Goal: Transaction & Acquisition: Purchase product/service

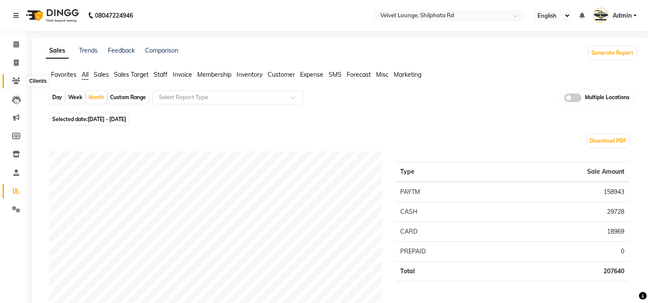
click at [9, 80] on span at bounding box center [16, 81] width 15 height 10
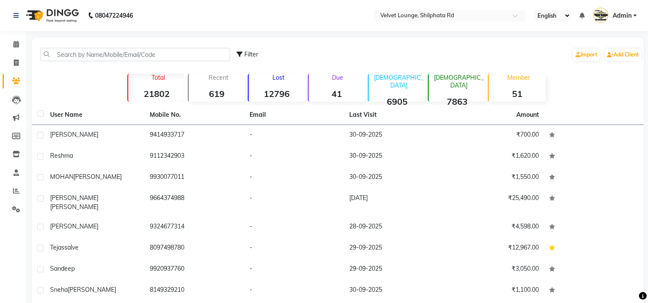
click at [72, 45] on div "Filter Import Add Client" at bounding box center [338, 54] width 608 height 27
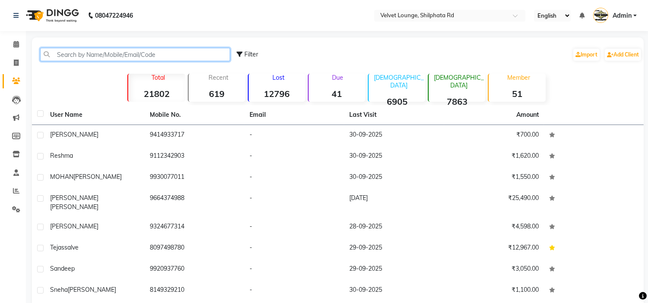
click at [72, 52] on input "text" at bounding box center [135, 54] width 190 height 13
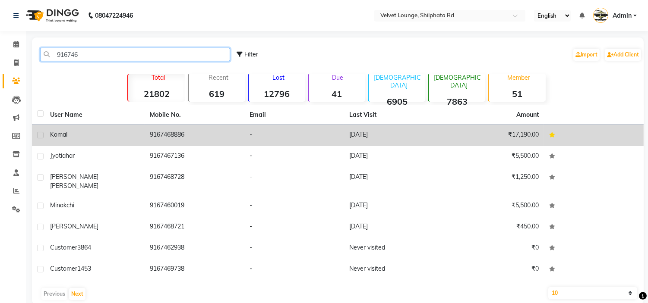
type input "916746"
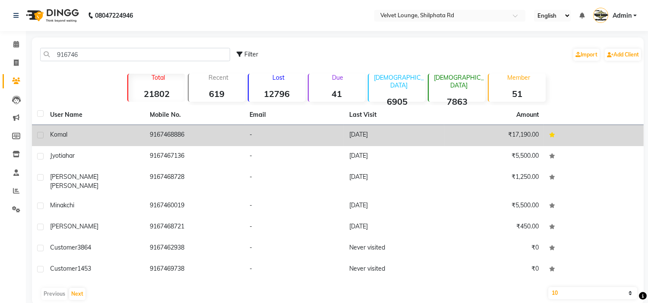
click at [135, 132] on div "komal" at bounding box center [94, 134] width 89 height 9
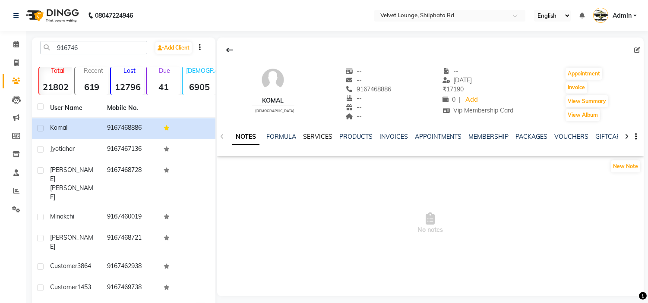
click at [314, 136] on link "SERVICES" at bounding box center [317, 137] width 29 height 8
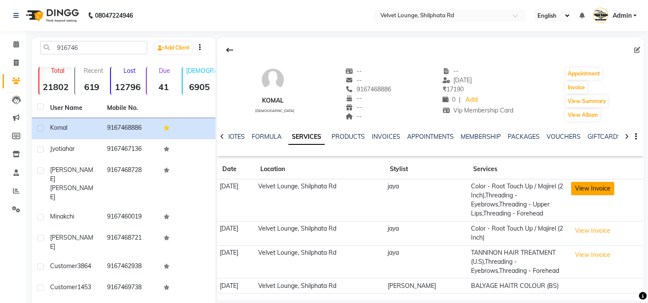
click at [584, 186] on button "View Invoice" at bounding box center [592, 188] width 43 height 13
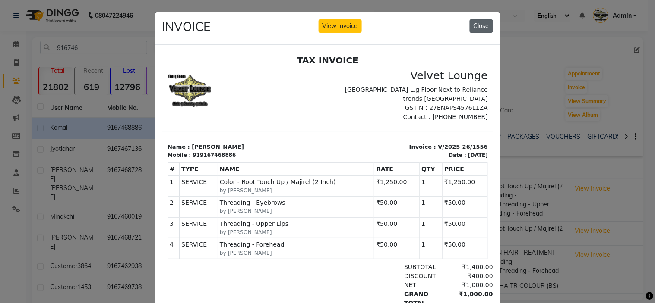
click at [483, 31] on button "Close" at bounding box center [480, 25] width 23 height 13
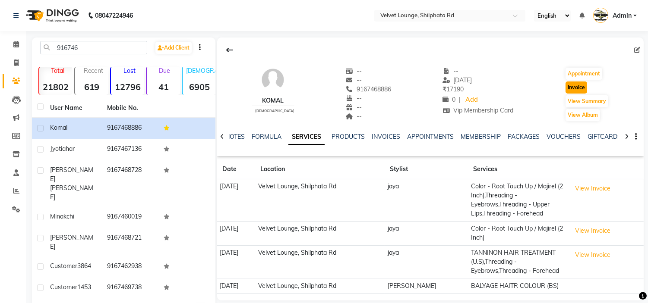
click at [573, 87] on button "Invoice" at bounding box center [576, 88] width 22 height 12
select select "service"
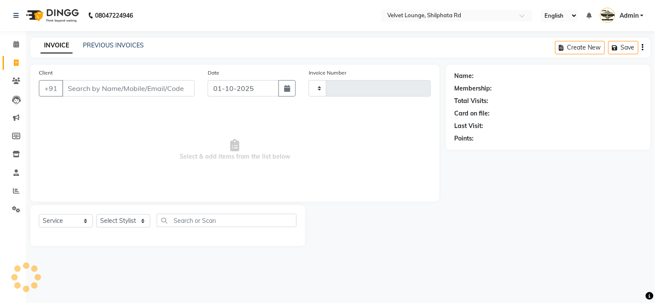
type input "2131"
select select "122"
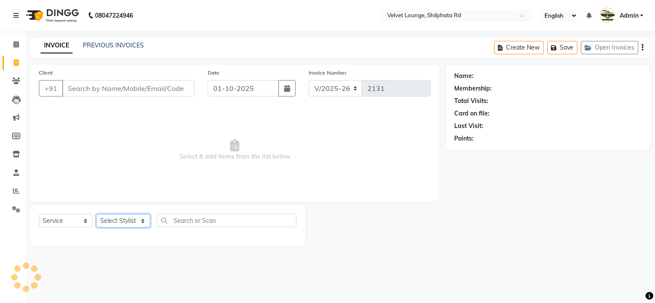
click at [134, 222] on select "Select Stylist" at bounding box center [123, 220] width 54 height 13
type input "9167468886"
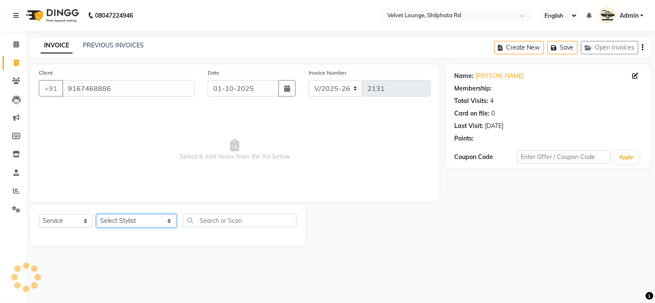
select select "1: Object"
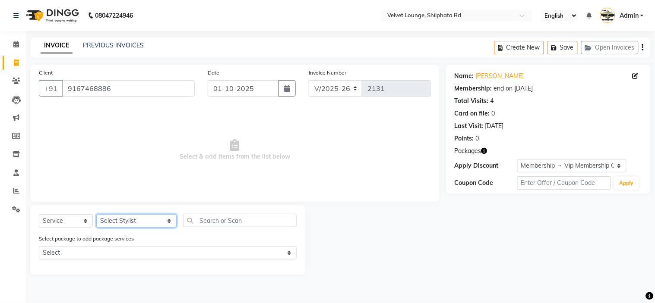
select select "8289"
click at [96, 215] on select "Select Stylist [PERSON_NAME] [PERSON_NAME] [PERSON_NAME] [PERSON_NAME] [PERSON_…" at bounding box center [136, 220] width 80 height 13
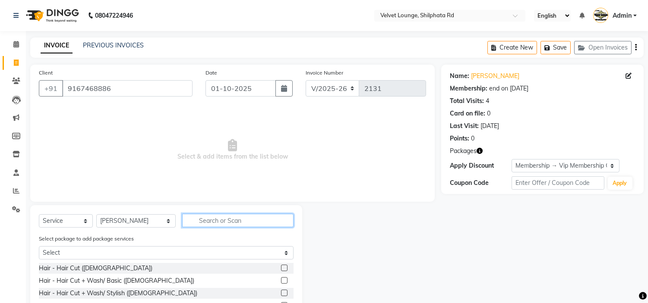
click at [197, 217] on input "text" at bounding box center [237, 220] width 111 height 13
click at [197, 217] on input "root" at bounding box center [231, 220] width 99 height 13
type input "root"
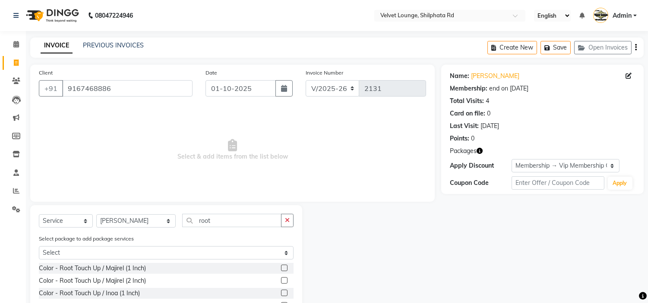
click at [282, 279] on label at bounding box center [284, 280] width 6 height 6
click at [282, 279] on input "checkbox" at bounding box center [284, 281] width 6 height 6
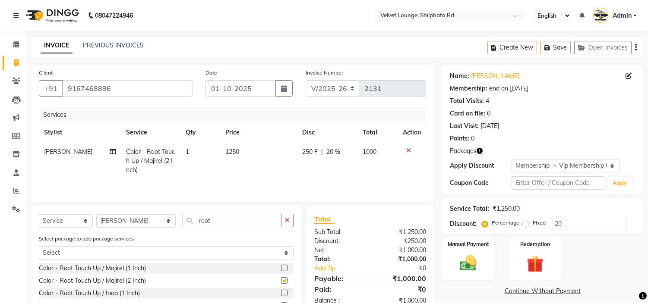
checkbox input "false"
click at [283, 269] on label at bounding box center [284, 268] width 6 height 6
click at [283, 269] on input "checkbox" at bounding box center [284, 269] width 6 height 6
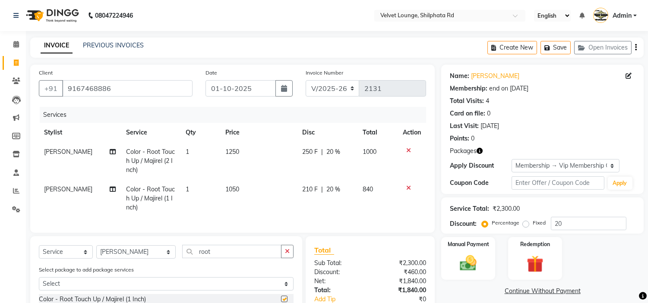
checkbox input "false"
click at [313, 189] on span "210 F" at bounding box center [310, 189] width 16 height 9
select select "8289"
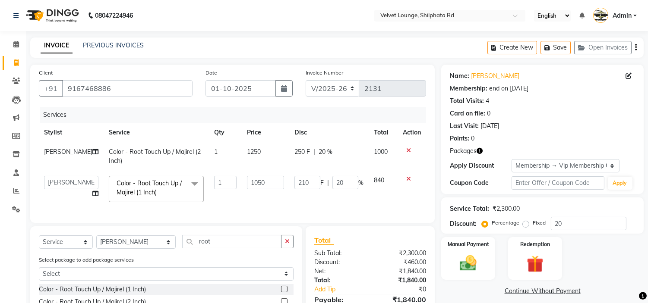
click at [313, 189] on input "210" at bounding box center [307, 182] width 26 height 13
type input "2"
type input "500"
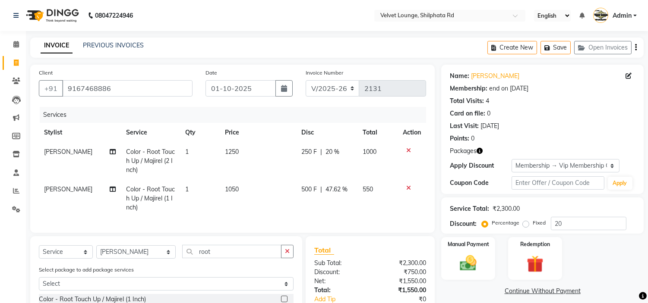
click at [309, 205] on td "500 F | 47.62 %" at bounding box center [326, 199] width 61 height 38
select select "8289"
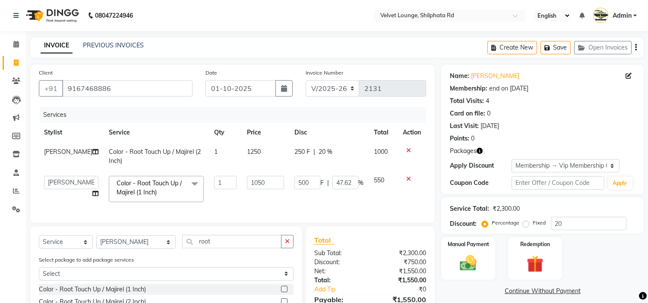
click at [298, 150] on span "250 F" at bounding box center [302, 152] width 16 height 9
select select "8289"
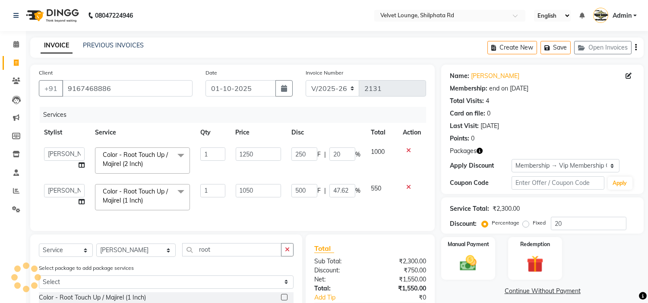
click at [298, 150] on input "250" at bounding box center [304, 154] width 26 height 13
type input "250"
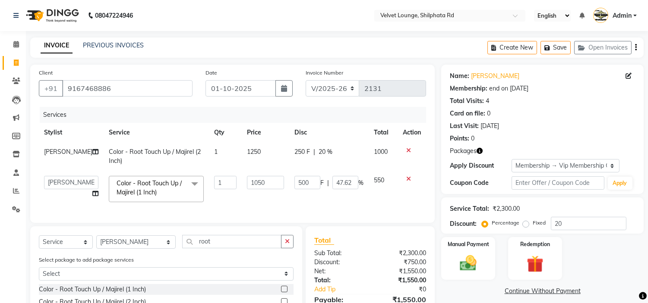
click at [305, 167] on td "250 F | 20 %" at bounding box center [328, 156] width 79 height 28
select select "8289"
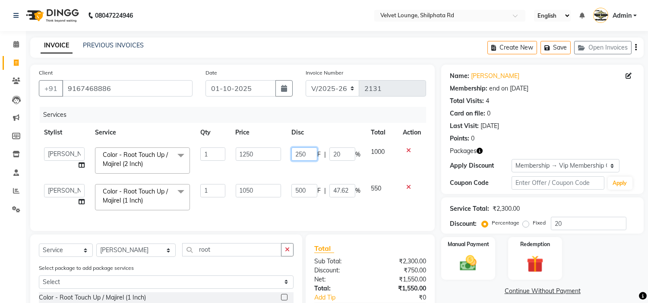
click at [305, 150] on input "250" at bounding box center [304, 154] width 26 height 13
type input "2"
type input "500"
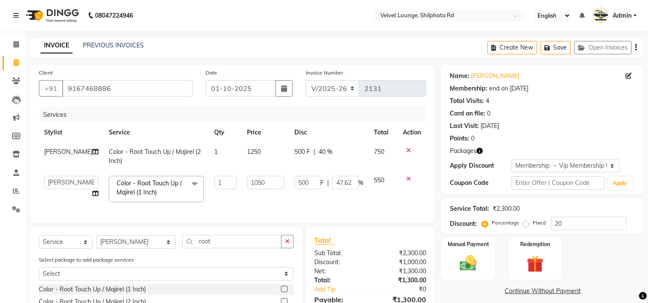
click at [315, 176] on tbody "[PERSON_NAME] Color - Root Touch Up / Majirel (2 Inch) 1 1250 500 F | 40 % 750 …" at bounding box center [232, 174] width 387 height 65
click at [116, 249] on select "Select Stylist [PERSON_NAME] [PERSON_NAME] [PERSON_NAME] [PERSON_NAME] [PERSON_…" at bounding box center [135, 242] width 79 height 13
select select "31385"
click at [96, 243] on select "Select Stylist [PERSON_NAME] [PERSON_NAME] [PERSON_NAME] [PERSON_NAME] [PERSON_…" at bounding box center [135, 242] width 79 height 13
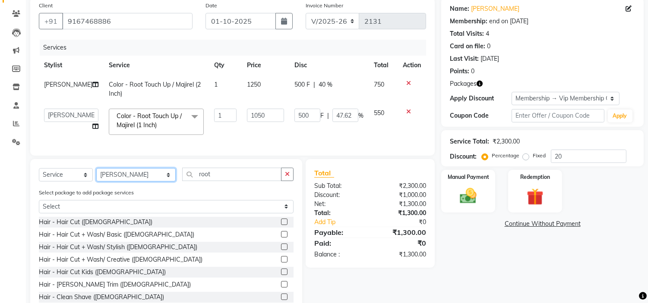
scroll to position [100, 0]
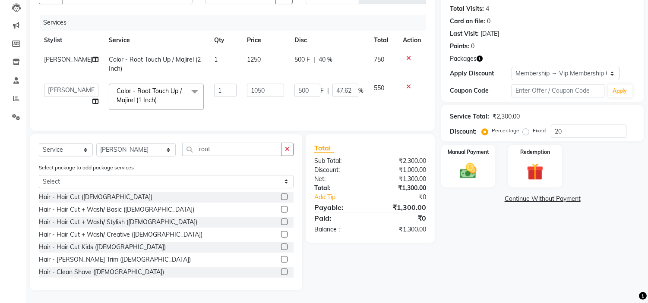
click at [281, 224] on label at bounding box center [284, 222] width 6 height 6
click at [281, 224] on input "checkbox" at bounding box center [284, 223] width 6 height 6
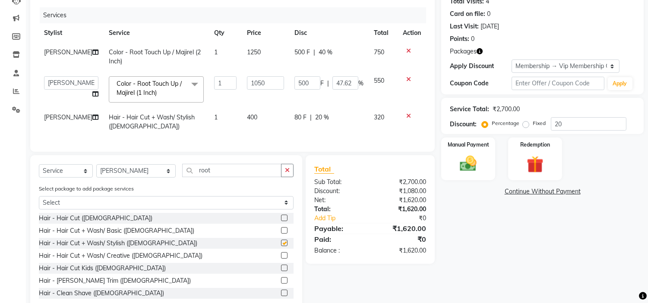
checkbox input "false"
click at [529, 163] on img at bounding box center [534, 165] width 28 height 22
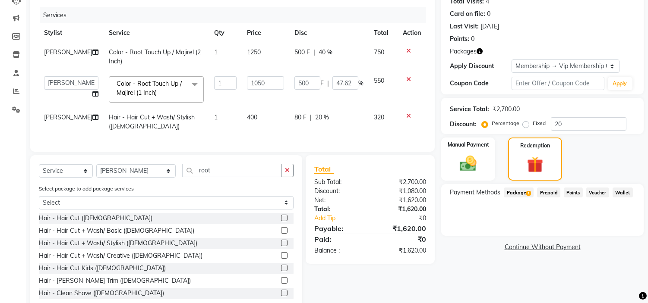
click at [522, 192] on span "Package 1" at bounding box center [519, 193] width 30 height 10
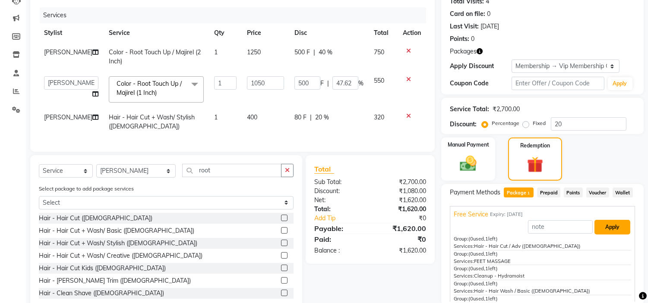
click at [605, 227] on button "Apply" at bounding box center [612, 227] width 36 height 15
type input "210"
type input "20"
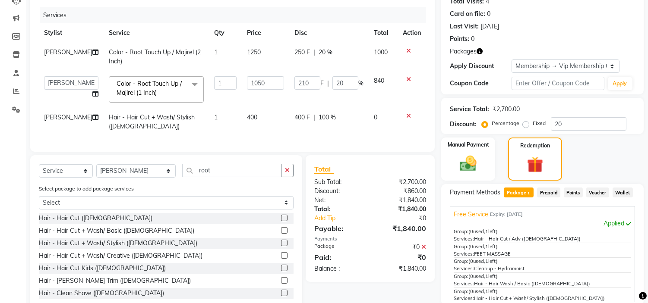
click at [299, 52] on span "250 F" at bounding box center [302, 52] width 16 height 9
select select "8289"
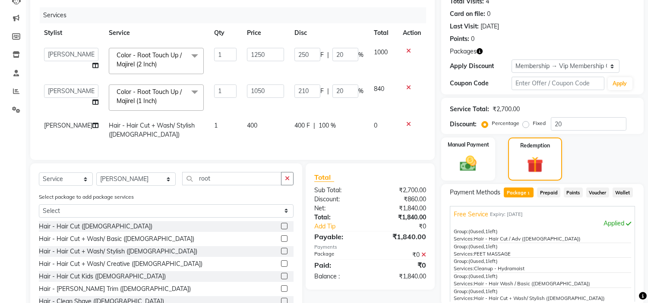
click at [299, 52] on input "250" at bounding box center [307, 54] width 26 height 13
type input "500"
click at [302, 87] on input "210" at bounding box center [307, 91] width 26 height 13
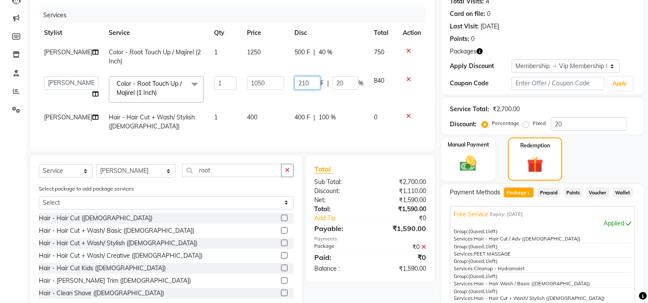
click at [302, 87] on input "210" at bounding box center [307, 82] width 26 height 13
type input "500"
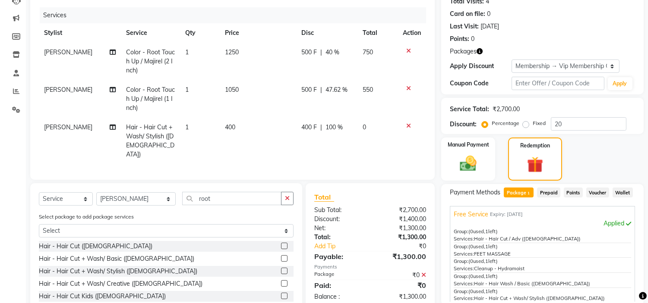
click at [314, 96] on td "500 F | 47.62 %" at bounding box center [326, 99] width 61 height 38
select select "8289"
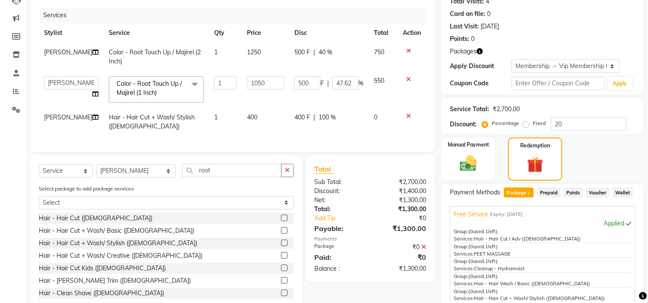
scroll to position [180, 0]
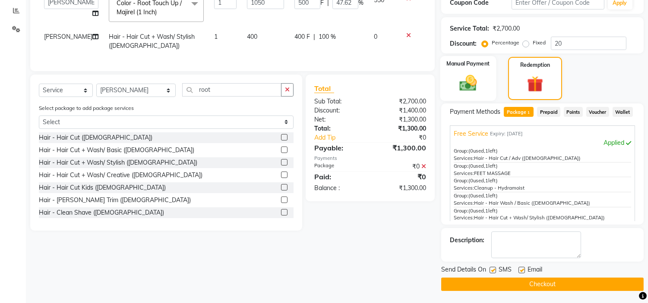
click at [479, 87] on img at bounding box center [468, 83] width 28 height 20
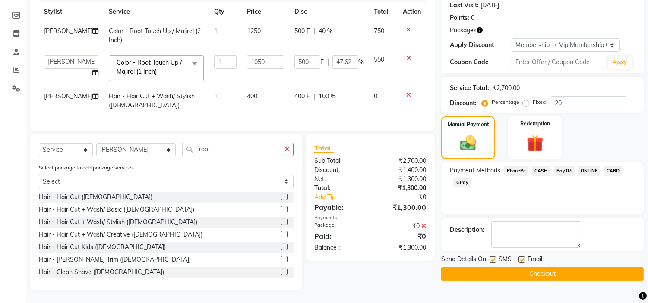
click at [565, 166] on span "PayTM" at bounding box center [564, 171] width 21 height 10
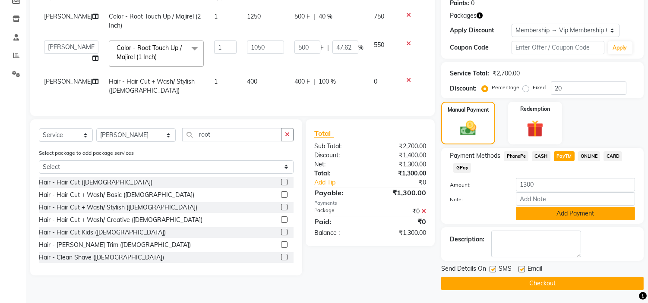
click at [545, 216] on button "Add Payment" at bounding box center [575, 213] width 119 height 13
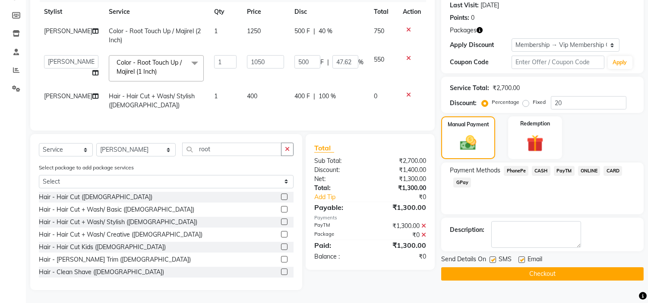
click at [532, 268] on button "Checkout" at bounding box center [542, 274] width 202 height 13
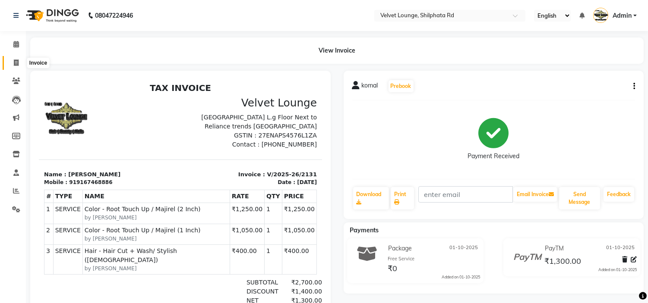
click at [11, 65] on span at bounding box center [16, 63] width 15 height 10
select select "service"
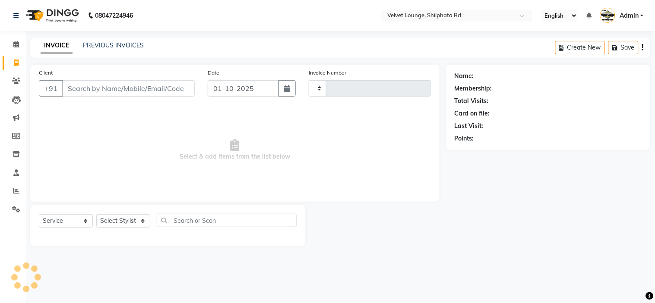
type input "2132"
select select "122"
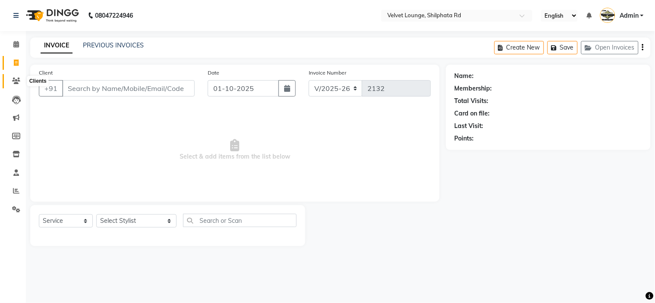
click at [12, 81] on icon at bounding box center [16, 81] width 8 height 6
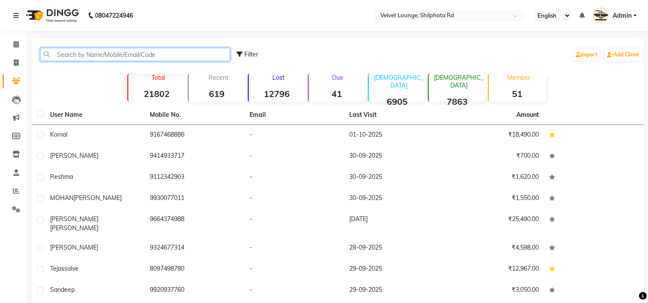
click at [73, 55] on input "text" at bounding box center [135, 54] width 190 height 13
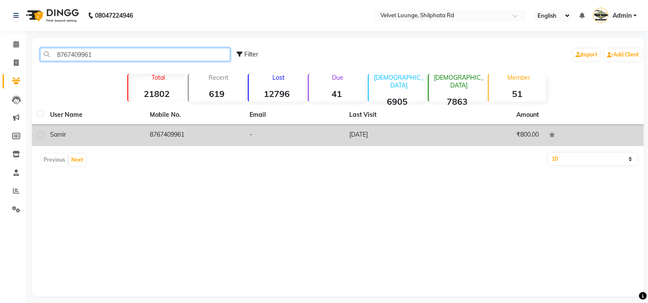
type input "8767409961"
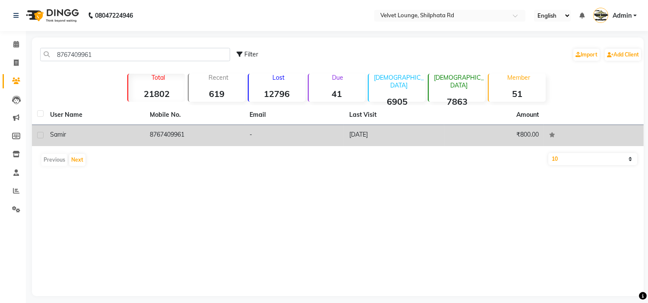
click at [162, 136] on td "8767409961" at bounding box center [195, 135] width 100 height 21
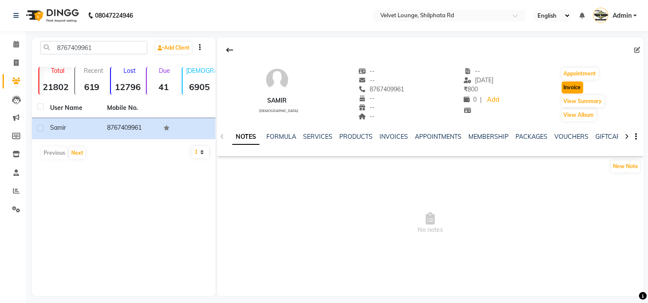
click at [570, 85] on button "Invoice" at bounding box center [572, 88] width 22 height 12
select select "122"
select select "service"
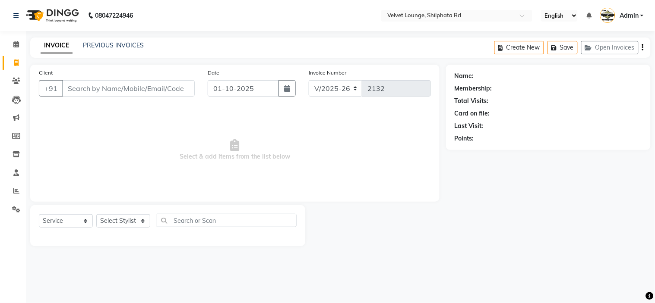
type input "8767409961"
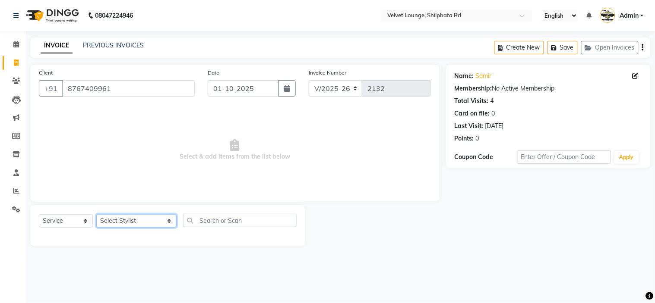
click at [121, 219] on select "Select Stylist [PERSON_NAME] [PERSON_NAME] [PERSON_NAME] [PERSON_NAME] [PERSON_…" at bounding box center [136, 220] width 80 height 13
select select "31385"
click at [96, 215] on select "Select Stylist [PERSON_NAME] [PERSON_NAME] [PERSON_NAME] [PERSON_NAME] [PERSON_…" at bounding box center [136, 220] width 80 height 13
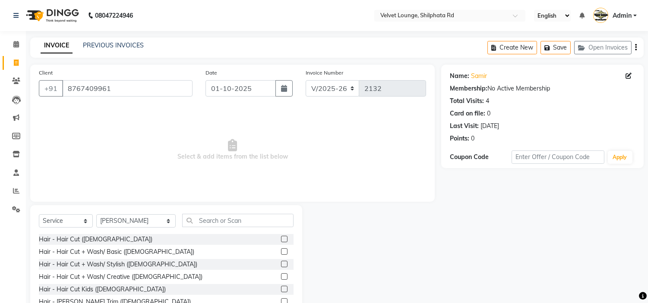
click at [281, 240] on label at bounding box center [284, 239] width 6 height 6
click at [281, 240] on input "checkbox" at bounding box center [284, 240] width 6 height 6
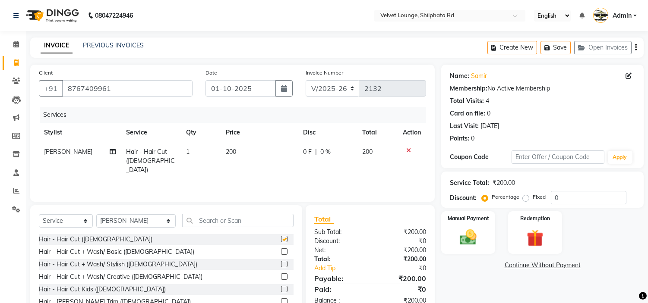
checkbox input "false"
click at [305, 154] on span "0 F" at bounding box center [307, 152] width 9 height 9
select select "31385"
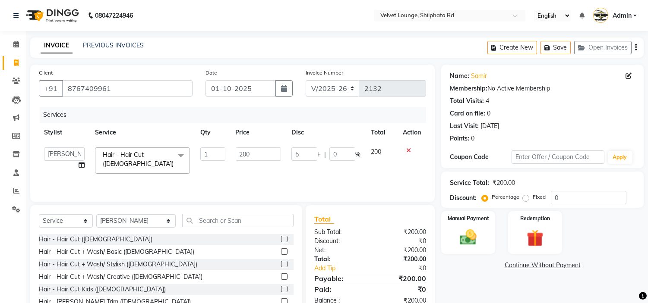
type input "50"
click at [317, 173] on div "Services Stylist Service Qty Price Disc Total Action [PERSON_NAME] [PERSON_NAME…" at bounding box center [232, 150] width 387 height 86
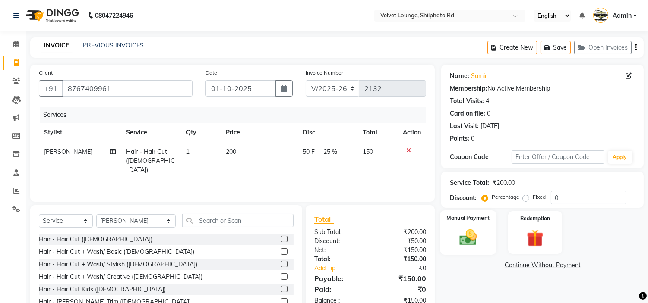
click at [472, 242] on img at bounding box center [468, 238] width 28 height 20
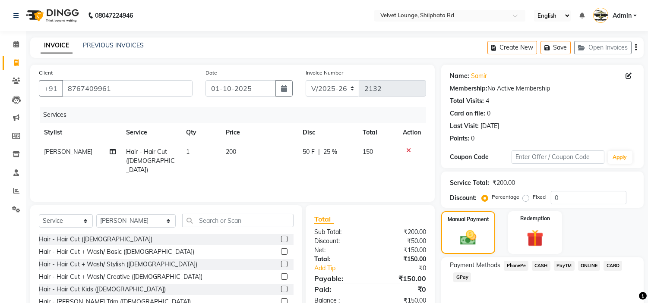
click at [570, 265] on span "PayTM" at bounding box center [564, 266] width 21 height 10
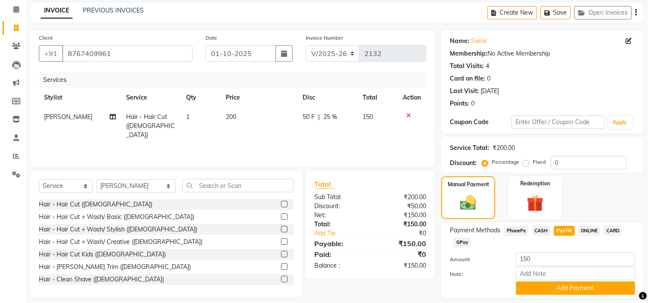
scroll to position [61, 0]
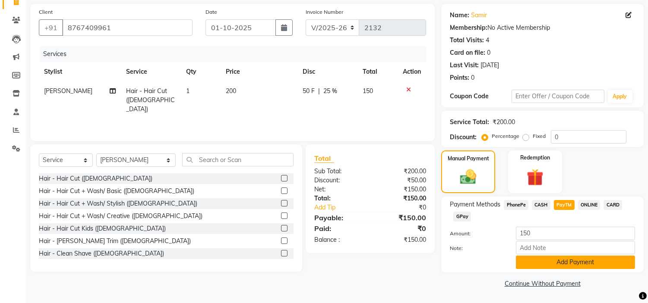
click at [595, 264] on button "Add Payment" at bounding box center [575, 262] width 119 height 13
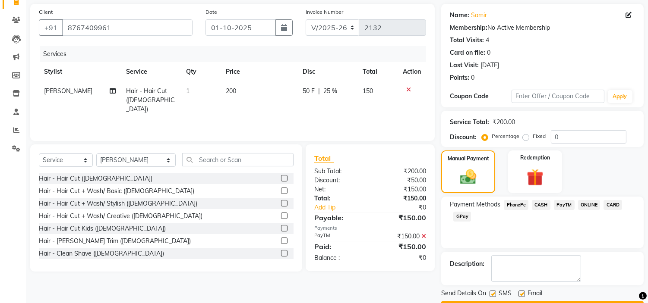
scroll to position [85, 0]
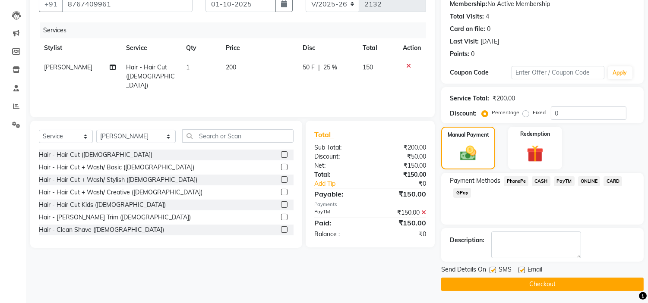
click at [609, 282] on button "Checkout" at bounding box center [542, 284] width 202 height 13
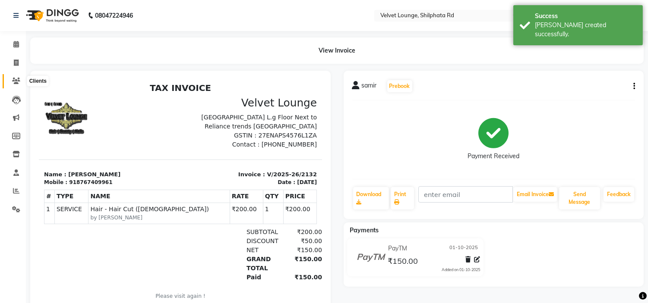
click at [18, 77] on span at bounding box center [16, 81] width 15 height 10
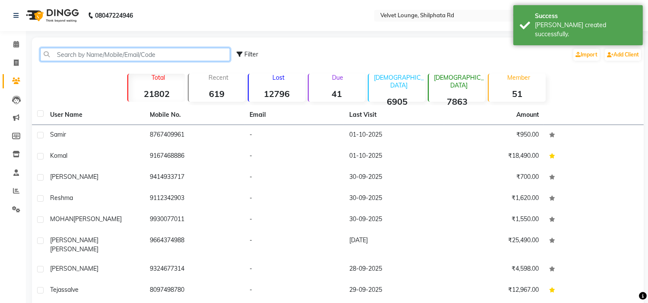
click at [75, 58] on input "text" at bounding box center [135, 54] width 190 height 13
click at [80, 52] on input "text" at bounding box center [135, 54] width 190 height 13
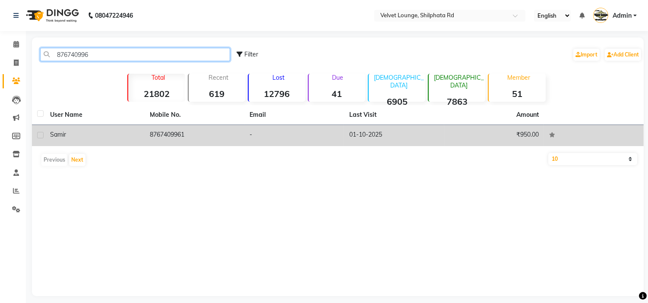
type input "876740996"
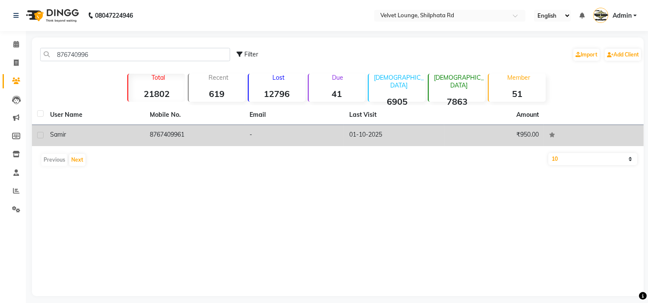
click at [135, 138] on div "samir" at bounding box center [94, 134] width 89 height 9
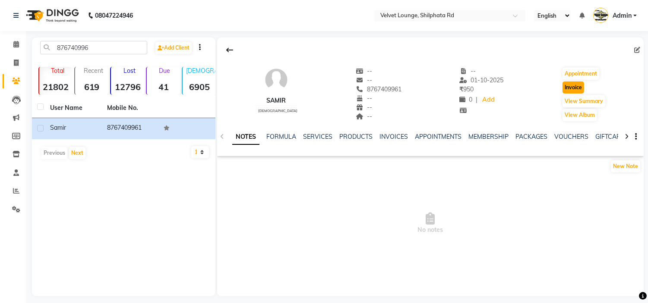
click at [565, 88] on button "Invoice" at bounding box center [573, 88] width 22 height 12
select select "service"
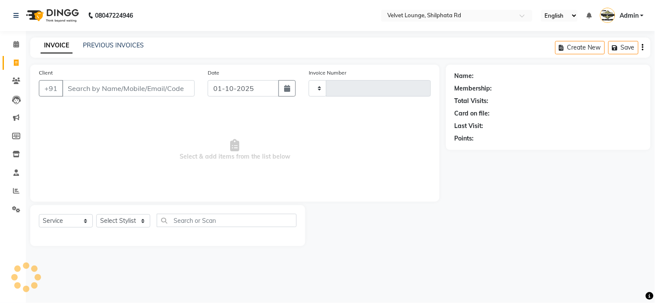
type input "2133"
select select "122"
type input "8767409961"
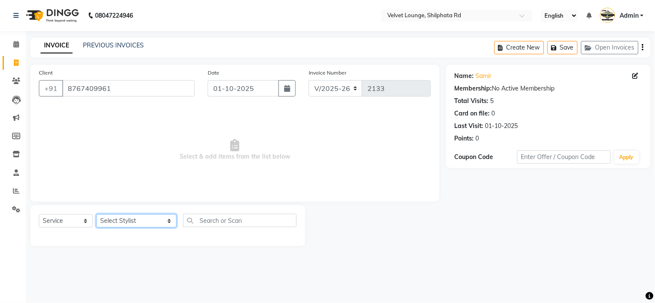
click at [124, 221] on select "Select Stylist [PERSON_NAME] [PERSON_NAME] [PERSON_NAME] [PERSON_NAME] [PERSON_…" at bounding box center [136, 220] width 80 height 13
select select "31385"
click at [96, 215] on select "Select Stylist [PERSON_NAME] [PERSON_NAME] [PERSON_NAME] [PERSON_NAME] [PERSON_…" at bounding box center [136, 220] width 80 height 13
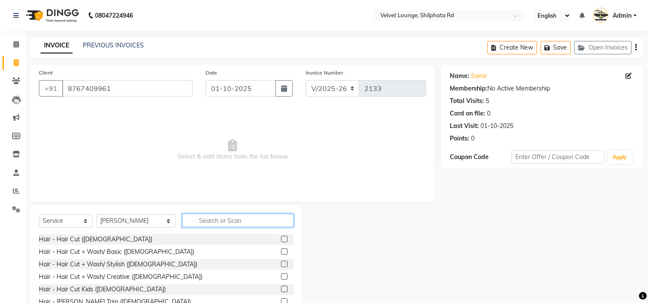
click at [226, 218] on input "text" at bounding box center [237, 220] width 111 height 13
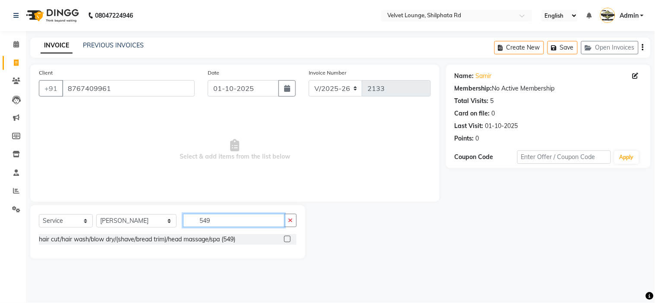
type input "549"
click at [285, 238] on label at bounding box center [287, 239] width 6 height 6
click at [285, 238] on input "checkbox" at bounding box center [287, 240] width 6 height 6
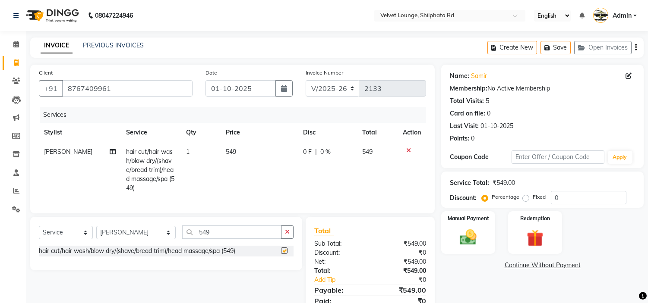
checkbox input "false"
click at [483, 232] on div "Manual Payment" at bounding box center [468, 233] width 56 height 44
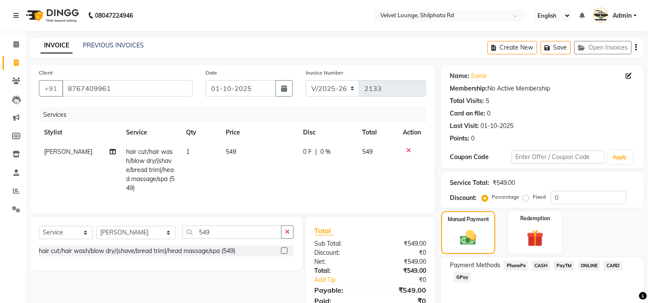
click at [562, 265] on span "PayTM" at bounding box center [564, 266] width 21 height 10
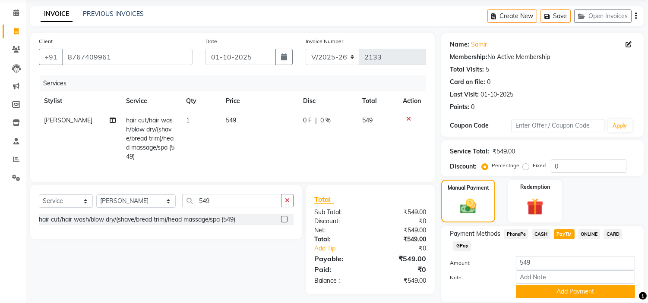
scroll to position [61, 0]
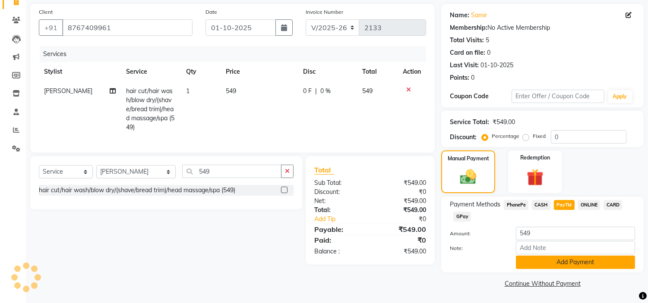
click at [603, 264] on button "Add Payment" at bounding box center [575, 262] width 119 height 13
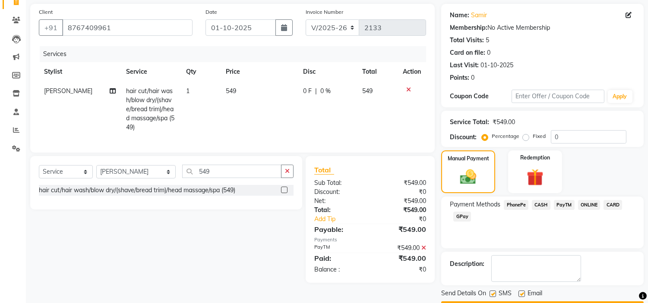
scroll to position [85, 0]
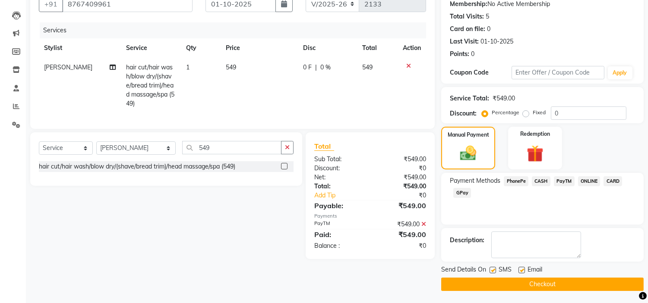
click at [624, 282] on button "Checkout" at bounding box center [542, 284] width 202 height 13
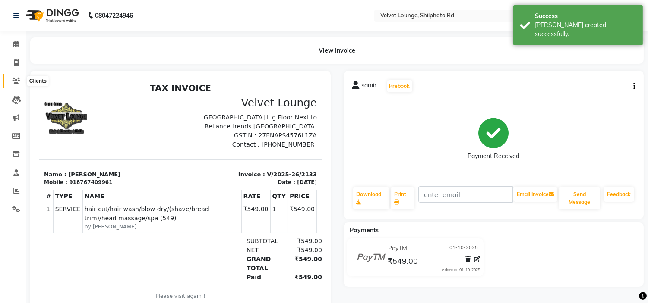
click at [14, 76] on span at bounding box center [16, 81] width 15 height 10
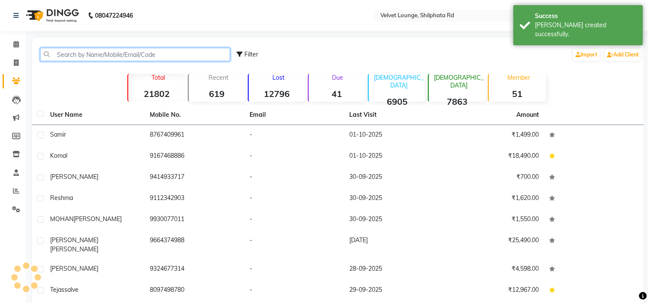
click at [82, 56] on input "text" at bounding box center [135, 54] width 190 height 13
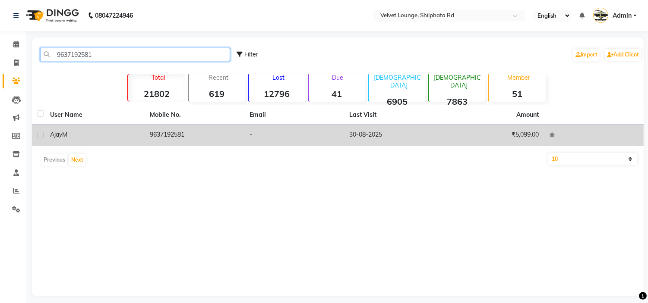
type input "9637192581"
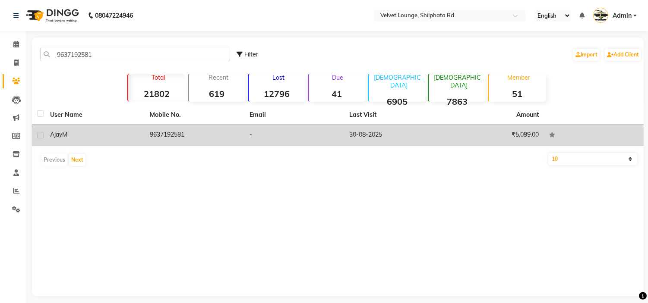
click at [135, 143] on td "[PERSON_NAME]" at bounding box center [95, 135] width 100 height 21
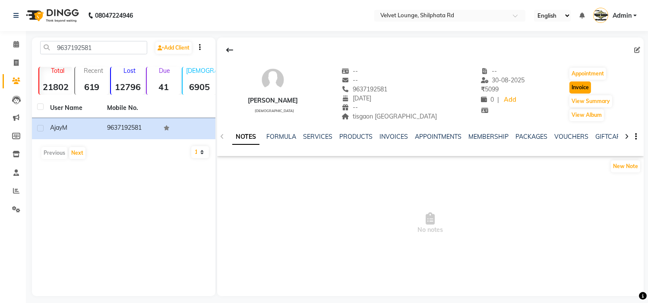
click at [573, 87] on button "Invoice" at bounding box center [580, 88] width 22 height 12
select select "service"
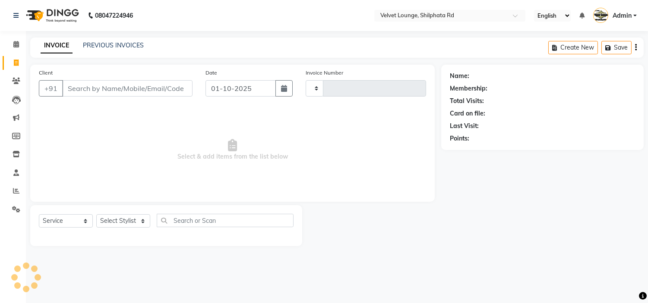
type input "2134"
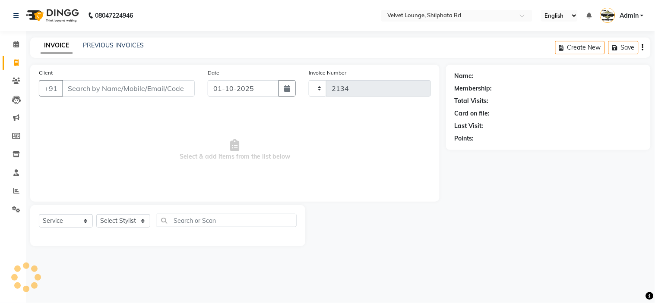
select select "122"
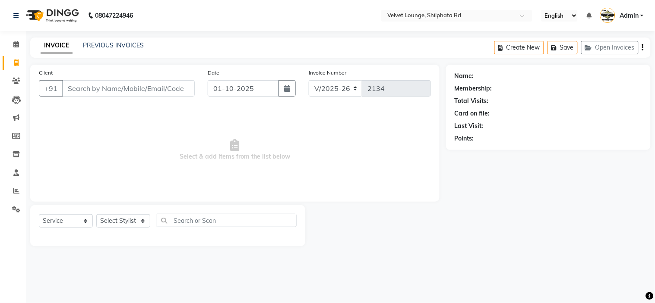
type input "9637192581"
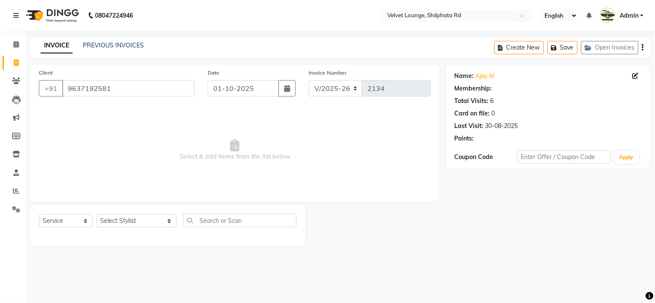
select select "1: Object"
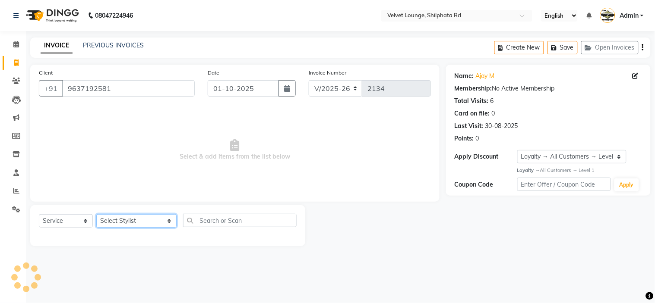
click at [118, 217] on select "Select Stylist [PERSON_NAME] [PERSON_NAME] [PERSON_NAME] [PERSON_NAME] [PERSON_…" at bounding box center [136, 220] width 80 height 13
select select "31385"
click at [96, 215] on select "Select Stylist [PERSON_NAME] [PERSON_NAME] [PERSON_NAME] [PERSON_NAME] [PERSON_…" at bounding box center [136, 220] width 80 height 13
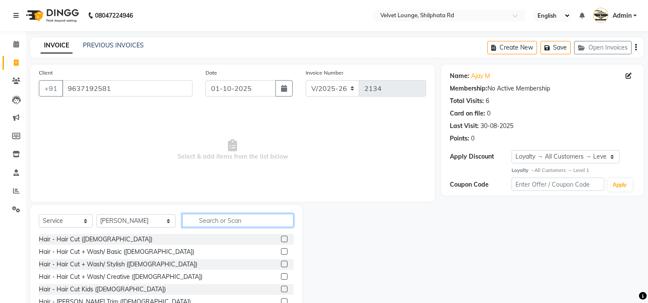
click at [204, 218] on input "text" at bounding box center [237, 220] width 111 height 13
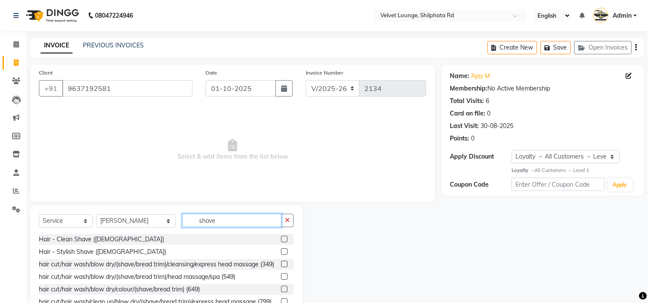
type input "shave"
click at [281, 252] on label at bounding box center [284, 252] width 6 height 6
click at [281, 252] on input "checkbox" at bounding box center [284, 252] width 6 height 6
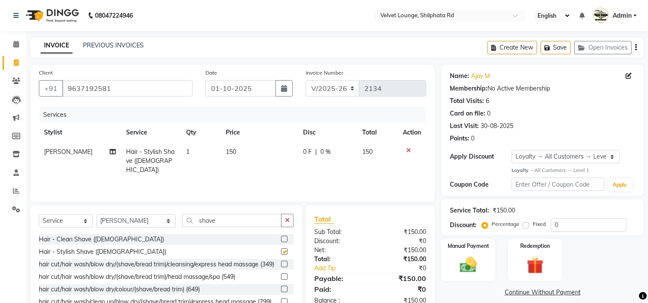
checkbox input "false"
click at [459, 257] on img at bounding box center [468, 265] width 28 height 20
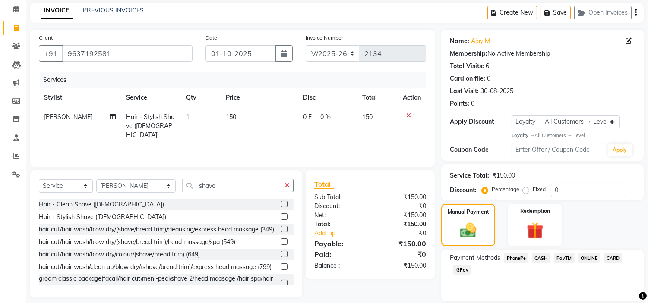
scroll to position [63, 0]
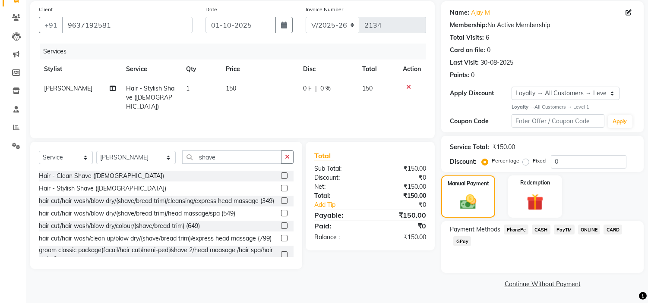
click at [566, 227] on span "PayTM" at bounding box center [564, 230] width 21 height 10
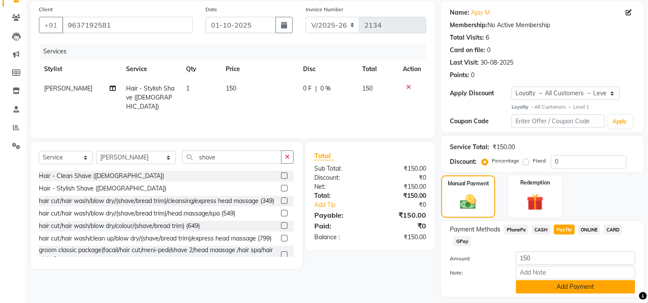
click at [549, 285] on button "Add Payment" at bounding box center [575, 286] width 119 height 13
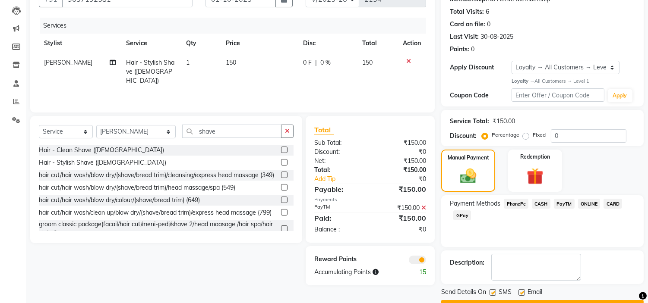
scroll to position [113, 0]
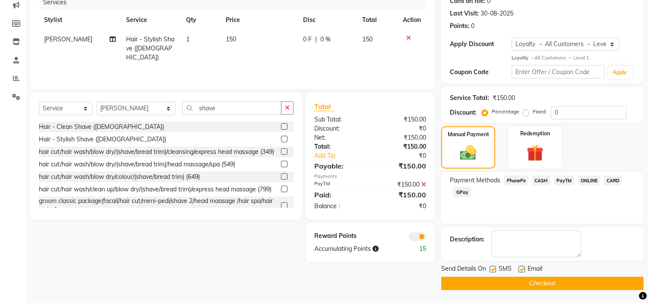
click at [615, 284] on button "Checkout" at bounding box center [542, 283] width 202 height 13
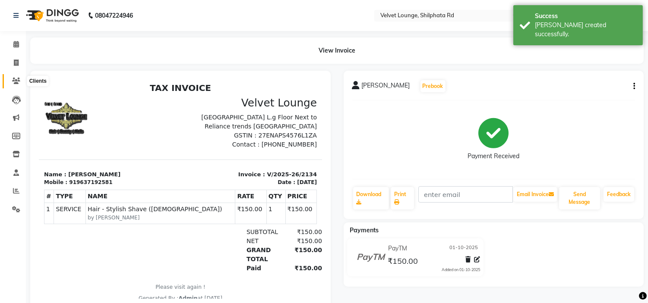
click at [18, 76] on span at bounding box center [16, 81] width 15 height 10
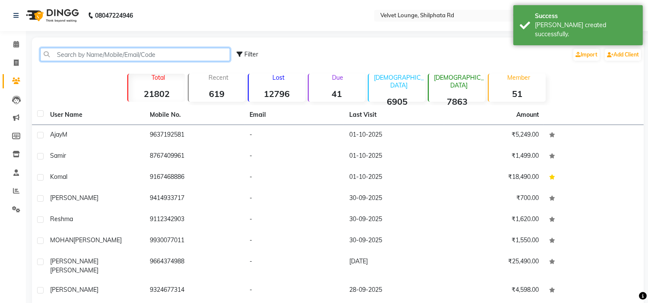
click at [76, 61] on input "text" at bounding box center [135, 54] width 190 height 13
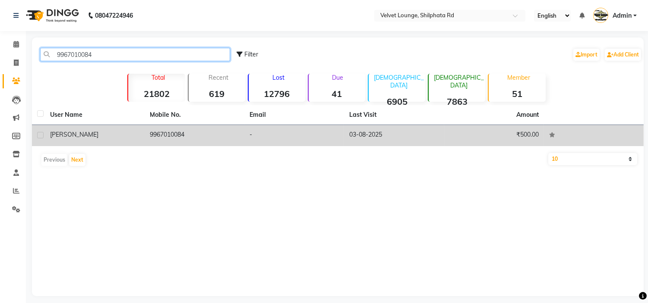
type input "9967010084"
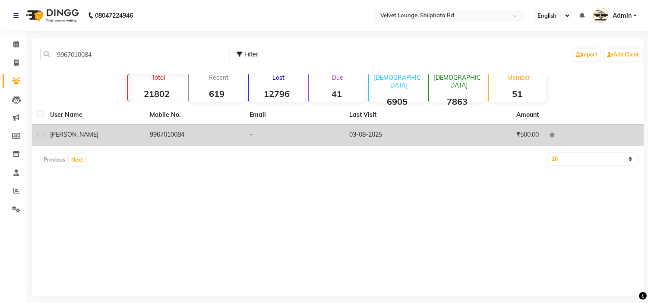
click at [105, 136] on div "[PERSON_NAME]" at bounding box center [94, 134] width 89 height 9
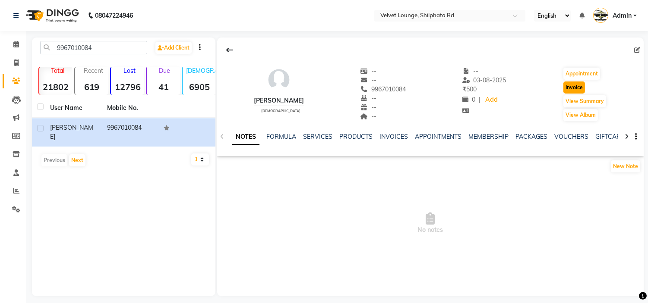
click at [564, 89] on button "Invoice" at bounding box center [574, 88] width 22 height 12
select select "122"
select select "service"
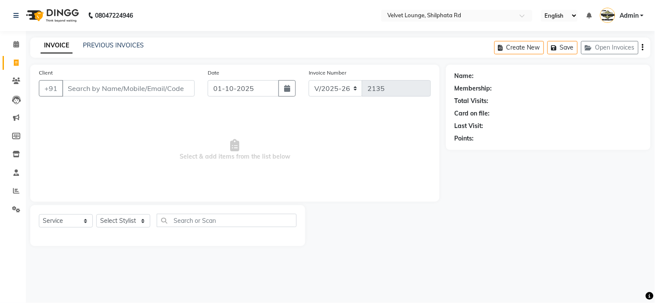
type input "9967010084"
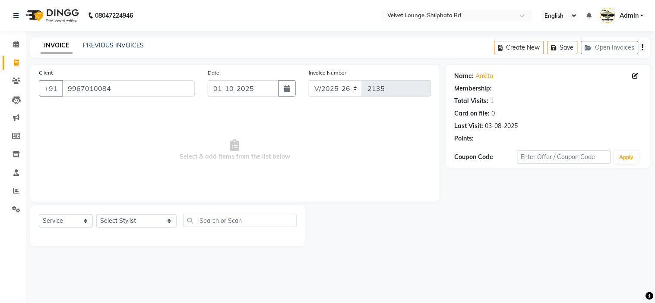
select select "1: Object"
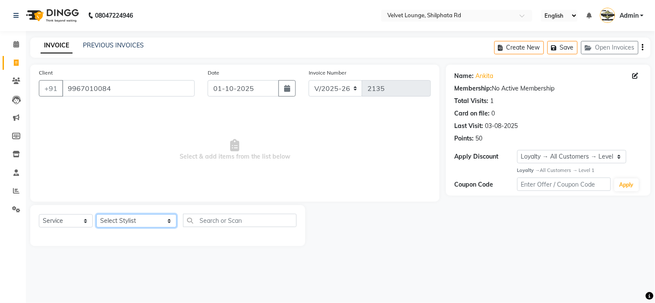
click at [114, 219] on select "Select Stylist [PERSON_NAME] [PERSON_NAME] [PERSON_NAME] [PERSON_NAME] [PERSON_…" at bounding box center [136, 220] width 80 height 13
select select "48428"
click at [96, 215] on select "Select Stylist [PERSON_NAME] [PERSON_NAME] [PERSON_NAME] [PERSON_NAME] [PERSON_…" at bounding box center [136, 220] width 80 height 13
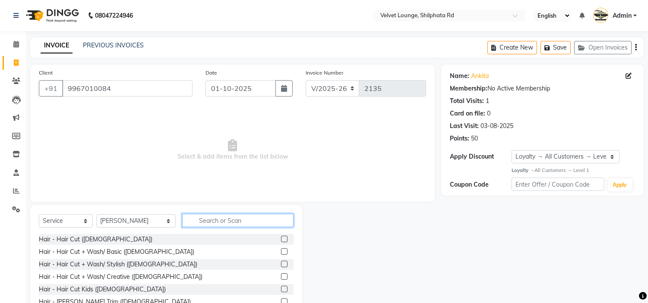
click at [220, 222] on input "text" at bounding box center [237, 220] width 111 height 13
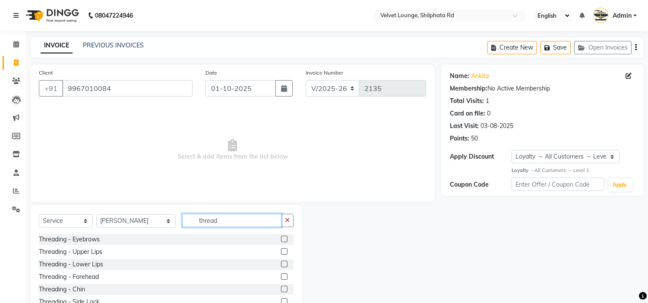
type input "thread"
click at [281, 237] on label at bounding box center [284, 239] width 6 height 6
click at [281, 237] on input "checkbox" at bounding box center [284, 240] width 6 height 6
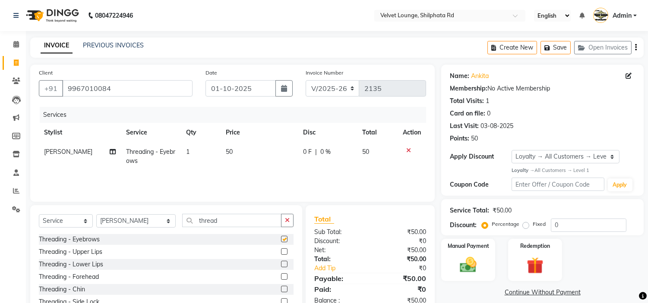
checkbox input "false"
click at [470, 268] on img at bounding box center [468, 265] width 28 height 20
click at [561, 295] on span "PayTM" at bounding box center [564, 293] width 21 height 10
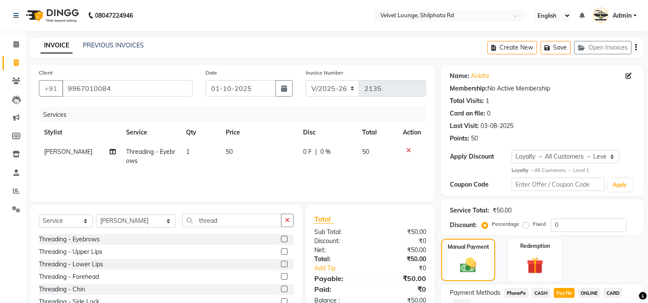
scroll to position [88, 0]
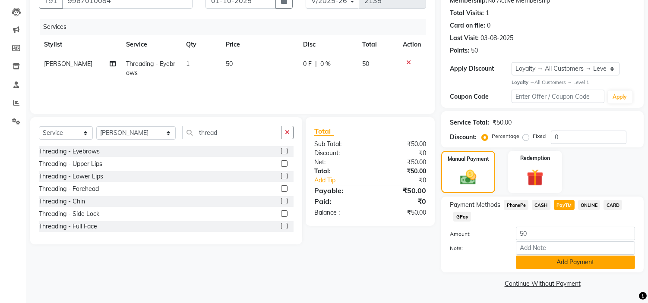
click at [599, 264] on button "Add Payment" at bounding box center [575, 262] width 119 height 13
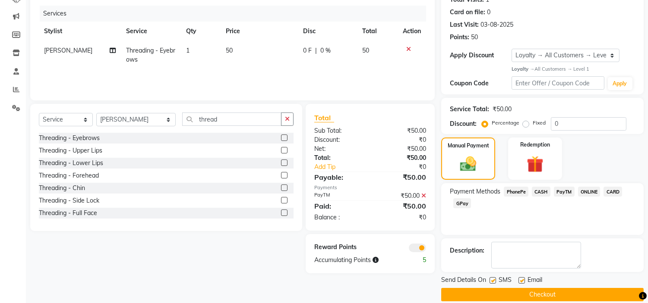
scroll to position [113, 0]
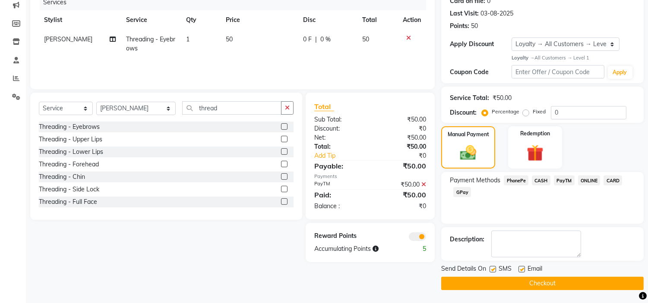
click at [579, 282] on button "Checkout" at bounding box center [542, 283] width 202 height 13
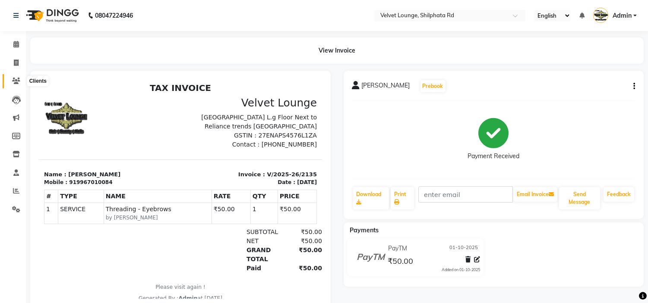
click at [14, 83] on icon at bounding box center [16, 81] width 8 height 6
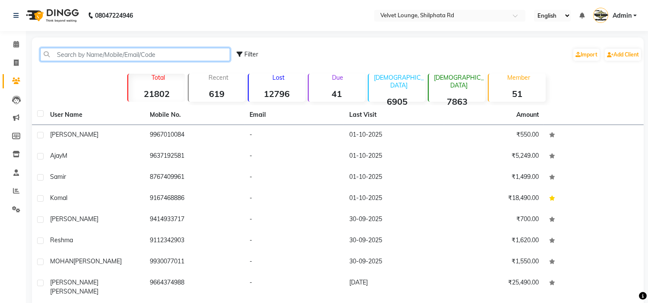
click at [91, 53] on input "text" at bounding box center [135, 54] width 190 height 13
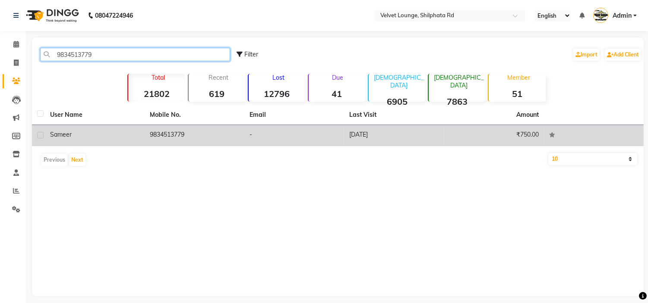
type input "9834513779"
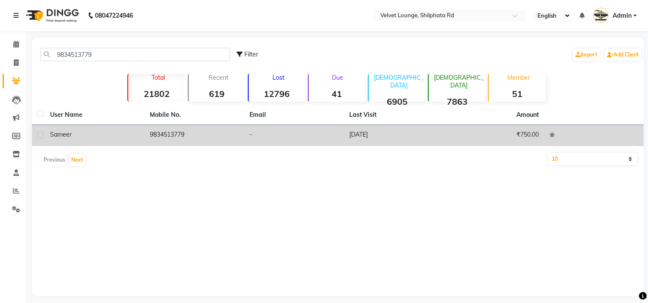
click at [158, 142] on td "9834513779" at bounding box center [195, 135] width 100 height 21
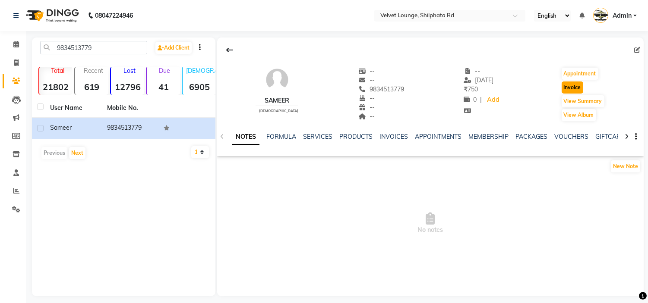
click at [569, 92] on button "Invoice" at bounding box center [572, 88] width 22 height 12
select select "service"
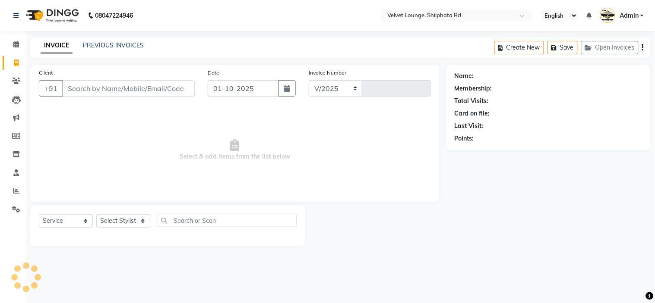
select select "122"
type input "2136"
type input "9834513779"
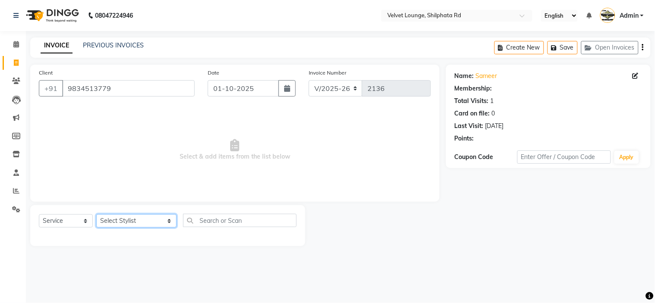
click at [109, 219] on select "Select Stylist [PERSON_NAME] [PERSON_NAME] [PERSON_NAME] [PERSON_NAME] [PERSON_…" at bounding box center [136, 220] width 80 height 13
select select "31385"
click at [96, 215] on select "Select Stylist [PERSON_NAME] [PERSON_NAME] [PERSON_NAME] [PERSON_NAME] [PERSON_…" at bounding box center [136, 220] width 80 height 13
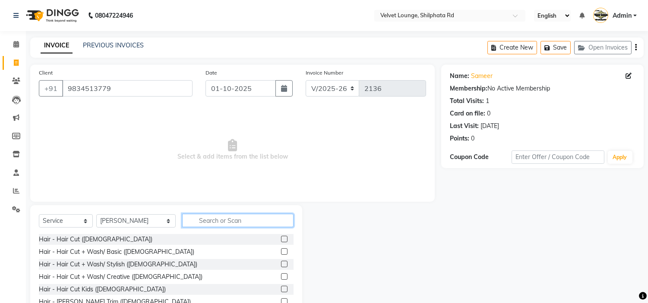
click at [233, 221] on input "text" at bounding box center [237, 220] width 111 height 13
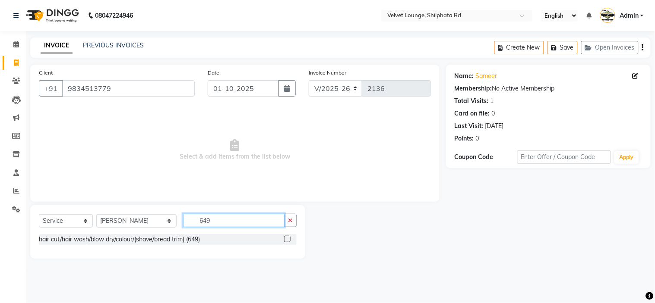
type input "649"
click at [286, 239] on label at bounding box center [287, 239] width 6 height 6
click at [286, 239] on input "checkbox" at bounding box center [287, 240] width 6 height 6
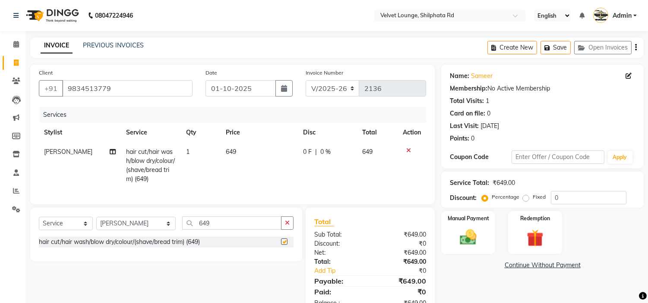
checkbox input "false"
click at [475, 231] on img at bounding box center [468, 238] width 28 height 20
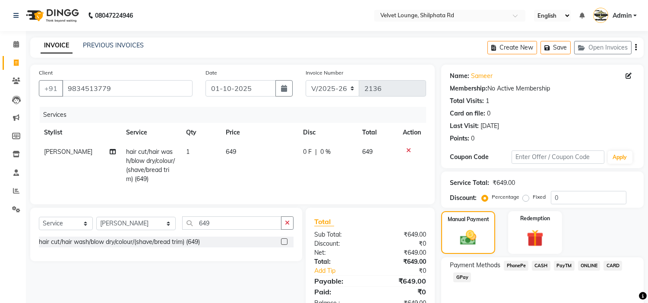
click at [562, 264] on span "PayTM" at bounding box center [564, 266] width 21 height 10
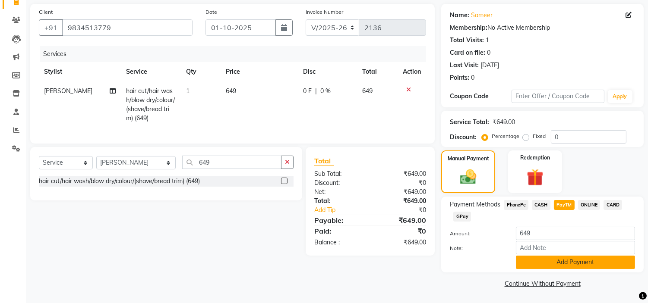
click at [583, 258] on button "Add Payment" at bounding box center [575, 262] width 119 height 13
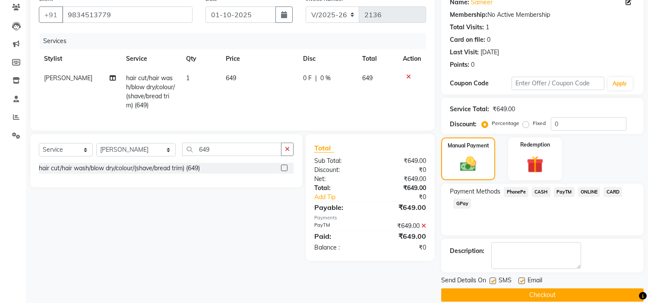
scroll to position [85, 0]
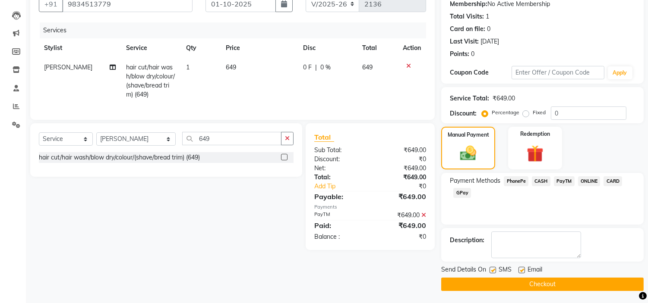
click at [597, 286] on button "Checkout" at bounding box center [542, 284] width 202 height 13
click at [585, 283] on button "Checkout" at bounding box center [542, 284] width 202 height 13
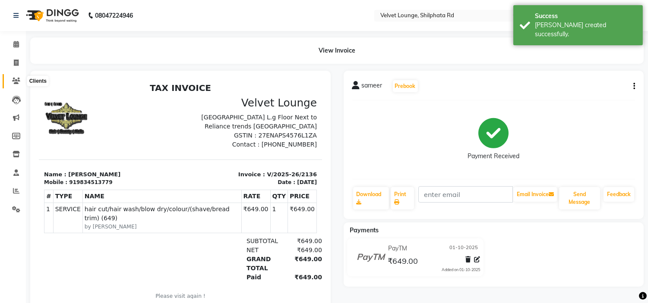
click at [16, 81] on icon at bounding box center [16, 81] width 8 height 6
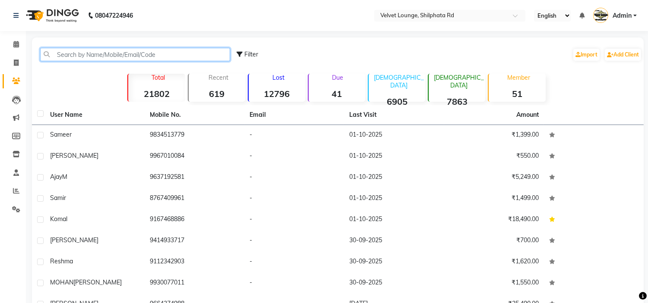
click at [93, 57] on input "text" at bounding box center [135, 54] width 190 height 13
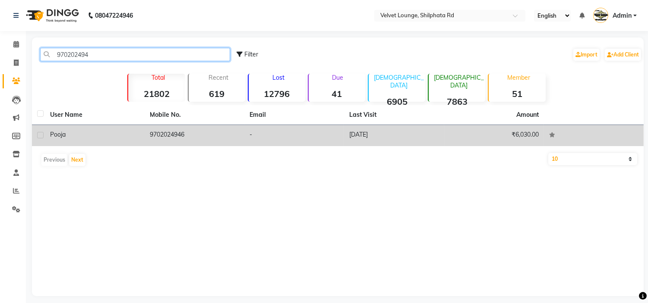
type input "970202494"
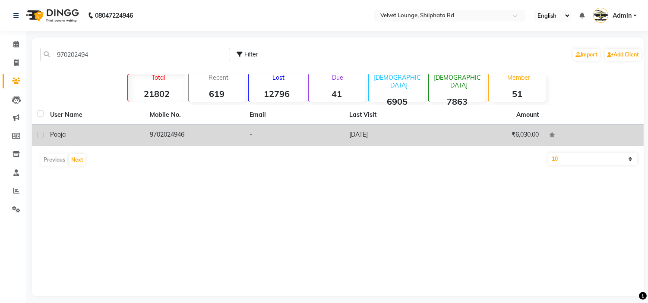
click at [132, 140] on td "pooja" at bounding box center [95, 135] width 100 height 21
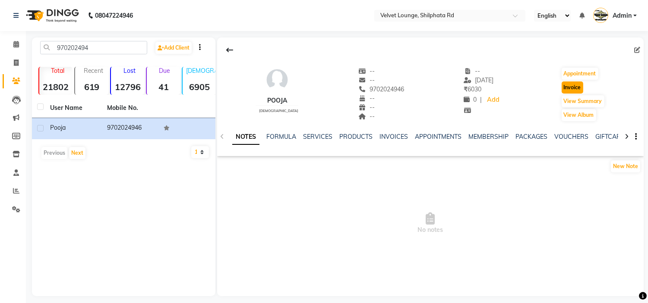
click at [569, 88] on button "Invoice" at bounding box center [572, 88] width 22 height 12
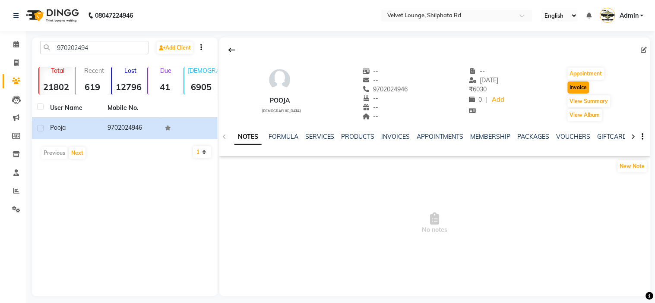
select select "service"
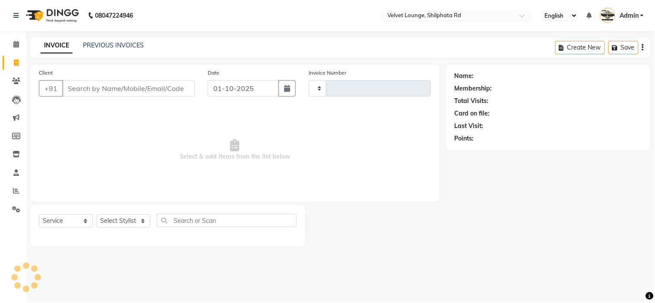
type input "2137"
select select "122"
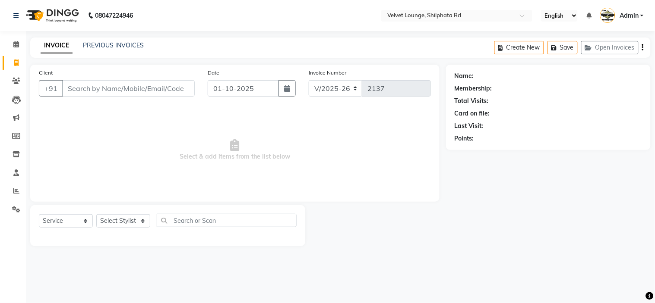
type input "9702024946"
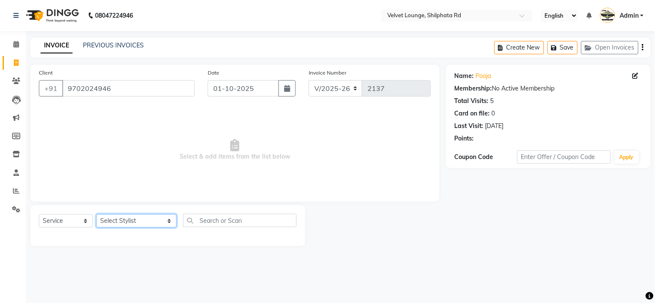
click at [122, 216] on select "Select Stylist [PERSON_NAME] [PERSON_NAME] [PERSON_NAME] [PERSON_NAME] [PERSON_…" at bounding box center [136, 220] width 80 height 13
select select "8289"
click at [96, 215] on select "Select Stylist [PERSON_NAME] [PERSON_NAME] [PERSON_NAME] [PERSON_NAME] [PERSON_…" at bounding box center [136, 220] width 80 height 13
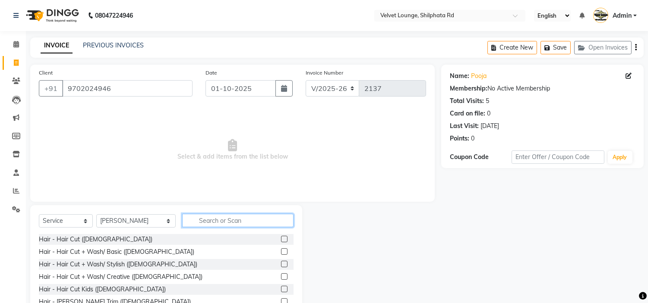
click at [185, 221] on input "text" at bounding box center [237, 220] width 111 height 13
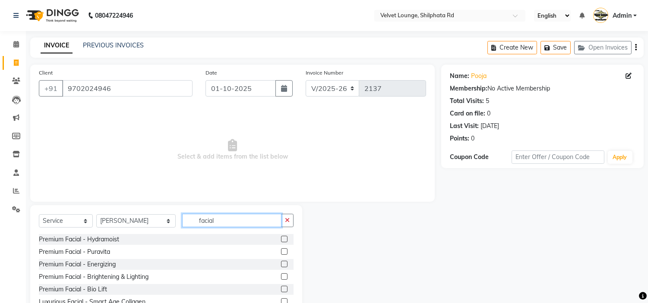
type input "facial"
click at [281, 274] on label at bounding box center [284, 277] width 6 height 6
click at [281, 274] on input "checkbox" at bounding box center [284, 277] width 6 height 6
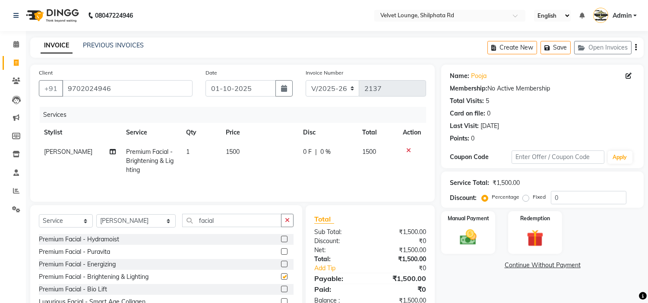
checkbox input "false"
click at [286, 223] on icon "button" at bounding box center [287, 220] width 5 height 6
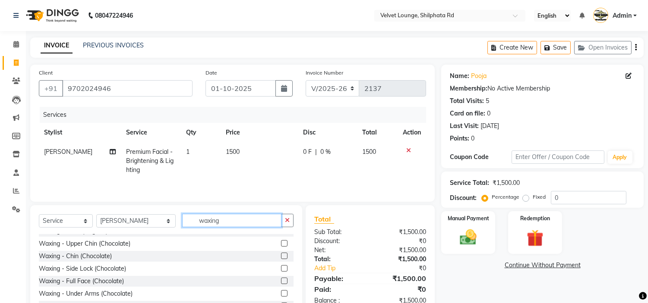
scroll to position [249, 0]
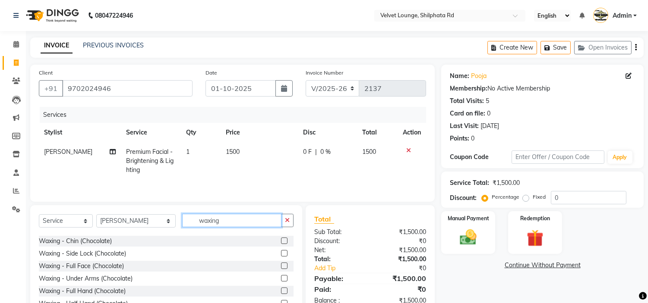
type input "waxing"
click at [281, 281] on label at bounding box center [284, 278] width 6 height 6
click at [281, 281] on input "checkbox" at bounding box center [284, 279] width 6 height 6
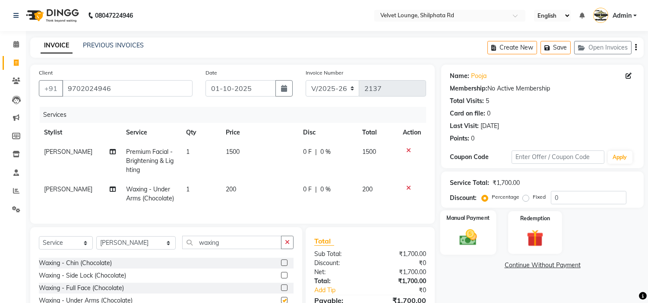
checkbox input "false"
click at [475, 235] on img at bounding box center [468, 238] width 28 height 20
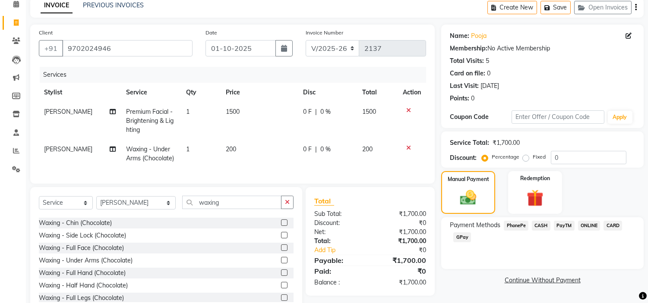
scroll to position [71, 0]
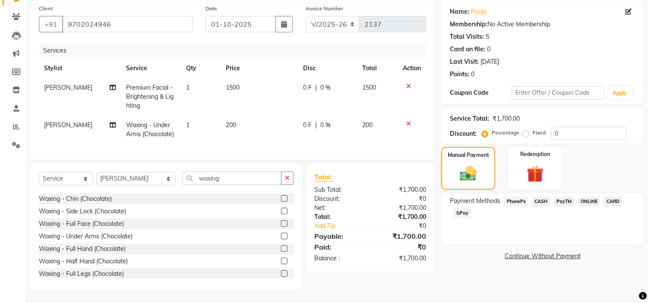
click at [561, 197] on span "PayTM" at bounding box center [564, 202] width 21 height 10
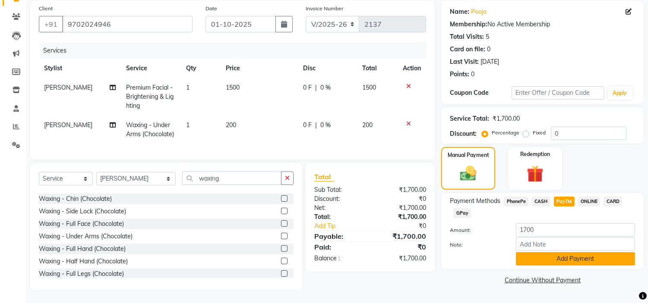
click at [543, 252] on button "Add Payment" at bounding box center [575, 258] width 119 height 13
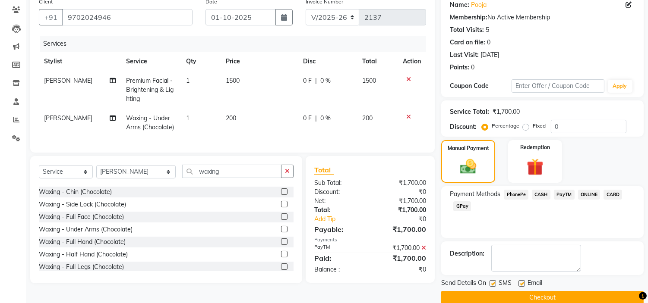
click at [584, 296] on button "Checkout" at bounding box center [542, 297] width 202 height 13
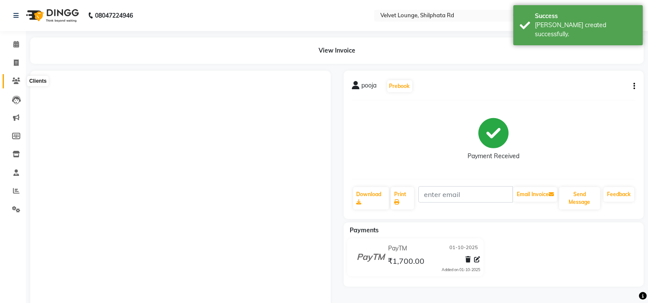
click at [14, 80] on icon at bounding box center [16, 81] width 8 height 6
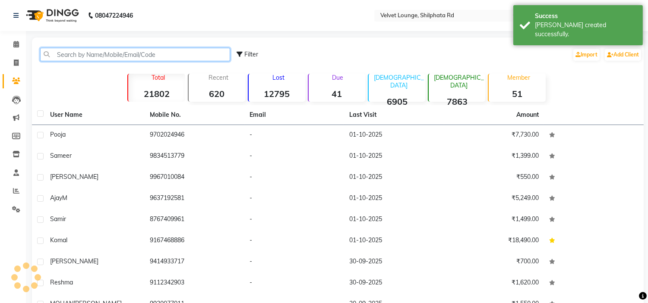
click at [72, 55] on input "text" at bounding box center [135, 54] width 190 height 13
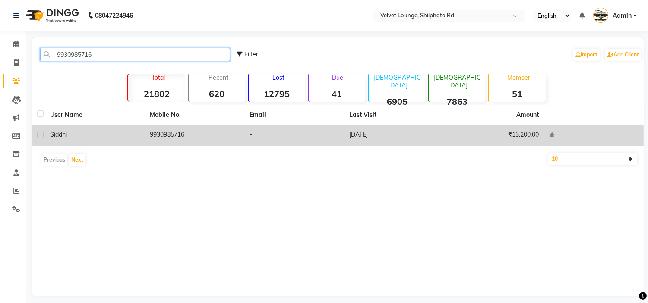
type input "9930985716"
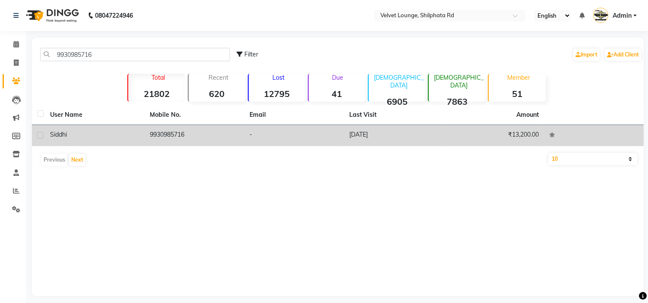
click at [135, 134] on div "siddhi" at bounding box center [94, 134] width 89 height 9
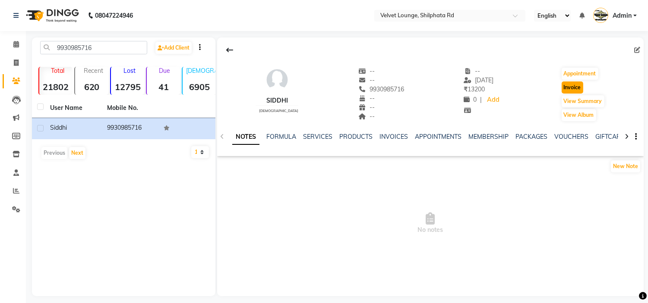
click at [576, 85] on button "Invoice" at bounding box center [572, 88] width 22 height 12
select select "122"
select select "service"
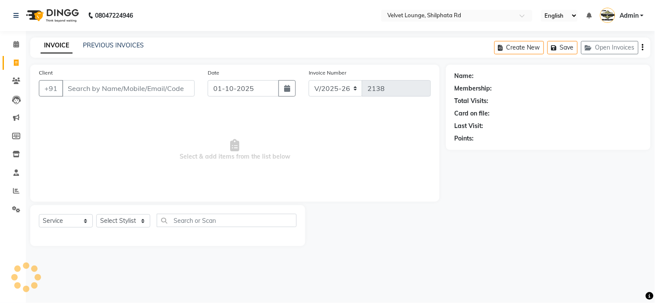
type input "9930985716"
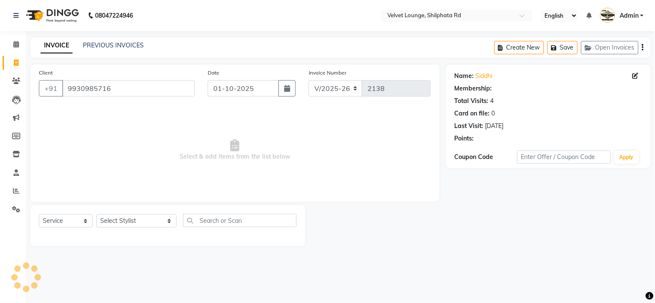
select select "1: Object"
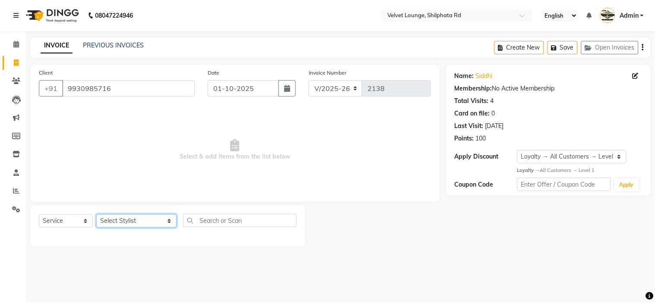
click at [130, 217] on select "Select Stylist [PERSON_NAME] [PERSON_NAME] [PERSON_NAME] [PERSON_NAME] [PERSON_…" at bounding box center [136, 220] width 80 height 13
select select "48428"
click at [96, 215] on select "Select Stylist [PERSON_NAME] [PERSON_NAME] [PERSON_NAME] [PERSON_NAME] [PERSON_…" at bounding box center [136, 220] width 80 height 13
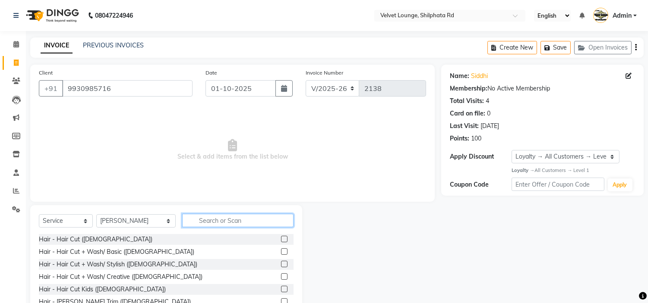
click at [182, 218] on input "text" at bounding box center [237, 220] width 111 height 13
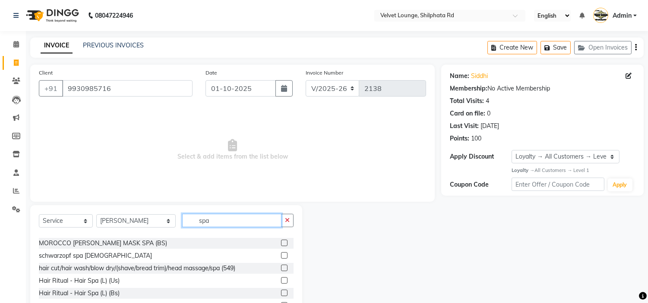
scroll to position [117, 0]
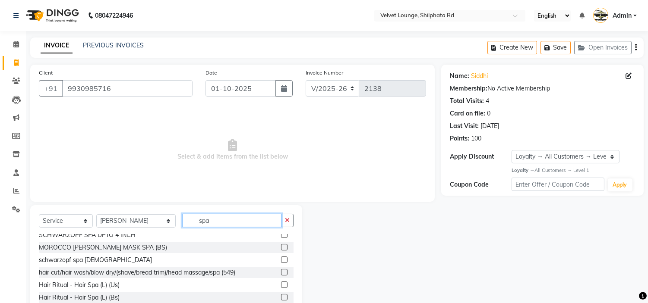
type input "spa"
click at [281, 295] on label at bounding box center [284, 297] width 6 height 6
click at [281, 295] on input "checkbox" at bounding box center [284, 298] width 6 height 6
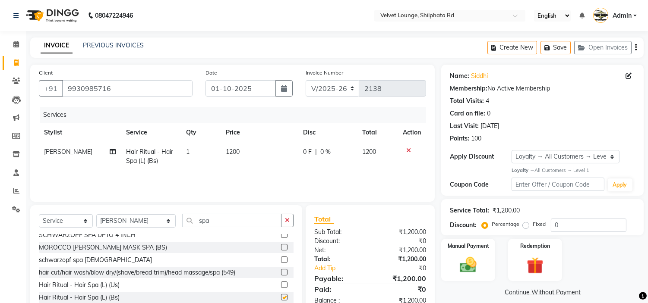
checkbox input "false"
click at [315, 148] on span "|" at bounding box center [316, 152] width 2 height 9
select select "48428"
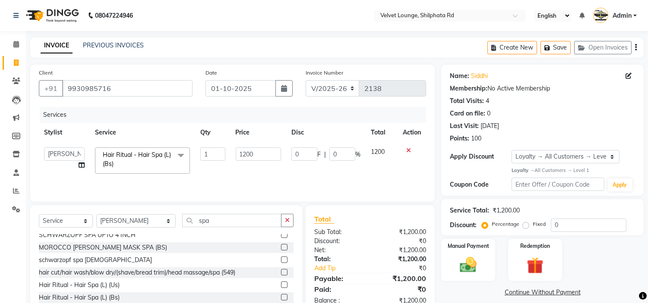
click at [313, 148] on input "0" at bounding box center [304, 154] width 26 height 13
type input "200"
click at [321, 166] on td "200 F | 0 %" at bounding box center [325, 160] width 79 height 37
select select "48428"
click at [469, 254] on div "Manual Payment" at bounding box center [468, 260] width 56 height 44
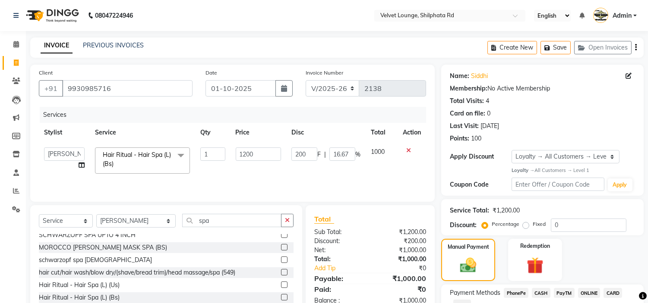
scroll to position [63, 0]
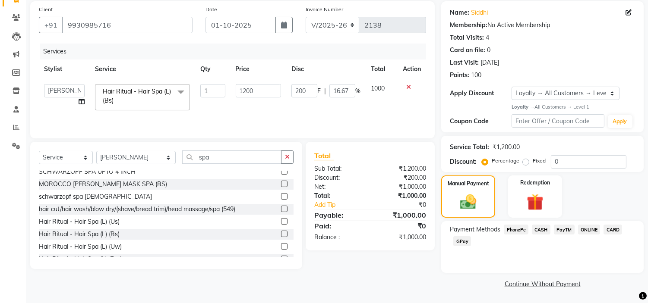
click at [564, 229] on span "PayTM" at bounding box center [564, 230] width 21 height 10
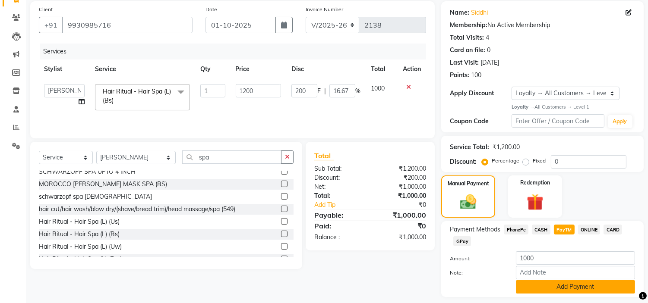
click at [538, 288] on button "Add Payment" at bounding box center [575, 286] width 119 height 13
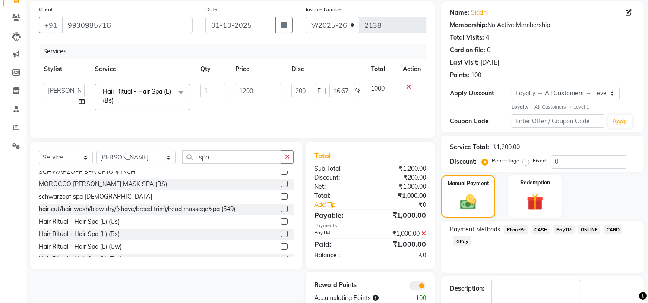
scroll to position [113, 0]
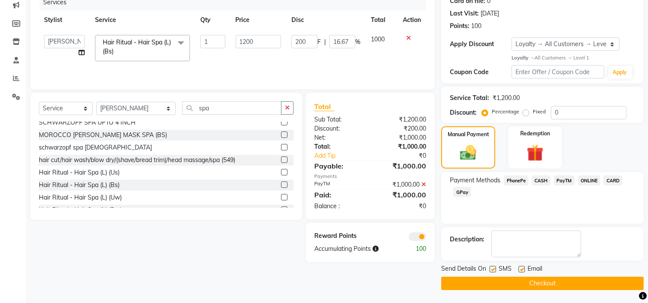
click at [598, 283] on button "Checkout" at bounding box center [542, 283] width 202 height 13
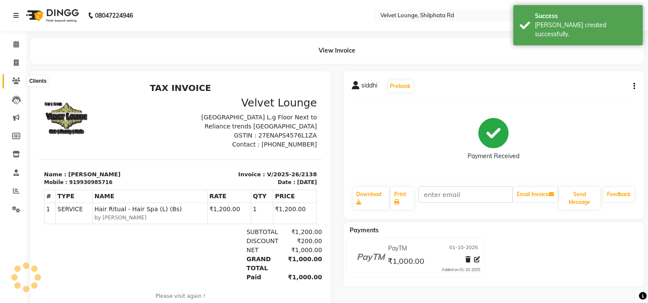
click at [16, 82] on icon at bounding box center [16, 81] width 8 height 6
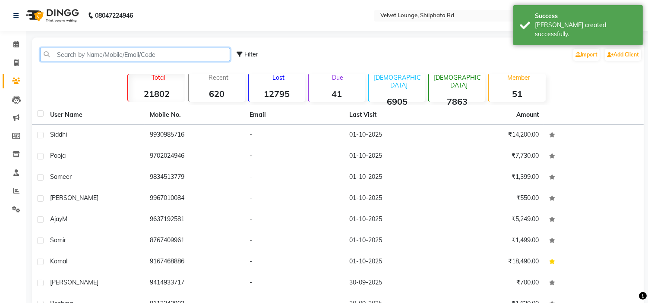
click at [98, 52] on input "text" at bounding box center [135, 54] width 190 height 13
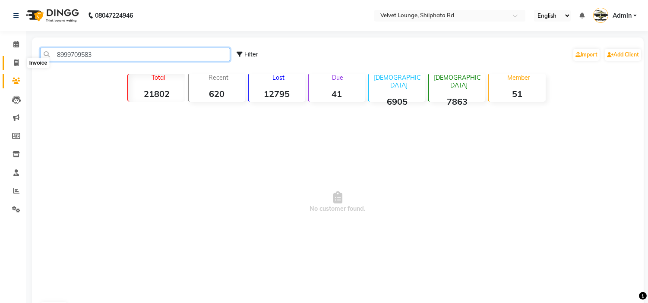
drag, startPoint x: 108, startPoint y: 54, endPoint x: 23, endPoint y: 58, distance: 85.1
click at [23, 58] on app-home "08047224946 Select Location × Velvet Lounge, Shilphata Rd English ENGLISH Españ…" at bounding box center [324, 165] width 648 height 330
type input "8999709583"
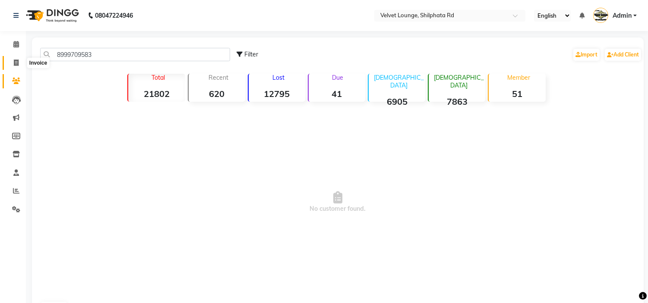
click at [10, 64] on span at bounding box center [16, 63] width 15 height 10
select select "122"
select select "service"
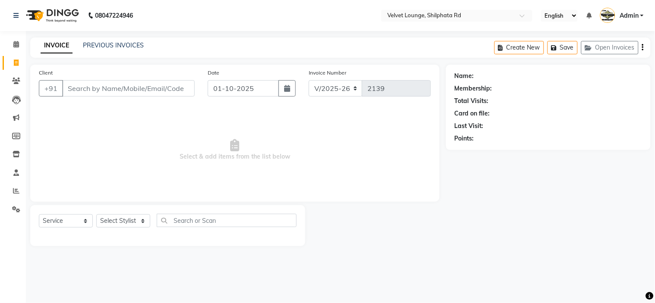
click at [98, 91] on input "Client" at bounding box center [128, 88] width 132 height 16
type input "8999709583"
click at [180, 85] on span "Add Client" at bounding box center [172, 88] width 34 height 9
select select "22"
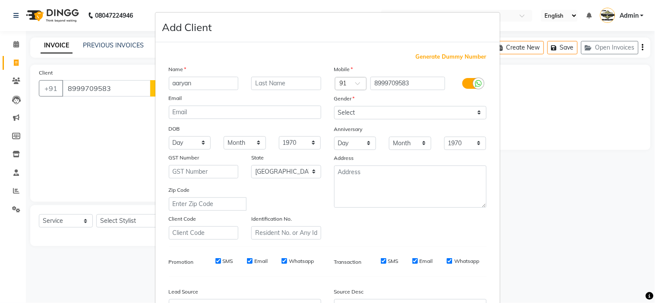
type input "aaryan"
click at [353, 110] on select "Select [DEMOGRAPHIC_DATA] [DEMOGRAPHIC_DATA] Other Prefer Not To Say" at bounding box center [410, 112] width 152 height 13
select select "[DEMOGRAPHIC_DATA]"
click at [334, 106] on select "Select [DEMOGRAPHIC_DATA] [DEMOGRAPHIC_DATA] Other Prefer Not To Say" at bounding box center [410, 112] width 152 height 13
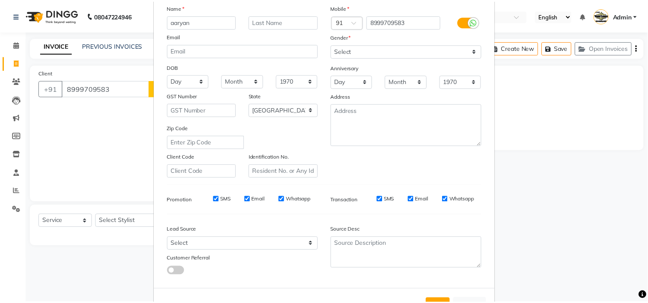
scroll to position [95, 0]
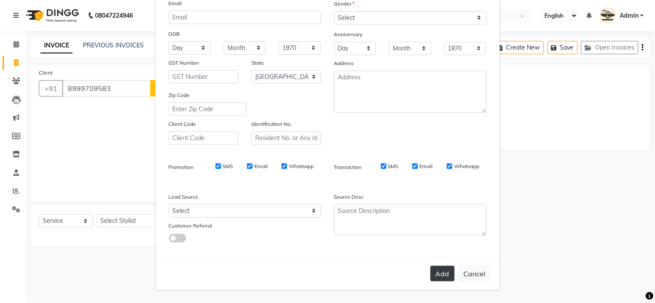
click at [440, 272] on button "Add" at bounding box center [442, 274] width 24 height 16
select select
select select "null"
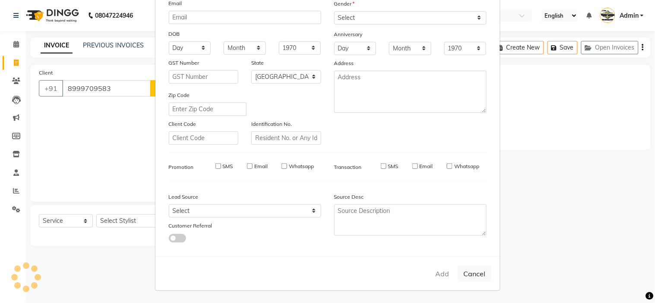
select select
checkbox input "false"
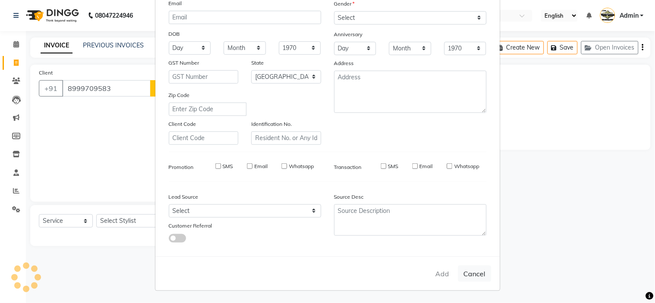
checkbox input "false"
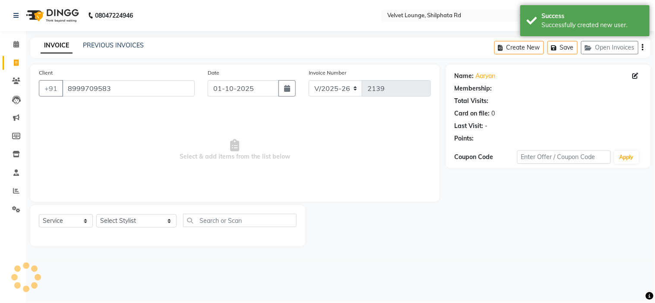
select select "1: Object"
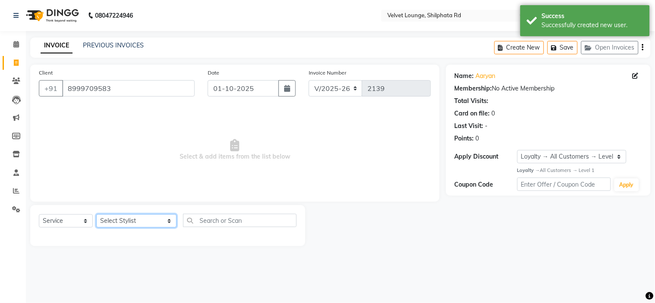
click at [114, 221] on select "Select Stylist [PERSON_NAME] [PERSON_NAME] [PERSON_NAME] [PERSON_NAME] [PERSON_…" at bounding box center [136, 220] width 80 height 13
select select "31385"
click at [96, 215] on select "Select Stylist [PERSON_NAME] [PERSON_NAME] [PERSON_NAME] [PERSON_NAME] [PERSON_…" at bounding box center [136, 220] width 80 height 13
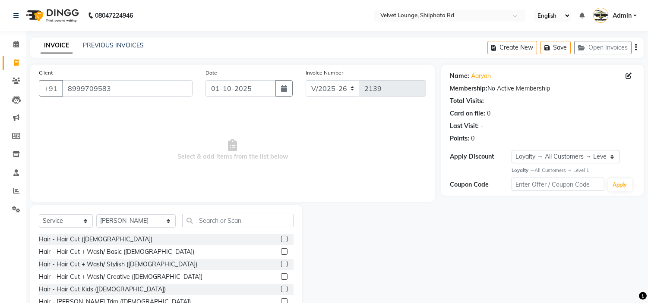
click at [281, 239] on label at bounding box center [284, 239] width 6 height 6
click at [281, 239] on input "checkbox" at bounding box center [284, 240] width 6 height 6
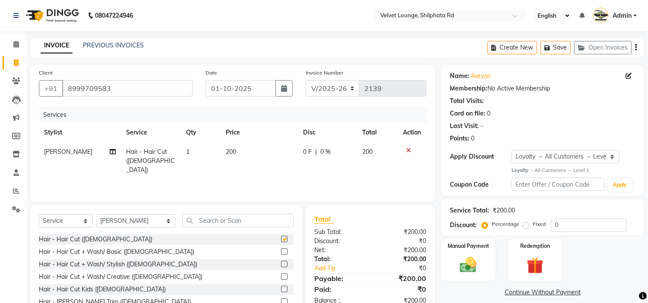
checkbox input "false"
click at [308, 152] on span "0 F" at bounding box center [307, 152] width 9 height 9
select select "31385"
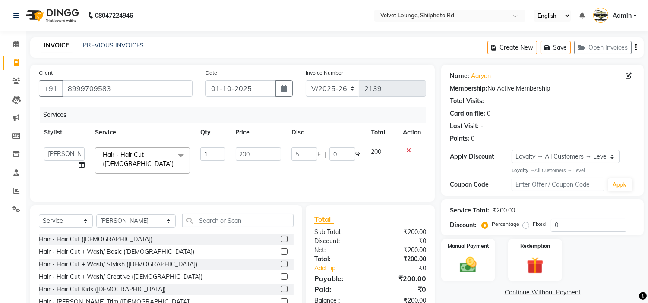
type input "50"
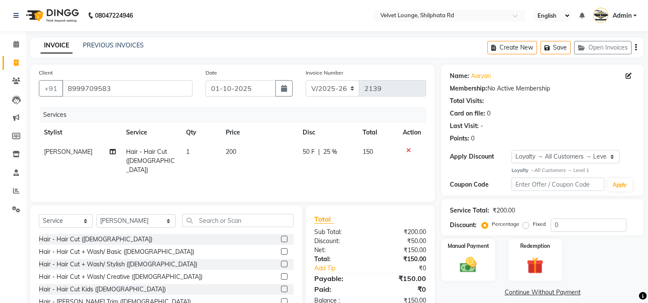
click at [343, 179] on div "Services Stylist Service Qty Price Disc Total Action alam khan Hair - Hair Cut …" at bounding box center [232, 150] width 387 height 86
click at [474, 258] on img at bounding box center [468, 265] width 28 height 20
click at [567, 291] on span "PayTM" at bounding box center [564, 293] width 21 height 10
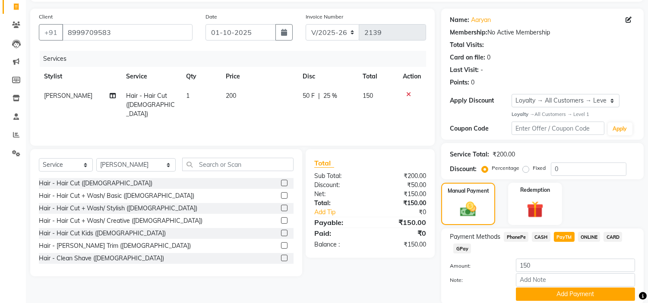
scroll to position [88, 0]
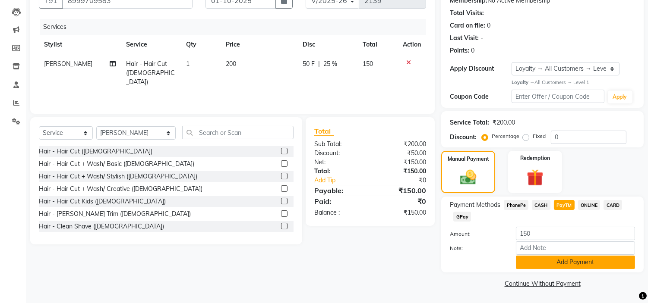
click at [576, 264] on button "Add Payment" at bounding box center [575, 262] width 119 height 13
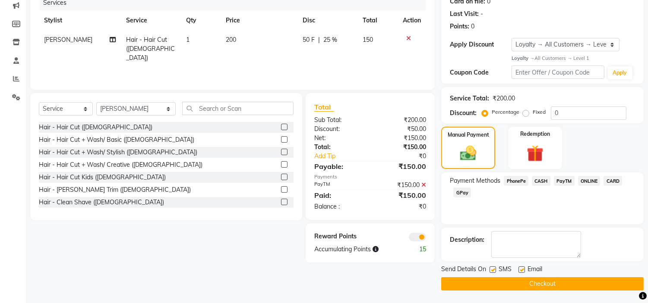
scroll to position [113, 0]
click at [589, 278] on button "Checkout" at bounding box center [542, 283] width 202 height 13
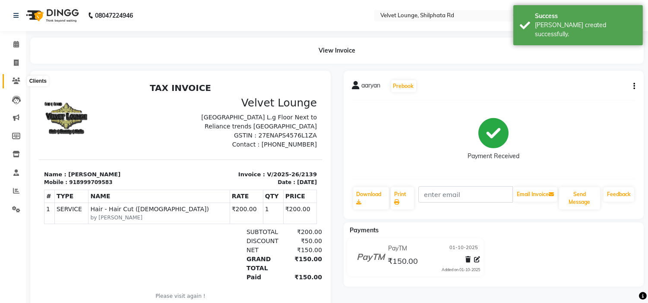
click at [17, 78] on icon at bounding box center [16, 81] width 8 height 6
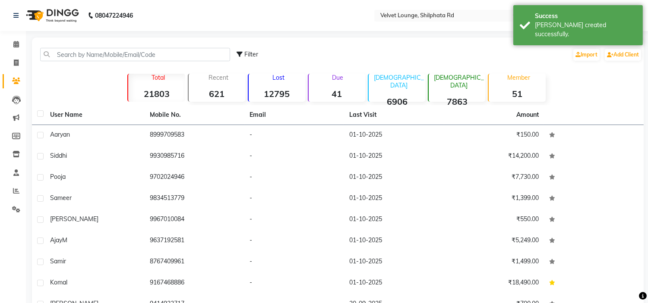
drag, startPoint x: 85, startPoint y: 62, endPoint x: 85, endPoint y: 55, distance: 6.9
click at [85, 55] on div "Filter Import Add Client" at bounding box center [338, 54] width 608 height 27
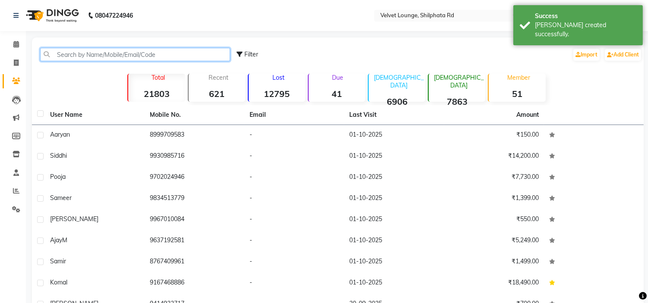
click at [85, 55] on input "text" at bounding box center [135, 54] width 190 height 13
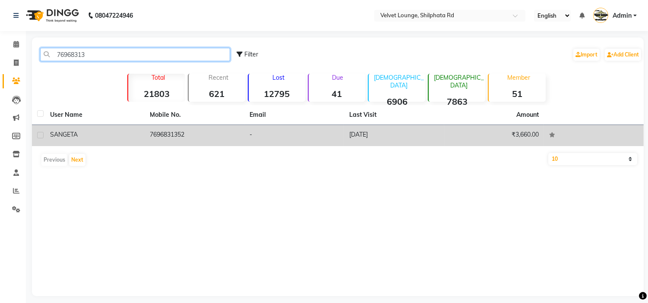
type input "76968313"
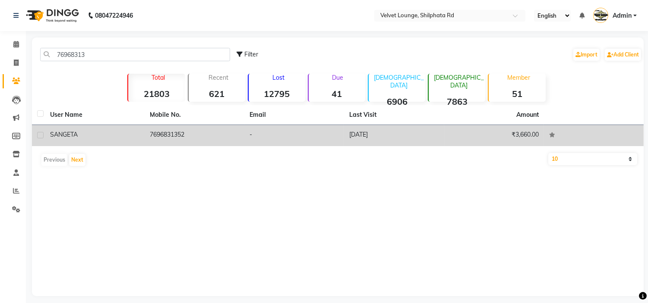
click at [141, 141] on td "SANGETA" at bounding box center [95, 135] width 100 height 21
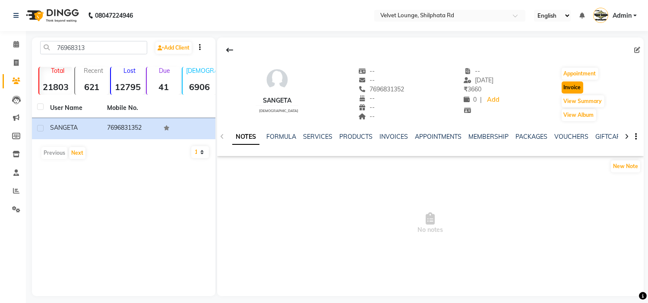
click at [573, 86] on button "Invoice" at bounding box center [572, 88] width 22 height 12
select select "service"
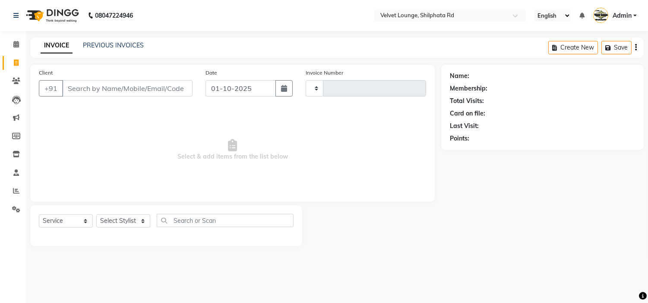
type input "2140"
select select "122"
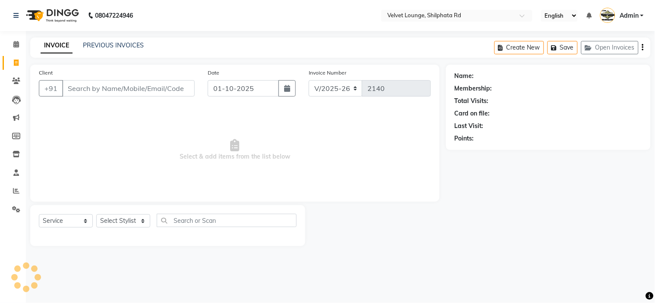
type input "7696831352"
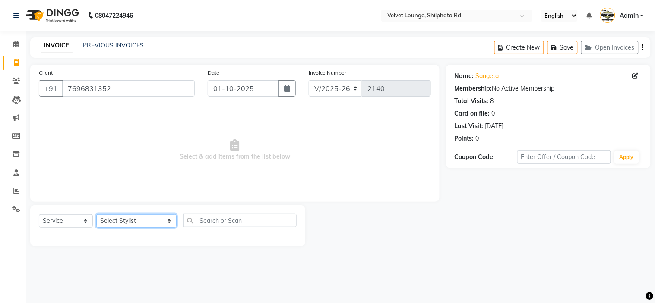
click at [113, 218] on select "Select Stylist [PERSON_NAME] [PERSON_NAME] [PERSON_NAME] [PERSON_NAME] [PERSON_…" at bounding box center [136, 220] width 80 height 13
select select "8289"
click at [96, 215] on select "Select Stylist [PERSON_NAME] [PERSON_NAME] [PERSON_NAME] [PERSON_NAME] [PERSON_…" at bounding box center [136, 220] width 80 height 13
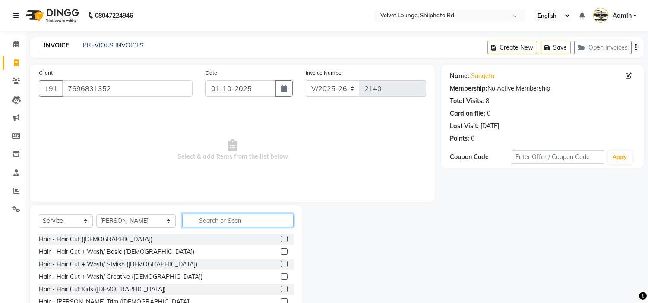
click at [182, 221] on input "text" at bounding box center [237, 220] width 111 height 13
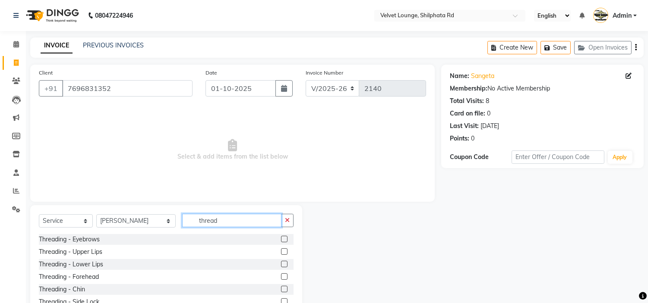
type input "thread"
click at [281, 239] on label at bounding box center [284, 239] width 6 height 6
click at [281, 239] on input "checkbox" at bounding box center [284, 240] width 6 height 6
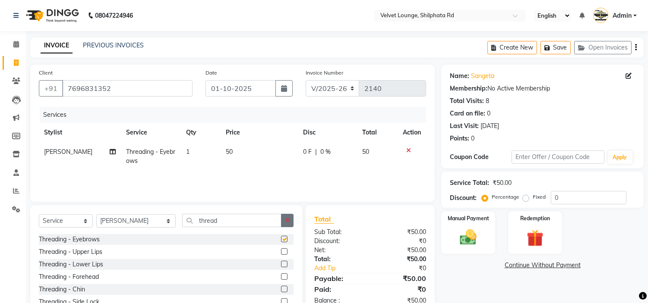
checkbox input "false"
click at [288, 222] on icon "button" at bounding box center [287, 220] width 5 height 6
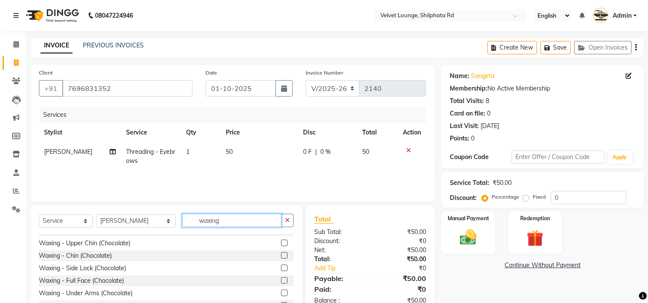
scroll to position [207, 0]
type input "waxing"
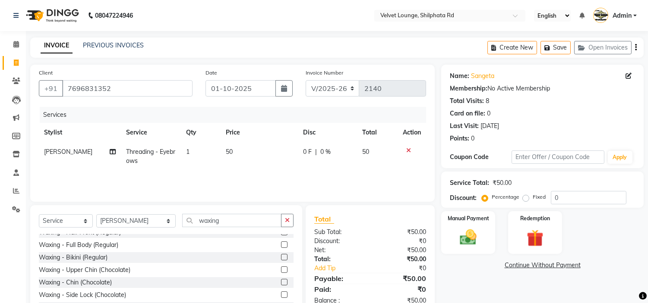
click at [281, 270] on label at bounding box center [284, 270] width 6 height 6
click at [281, 270] on input "checkbox" at bounding box center [284, 271] width 6 height 6
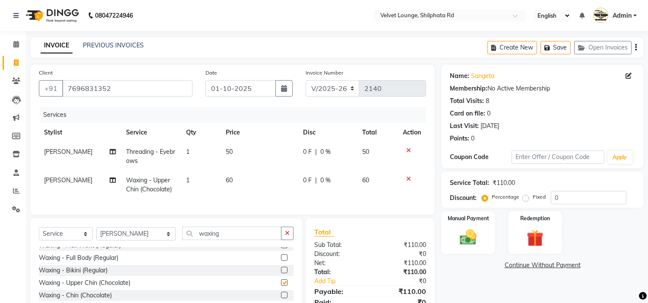
checkbox input "false"
click at [110, 241] on select "Select Stylist [PERSON_NAME] [PERSON_NAME] [PERSON_NAME] [PERSON_NAME] [PERSON_…" at bounding box center [135, 233] width 79 height 13
select select "48428"
click at [96, 235] on select "Select Stylist [PERSON_NAME] [PERSON_NAME] [PERSON_NAME] [PERSON_NAME] [PERSON_…" at bounding box center [135, 233] width 79 height 13
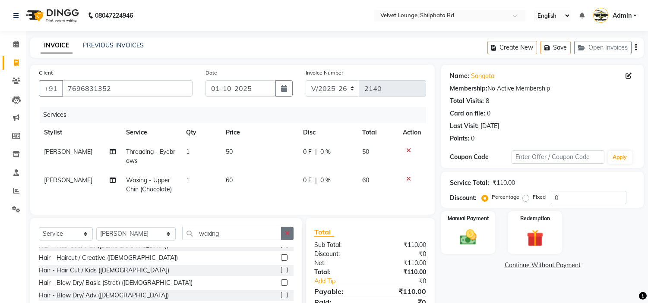
click at [287, 236] on icon "button" at bounding box center [287, 233] width 5 height 6
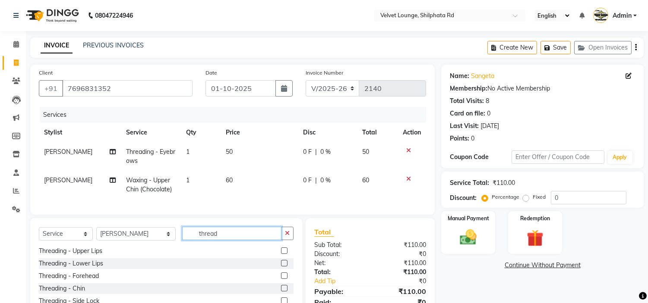
scroll to position [0, 0]
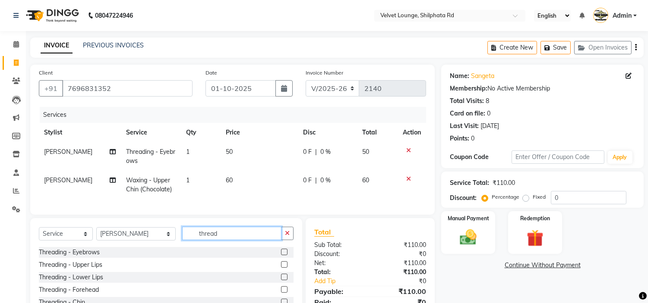
type input "thread"
click at [281, 255] on label at bounding box center [284, 252] width 6 height 6
click at [281, 255] on input "checkbox" at bounding box center [284, 253] width 6 height 6
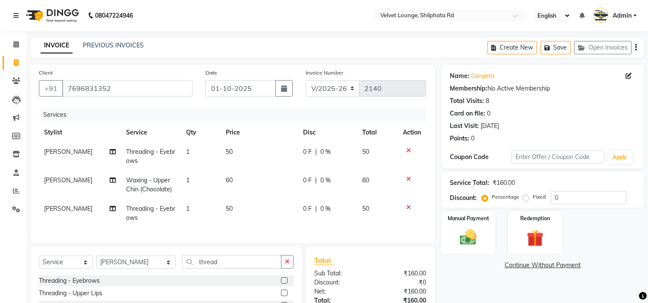
click at [281, 284] on label at bounding box center [284, 280] width 6 height 6
click at [281, 284] on input "checkbox" at bounding box center [284, 281] width 6 height 6
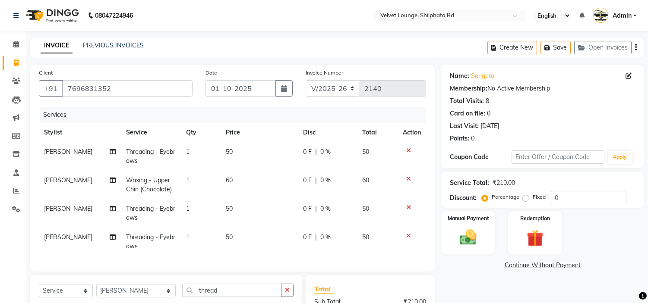
checkbox input "false"
click at [406, 234] on icon at bounding box center [408, 236] width 5 height 6
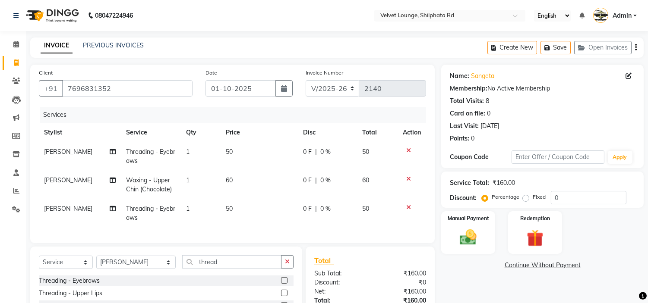
scroll to position [91, 0]
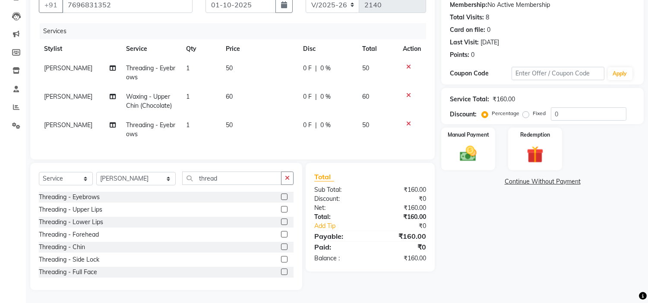
click at [281, 210] on label at bounding box center [284, 209] width 6 height 6
click at [281, 210] on input "checkbox" at bounding box center [284, 210] width 6 height 6
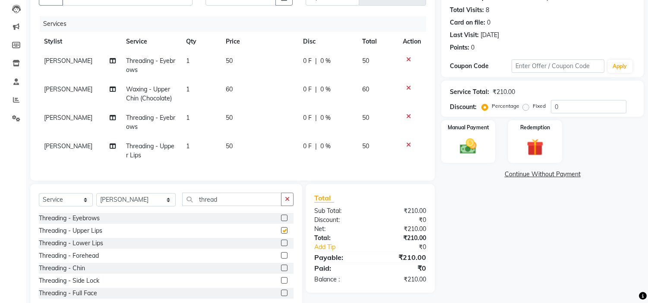
checkbox input "false"
click at [281, 259] on label at bounding box center [284, 255] width 6 height 6
click at [281, 259] on input "checkbox" at bounding box center [284, 256] width 6 height 6
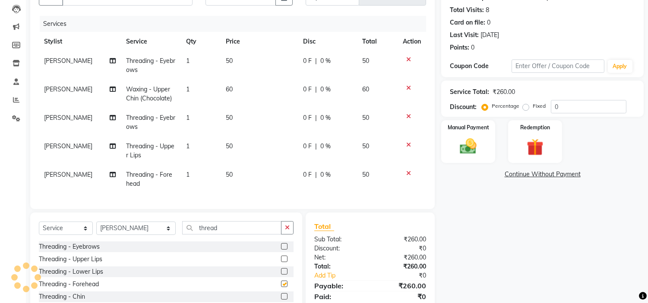
checkbox input "false"
click at [186, 174] on span "1" at bounding box center [187, 175] width 3 height 8
select select "48428"
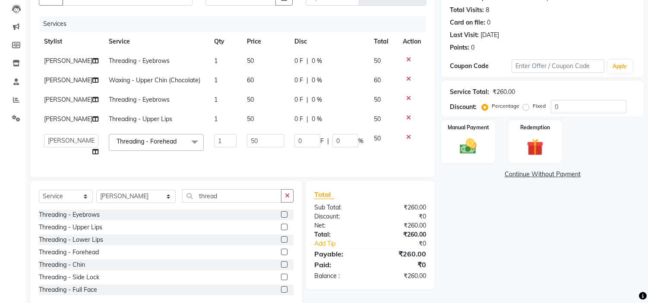
click at [184, 162] on td "Threading - Forehead x Hair - Hair Cut ([DEMOGRAPHIC_DATA]) Hair - Hair Cut + W…" at bounding box center [156, 145] width 105 height 33
click at [214, 148] on input "1" at bounding box center [225, 140] width 22 height 13
type input "2"
click at [213, 128] on tbody "[PERSON_NAME] Threading - Eyebrows 1 50 0 F | 0 % 50 [PERSON_NAME] Waxing - Upp…" at bounding box center [232, 106] width 387 height 110
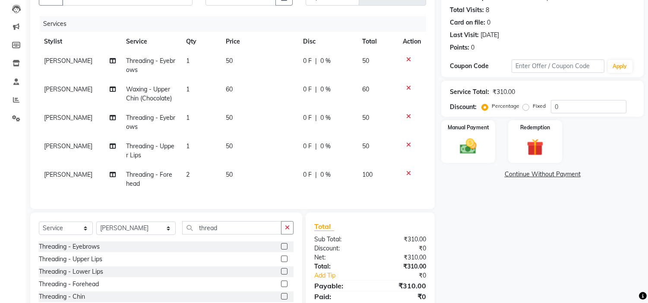
click at [213, 128] on td "1" at bounding box center [201, 122] width 40 height 28
select select "48428"
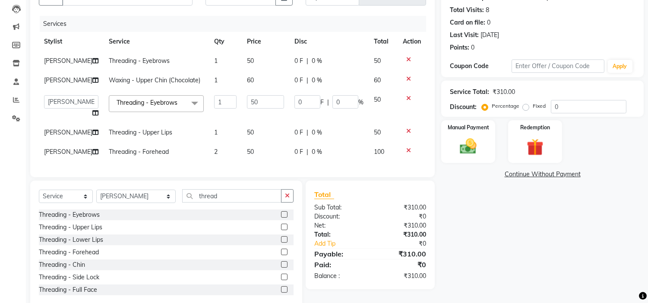
click at [211, 130] on td "1" at bounding box center [225, 132] width 33 height 19
select select "48428"
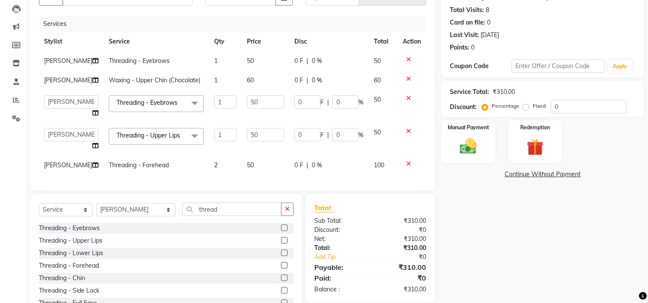
click at [214, 130] on input "1" at bounding box center [225, 134] width 22 height 13
type input "2"
click at [214, 100] on input "1" at bounding box center [225, 101] width 22 height 13
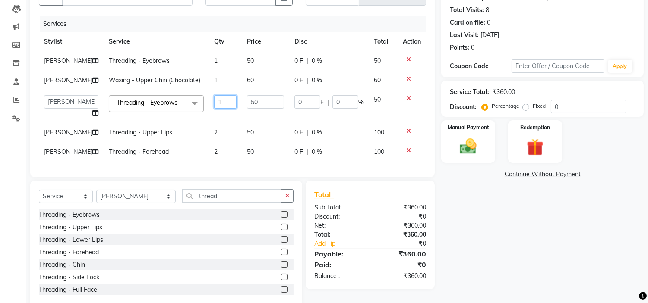
click at [214, 100] on input "1" at bounding box center [225, 101] width 22 height 13
type input "2"
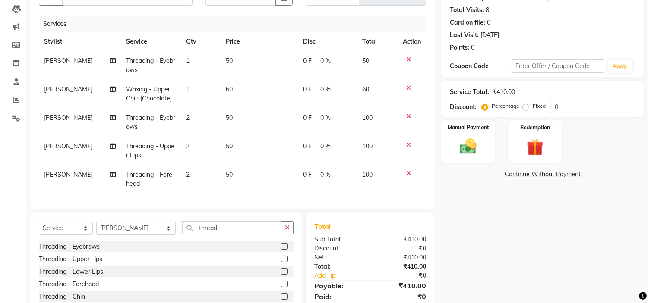
click at [218, 121] on tr "[PERSON_NAME] Threading - Eyebrows 2 50 0 F | 0 % 100" at bounding box center [232, 122] width 387 height 28
click at [408, 142] on icon at bounding box center [408, 145] width 5 height 6
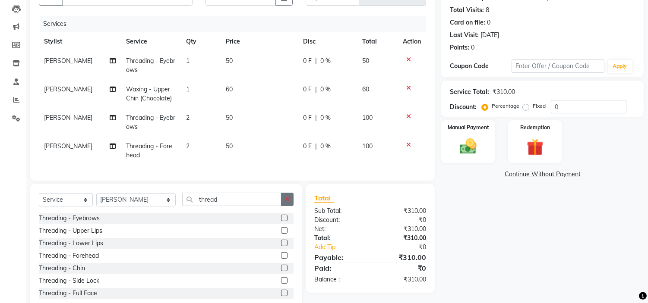
click at [286, 201] on button "button" at bounding box center [287, 199] width 13 height 13
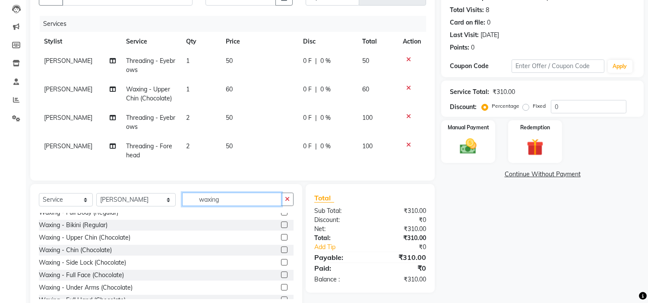
scroll to position [226, 0]
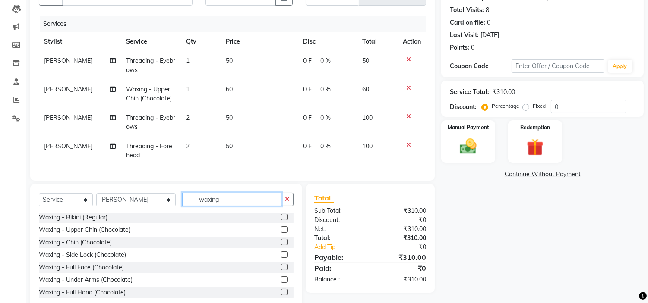
type input "waxing"
click at [281, 233] on label at bounding box center [284, 230] width 6 height 6
click at [281, 233] on input "checkbox" at bounding box center [284, 230] width 6 height 6
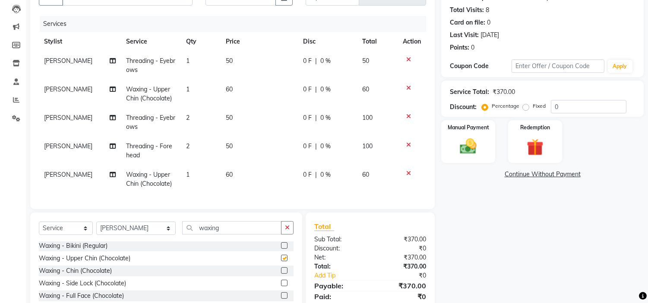
checkbox input "false"
click at [186, 175] on span "1" at bounding box center [187, 175] width 3 height 8
select select "48428"
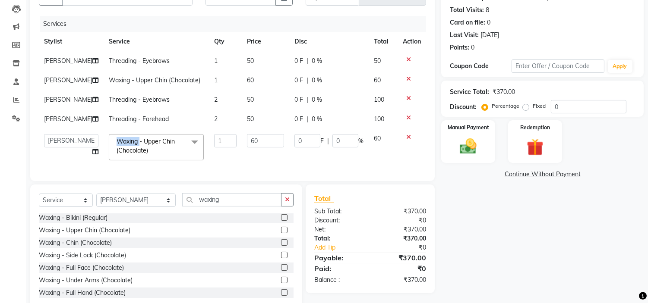
click at [186, 161] on span "Waxing - Upper Chin (Chocolate) x" at bounding box center [156, 147] width 95 height 26
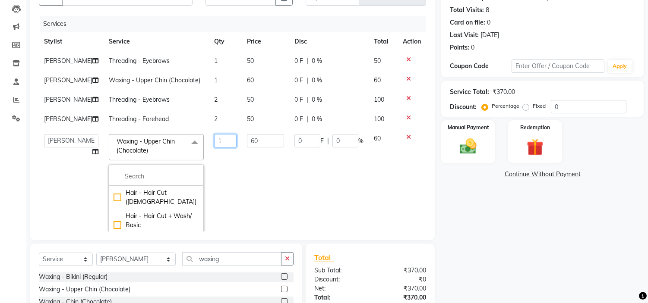
click at [214, 148] on input "1" at bounding box center [225, 140] width 22 height 13
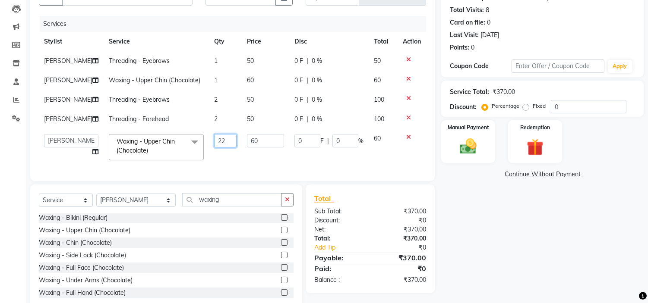
type input "2"
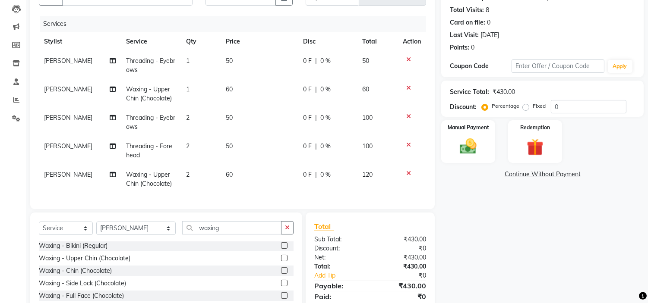
click at [230, 177] on tr "[PERSON_NAME] Waxing - [GEOGRAPHIC_DATA] (Chocolate) 2 60 0 F | 0 % 120" at bounding box center [232, 179] width 387 height 28
click at [469, 145] on img at bounding box center [468, 147] width 28 height 20
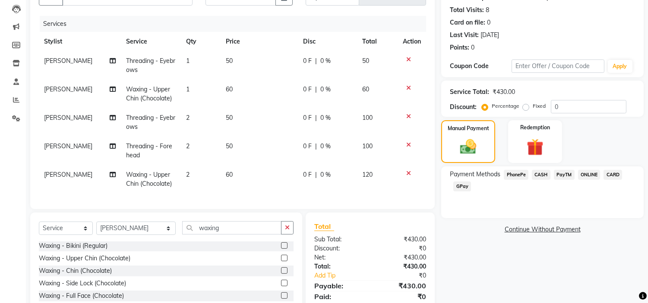
click at [544, 174] on span "CASH" at bounding box center [541, 175] width 19 height 10
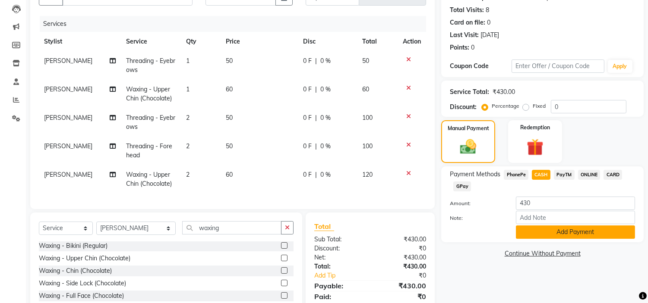
click at [555, 236] on button "Add Payment" at bounding box center [575, 232] width 119 height 13
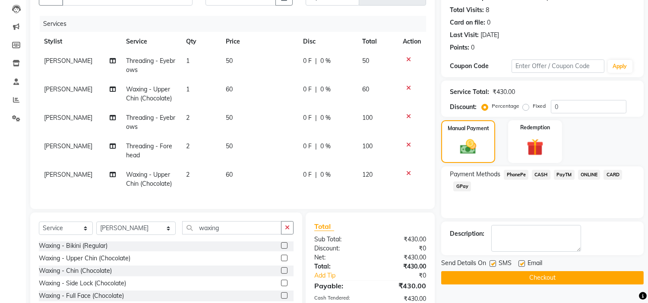
click at [531, 274] on button "Checkout" at bounding box center [542, 277] width 202 height 13
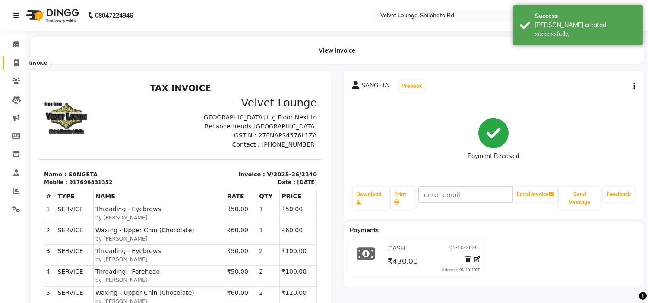
click at [14, 63] on icon at bounding box center [16, 63] width 5 height 6
select select "122"
select select "service"
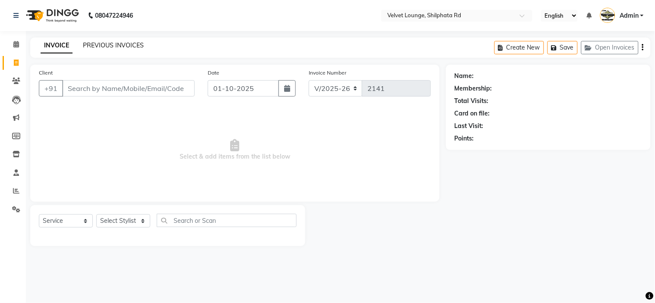
click at [131, 45] on link "PREVIOUS INVOICES" at bounding box center [113, 45] width 61 height 8
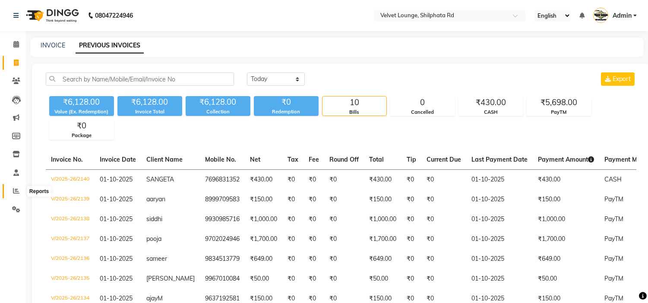
click at [19, 195] on span at bounding box center [16, 191] width 15 height 10
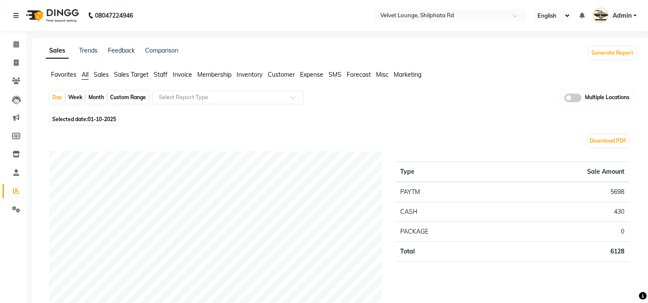
click at [92, 95] on div "Month" at bounding box center [96, 97] width 20 height 12
select select "10"
select select "2025"
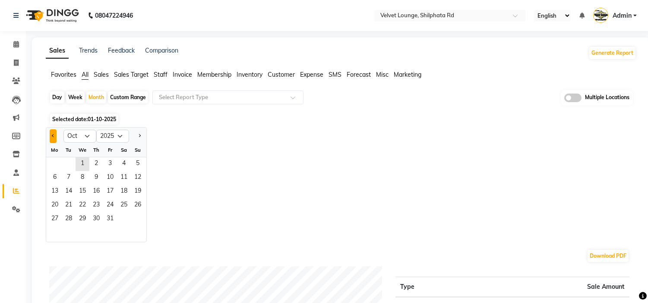
click at [54, 132] on button "Previous month" at bounding box center [53, 136] width 7 height 14
select select "9"
click at [58, 161] on span "1" at bounding box center [55, 164] width 14 height 14
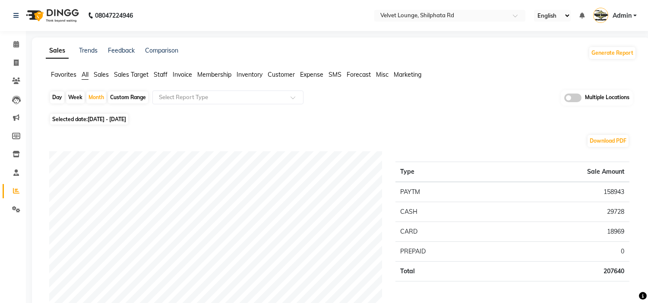
click at [10, 79] on span at bounding box center [16, 81] width 15 height 10
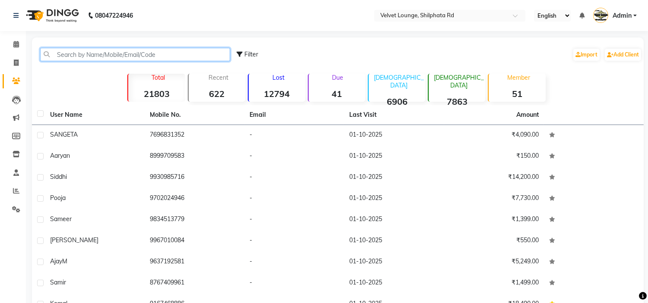
click at [86, 57] on input "text" at bounding box center [135, 54] width 190 height 13
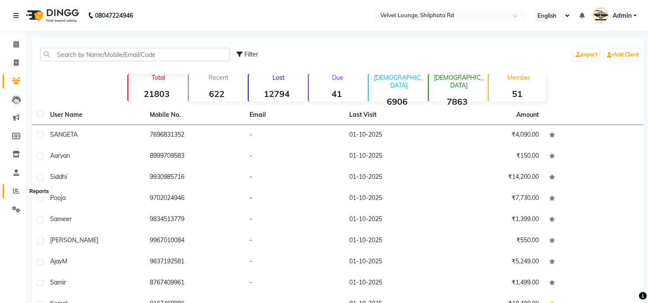
click at [11, 191] on span at bounding box center [16, 191] width 15 height 10
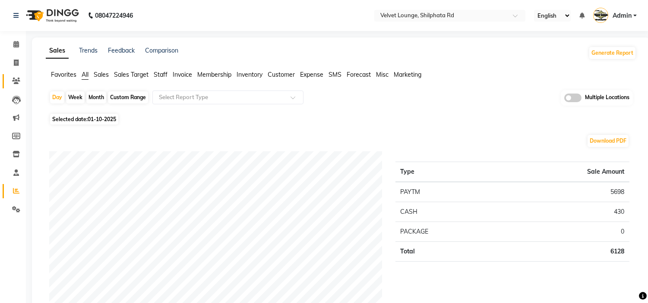
click at [7, 80] on link "Clients" at bounding box center [13, 81] width 21 height 14
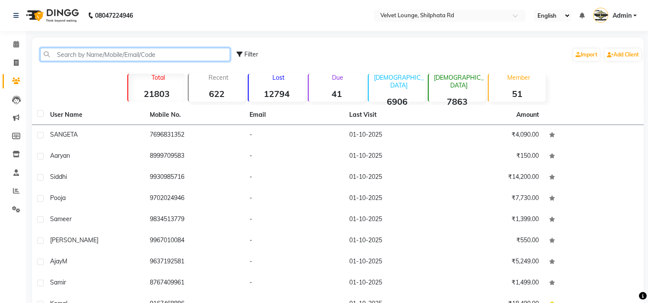
click at [74, 53] on input "text" at bounding box center [135, 54] width 190 height 13
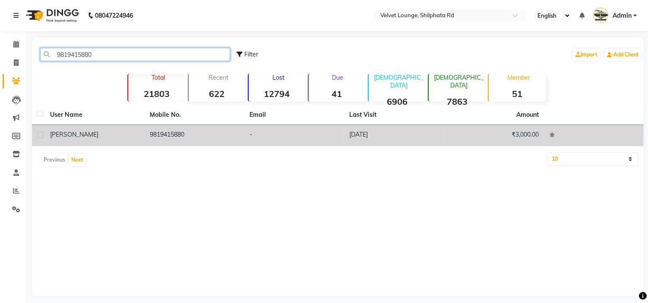
type input "9819415880"
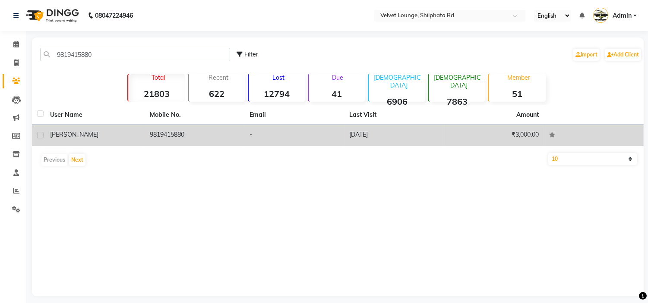
click at [144, 129] on td "[PERSON_NAME]" at bounding box center [95, 135] width 100 height 21
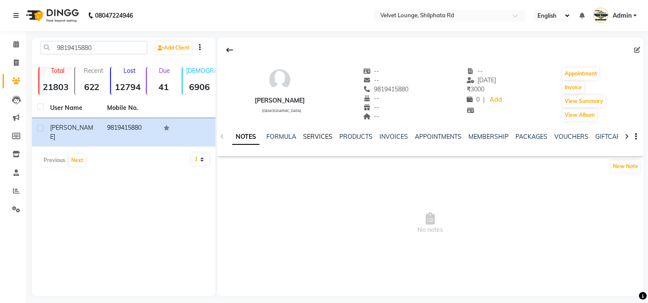
click at [307, 134] on link "SERVICES" at bounding box center [317, 137] width 29 height 8
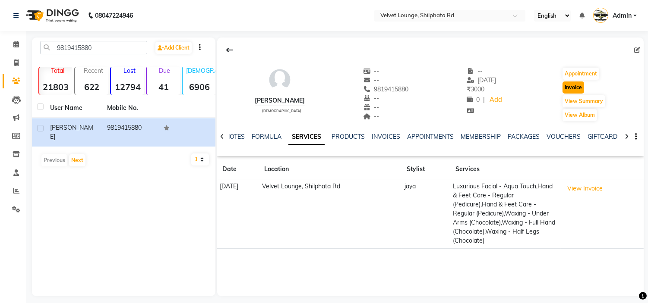
click at [570, 87] on button "Invoice" at bounding box center [573, 88] width 22 height 12
select select "service"
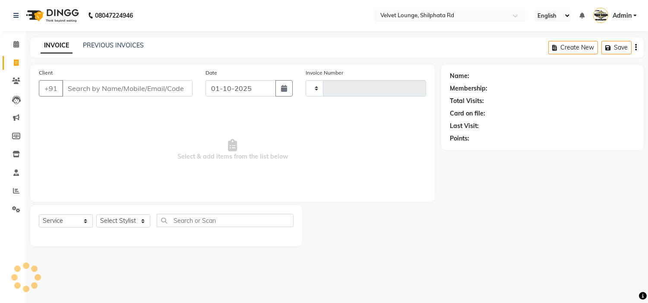
type input "2141"
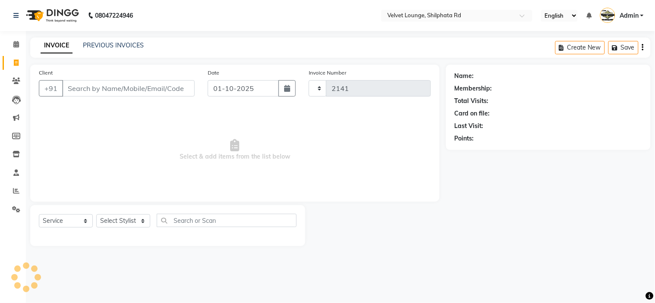
select select "122"
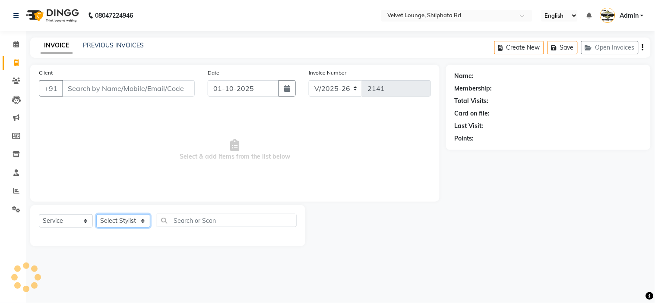
click at [131, 223] on select "Select Stylist" at bounding box center [123, 220] width 54 height 13
type input "9819415880"
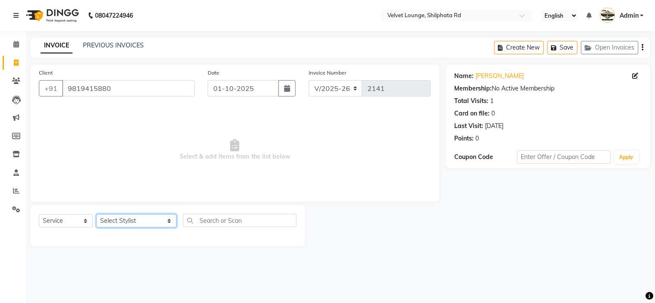
select select "48428"
click at [96, 215] on select "Select Stylist [PERSON_NAME] [PERSON_NAME] [PERSON_NAME] [PERSON_NAME] [PERSON_…" at bounding box center [136, 220] width 80 height 13
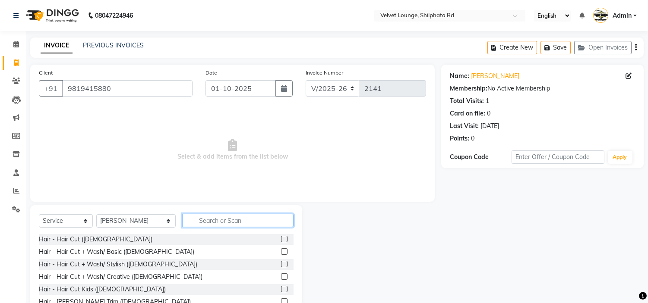
click at [190, 223] on input "text" at bounding box center [237, 220] width 111 height 13
type input "f"
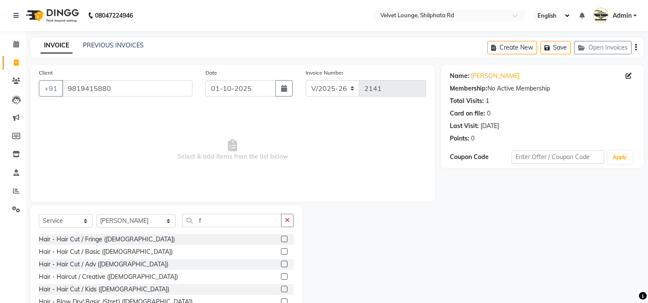
click at [281, 264] on label at bounding box center [284, 264] width 6 height 6
click at [281, 264] on input "checkbox" at bounding box center [284, 265] width 6 height 6
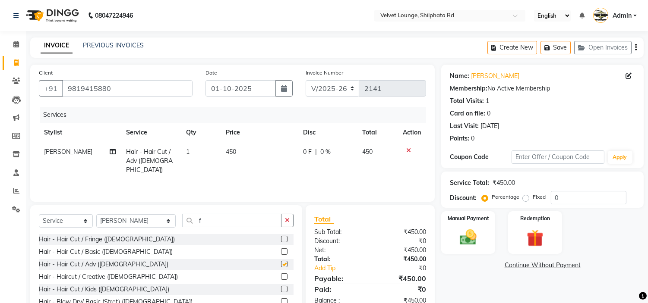
checkbox input "false"
click at [459, 235] on img at bounding box center [468, 238] width 28 height 20
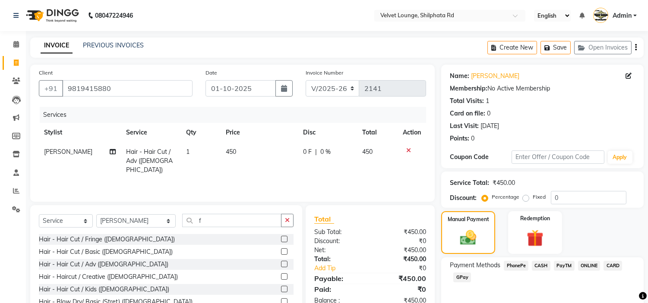
click at [563, 261] on span "PayTM" at bounding box center [564, 266] width 21 height 10
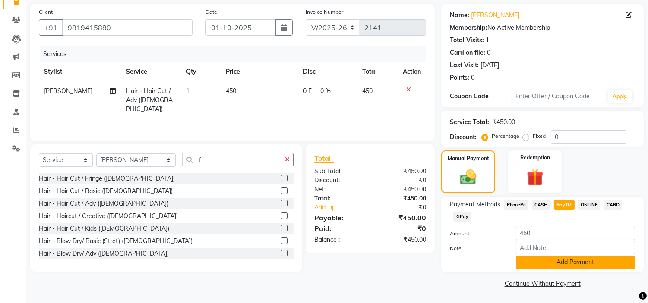
click at [619, 264] on button "Add Payment" at bounding box center [575, 262] width 119 height 13
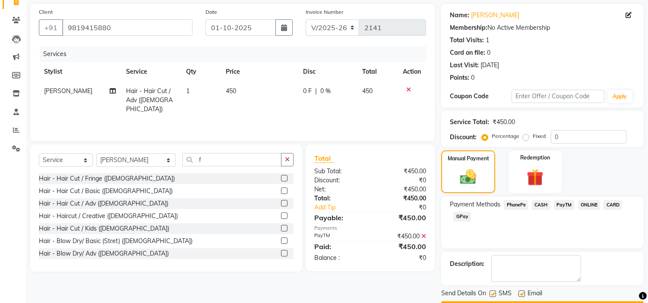
scroll to position [85, 0]
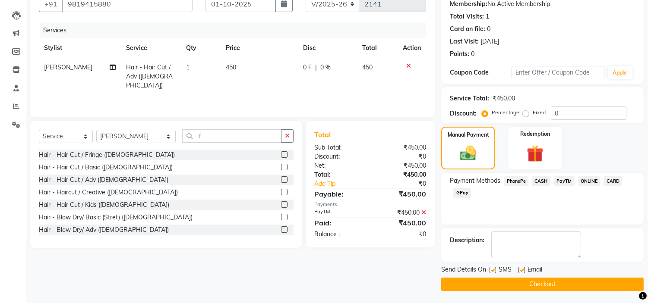
click at [613, 285] on button "Checkout" at bounding box center [542, 284] width 202 height 13
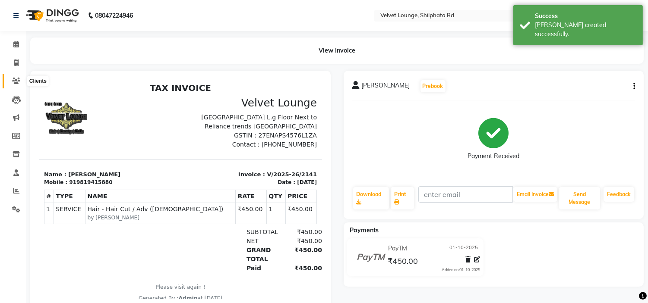
click at [16, 79] on icon at bounding box center [16, 81] width 8 height 6
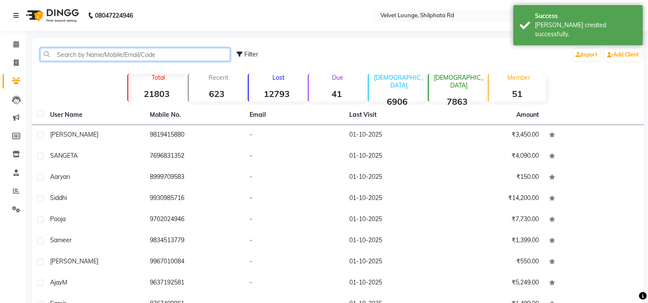
click at [68, 56] on input "text" at bounding box center [135, 54] width 190 height 13
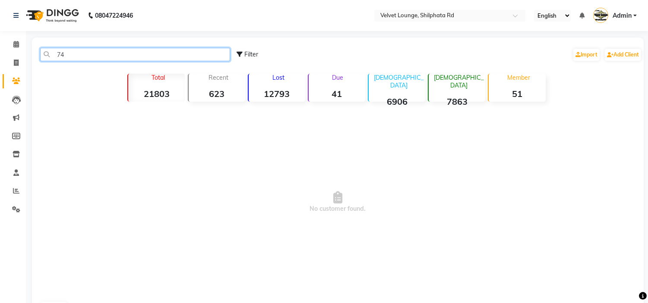
type input "7"
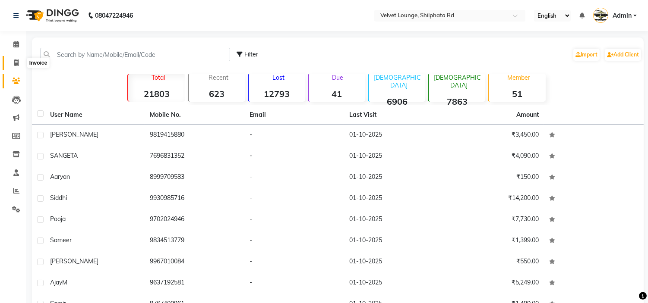
click at [14, 63] on icon at bounding box center [16, 63] width 5 height 6
select select "122"
select select "service"
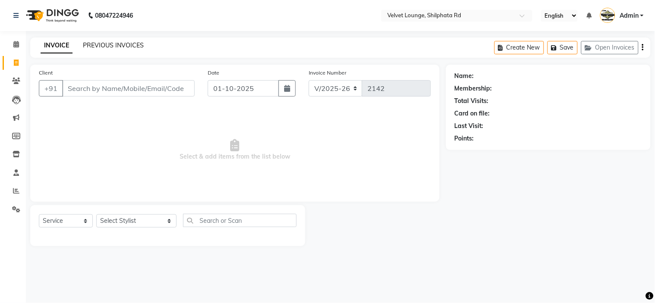
click at [109, 44] on link "PREVIOUS INVOICES" at bounding box center [113, 45] width 61 height 8
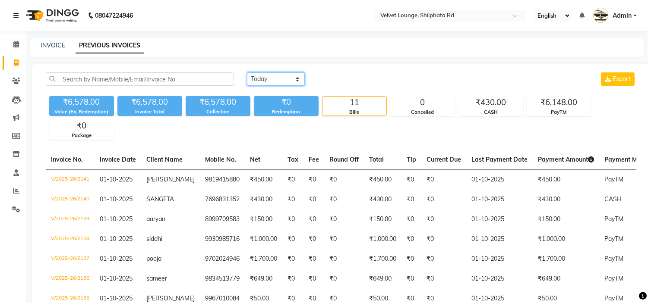
click at [274, 72] on select "[DATE] [DATE] Custom Range" at bounding box center [276, 78] width 58 height 13
select select "[DATE]"
click at [247, 72] on select "[DATE] [DATE] Custom Range" at bounding box center [276, 78] width 58 height 13
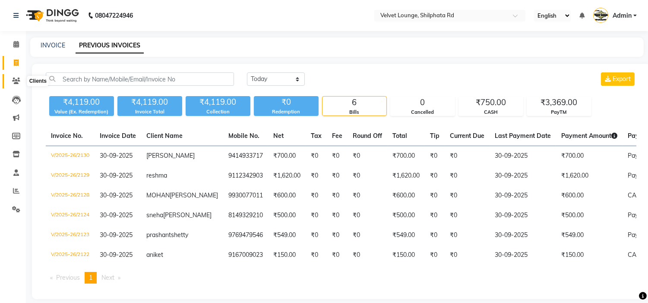
click at [15, 81] on icon at bounding box center [16, 81] width 8 height 6
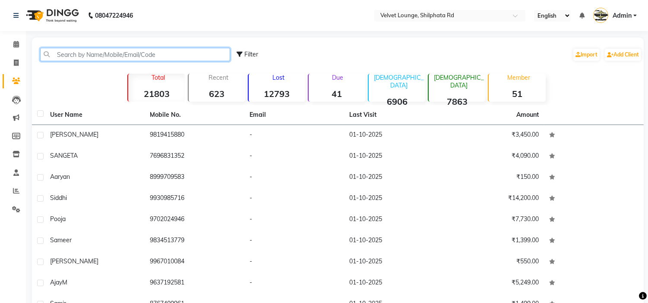
click at [94, 54] on input "text" at bounding box center [135, 54] width 190 height 13
click at [107, 50] on input "text" at bounding box center [135, 54] width 190 height 13
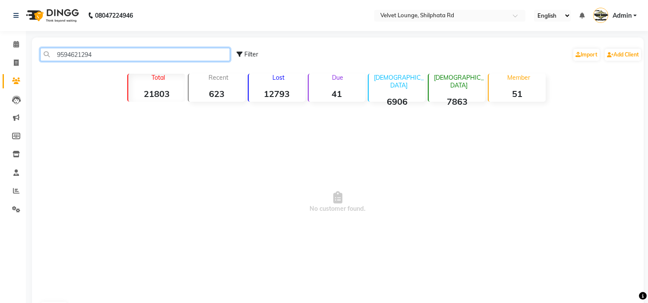
drag, startPoint x: 109, startPoint y: 55, endPoint x: 56, endPoint y: 50, distance: 52.9
click at [56, 50] on input "9594621294" at bounding box center [135, 54] width 190 height 13
type input "9594621294"
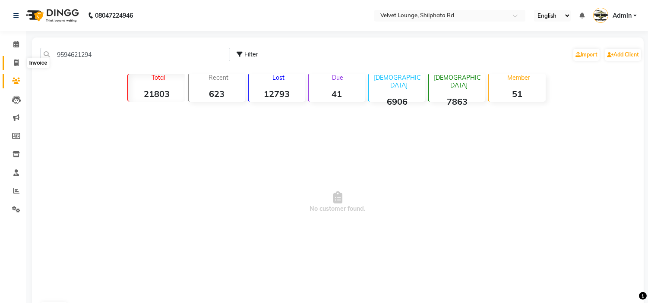
drag, startPoint x: 19, startPoint y: 60, endPoint x: 28, endPoint y: 60, distance: 9.9
click at [19, 60] on span at bounding box center [16, 63] width 15 height 10
select select "122"
select select "service"
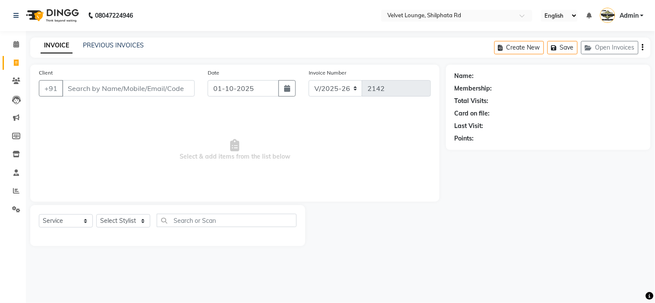
click at [90, 89] on input "Client" at bounding box center [128, 88] width 132 height 16
type input "9594621294"
click at [171, 88] on span "Add Client" at bounding box center [172, 88] width 34 height 9
select select "22"
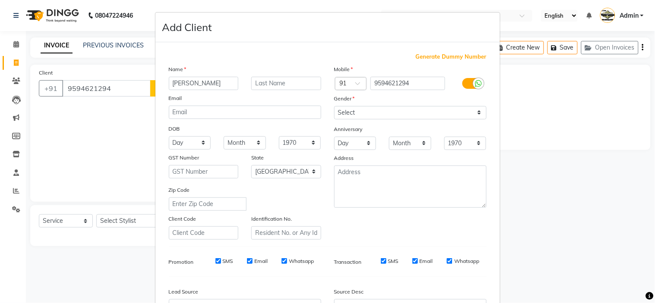
type input "[PERSON_NAME]"
click at [351, 115] on select "Select [DEMOGRAPHIC_DATA] [DEMOGRAPHIC_DATA] Other Prefer Not To Say" at bounding box center [410, 112] width 152 height 13
select select "[DEMOGRAPHIC_DATA]"
click at [334, 106] on select "Select [DEMOGRAPHIC_DATA] [DEMOGRAPHIC_DATA] Other Prefer Not To Say" at bounding box center [410, 112] width 152 height 13
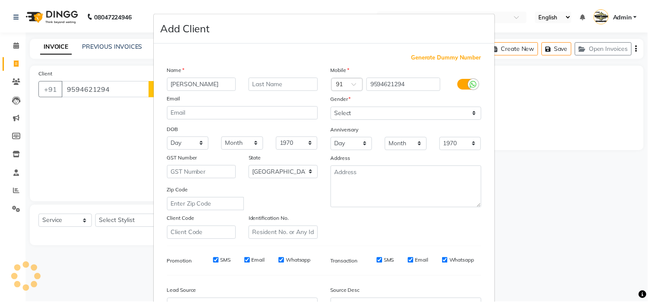
scroll to position [95, 0]
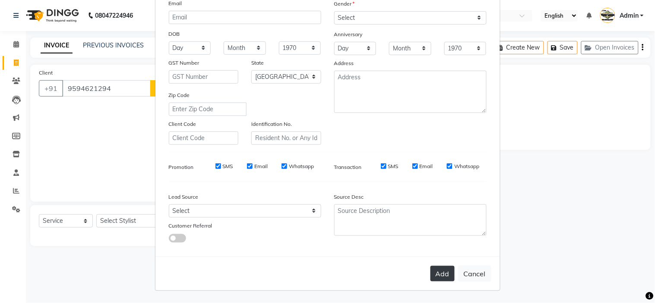
click at [446, 268] on button "Add" at bounding box center [442, 274] width 24 height 16
select select
select select "null"
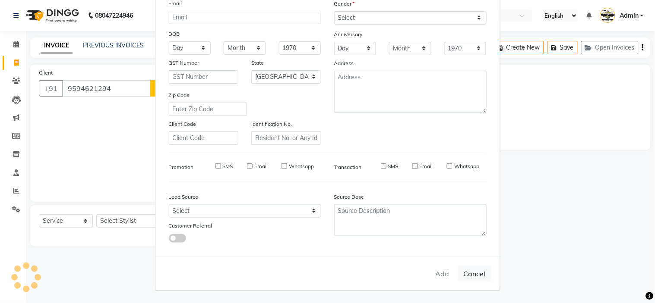
select select
checkbox input "false"
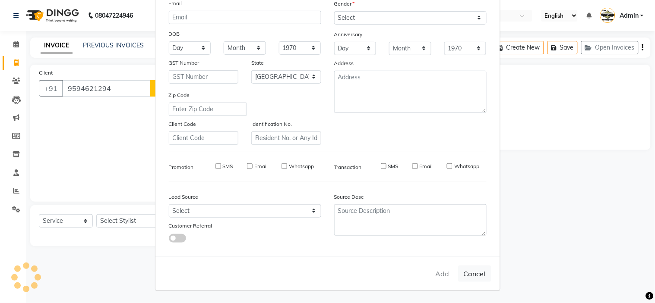
checkbox input "false"
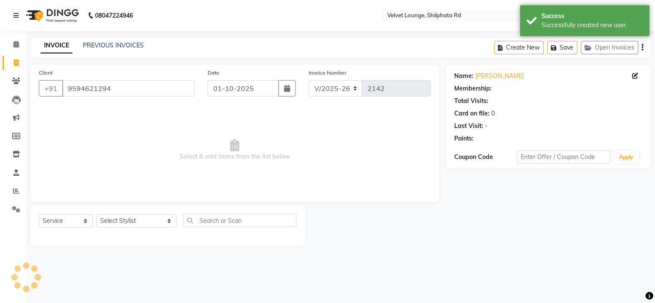
select select "1: Object"
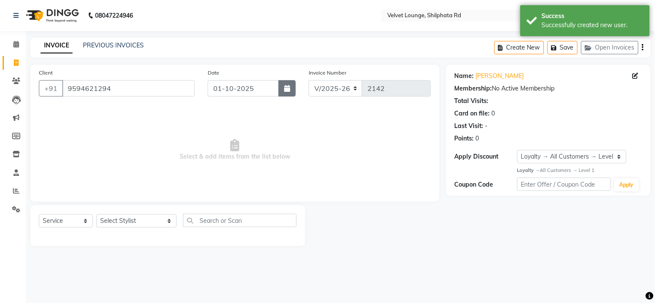
click at [283, 94] on button "button" at bounding box center [286, 88] width 17 height 16
select select "10"
select select "2025"
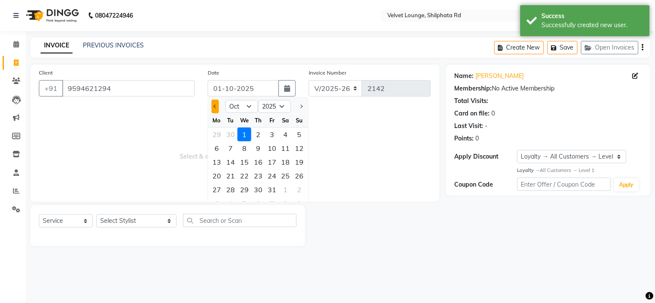
click at [213, 109] on button "Previous month" at bounding box center [214, 107] width 7 height 14
select select "9"
click at [300, 172] on div "28" at bounding box center [300, 176] width 14 height 14
type input "28-09-2025"
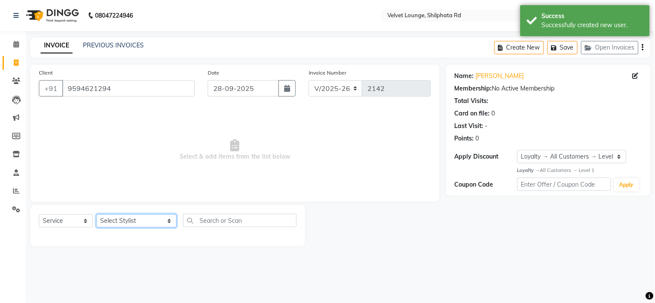
click at [115, 219] on select "Select Stylist [PERSON_NAME] [PERSON_NAME] [PERSON_NAME] [PERSON_NAME] [PERSON_…" at bounding box center [136, 220] width 80 height 13
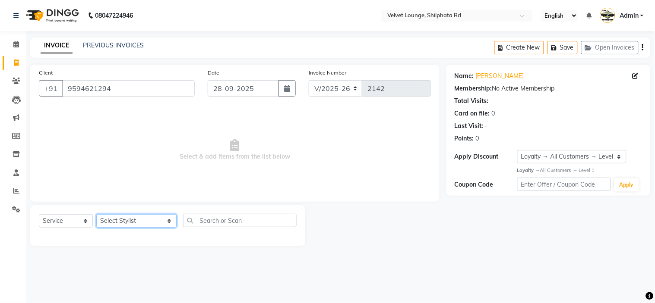
select select "31385"
click at [96, 215] on select "Select Stylist [PERSON_NAME] [PERSON_NAME] [PERSON_NAME] [PERSON_NAME] [PERSON_…" at bounding box center [136, 220] width 80 height 13
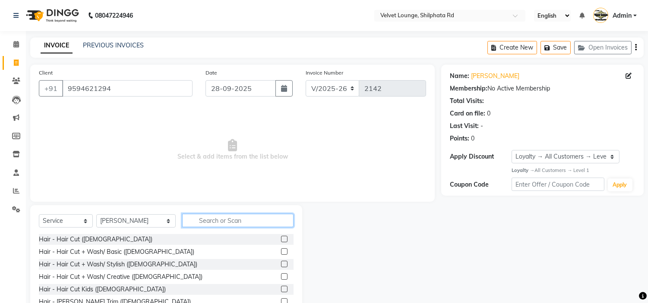
click at [188, 223] on input "text" at bounding box center [237, 220] width 111 height 13
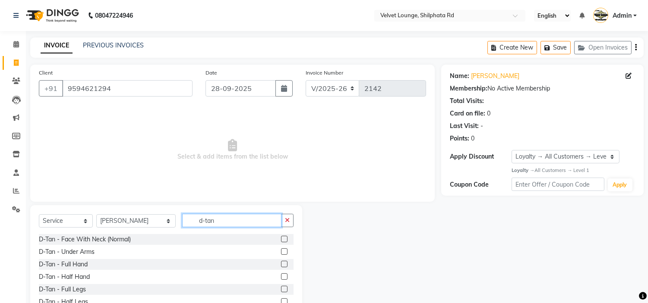
type input "d-tan"
click at [281, 238] on label at bounding box center [284, 239] width 6 height 6
click at [281, 238] on input "checkbox" at bounding box center [284, 240] width 6 height 6
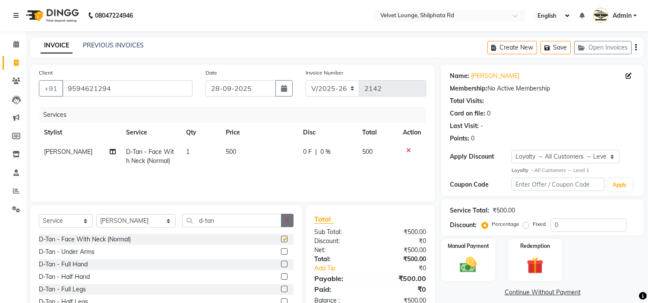
checkbox input "false"
click at [288, 222] on icon "button" at bounding box center [287, 220] width 5 height 6
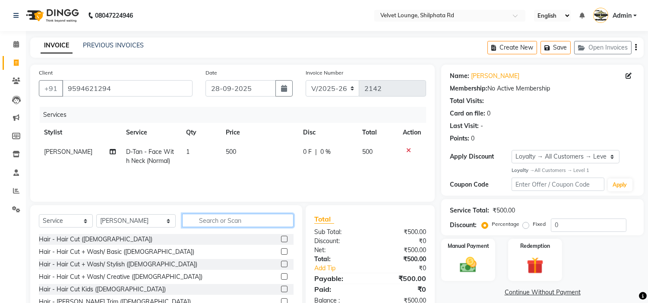
type input "f"
click at [281, 238] on label at bounding box center [284, 239] width 6 height 6
click at [281, 238] on input "checkbox" at bounding box center [284, 240] width 6 height 6
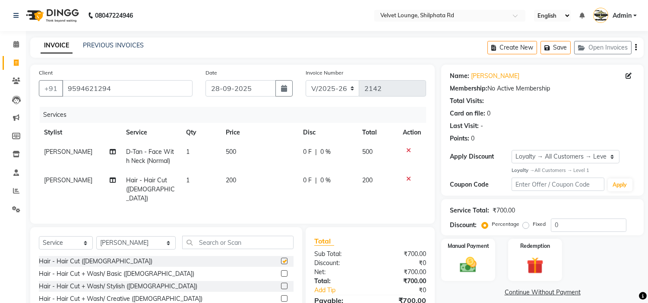
checkbox input "false"
click at [326, 181] on span "0 %" at bounding box center [325, 180] width 10 height 9
click at [326, 181] on td "0 F | 0 %" at bounding box center [327, 190] width 59 height 38
select select "31385"
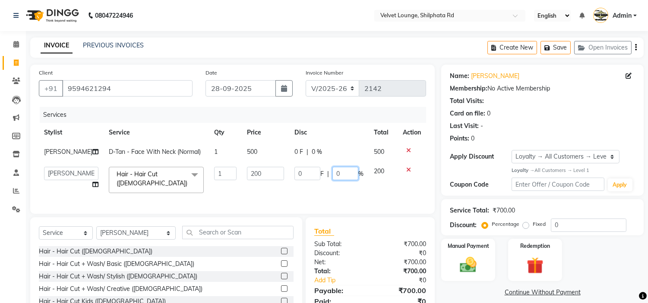
click at [341, 167] on input "0" at bounding box center [345, 173] width 26 height 13
type input "100"
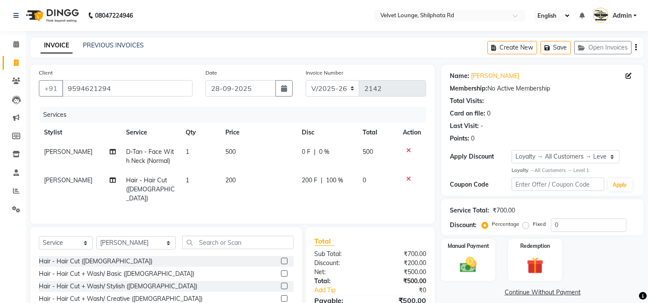
click at [336, 198] on div "Services Stylist Service Qty Price Disc Total Action alam khan D-Tan - Face Wit…" at bounding box center [232, 161] width 387 height 108
click at [123, 242] on select "Select Stylist [PERSON_NAME] [PERSON_NAME] [PERSON_NAME] [PERSON_NAME] [PERSON_…" at bounding box center [135, 242] width 79 height 13
select select "8289"
click at [96, 236] on select "Select Stylist [PERSON_NAME] [PERSON_NAME] [PERSON_NAME] [PERSON_NAME] [PERSON_…" at bounding box center [135, 242] width 79 height 13
click at [192, 240] on input "text" at bounding box center [237, 242] width 111 height 13
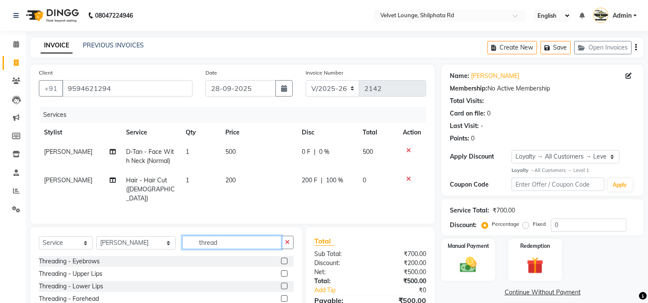
type input "thread"
click at [281, 258] on label at bounding box center [284, 261] width 6 height 6
click at [281, 259] on input "checkbox" at bounding box center [284, 262] width 6 height 6
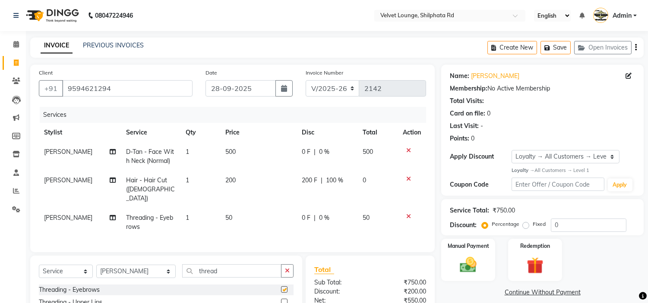
checkbox input "false"
click at [281, 300] on label at bounding box center [284, 302] width 6 height 6
click at [281, 300] on input "checkbox" at bounding box center [284, 303] width 6 height 6
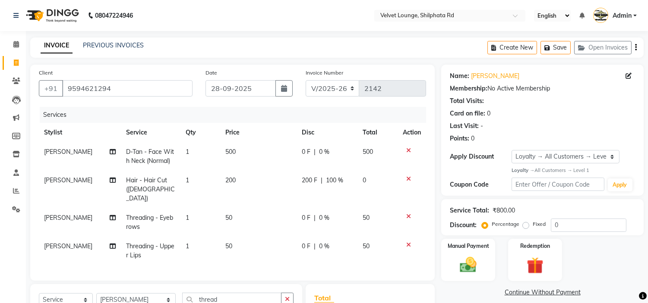
checkbox input "false"
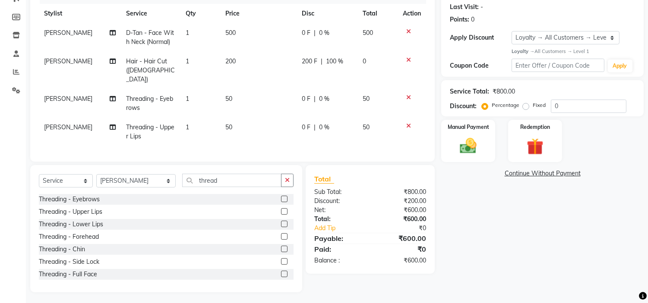
click at [281, 233] on label at bounding box center [284, 236] width 6 height 6
click at [281, 234] on input "checkbox" at bounding box center [284, 237] width 6 height 6
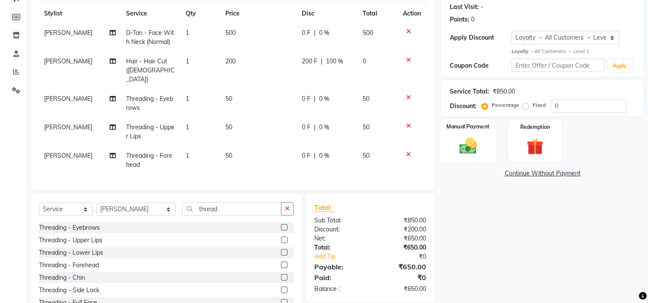
click at [466, 144] on img at bounding box center [468, 146] width 28 height 20
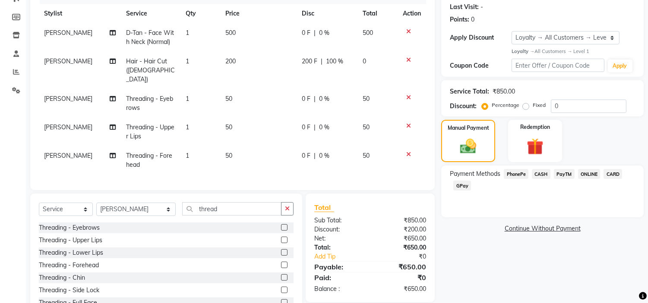
click at [567, 178] on span "PayTM" at bounding box center [564, 174] width 21 height 10
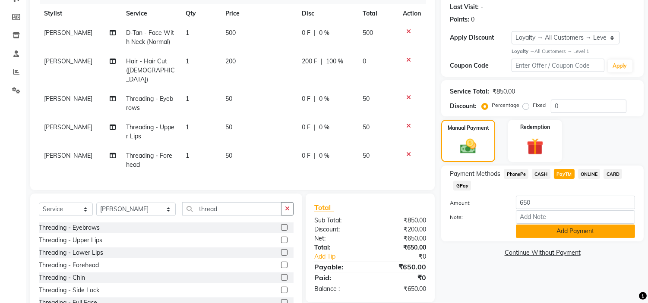
click at [533, 229] on button "Add Payment" at bounding box center [575, 231] width 119 height 13
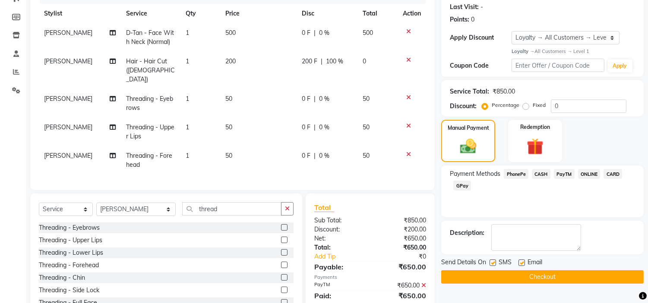
click at [518, 278] on button "Checkout" at bounding box center [542, 277] width 202 height 13
click at [546, 272] on button "Checkout" at bounding box center [542, 277] width 202 height 13
click at [567, 274] on button "Checkout" at bounding box center [542, 277] width 202 height 13
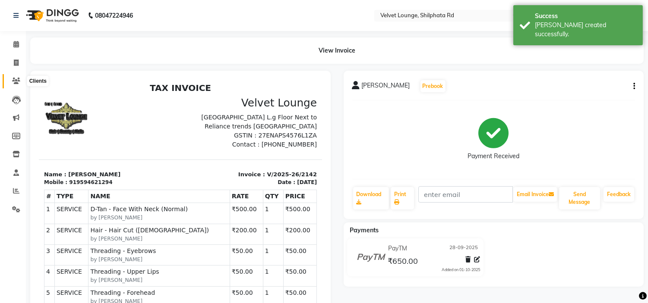
click at [14, 82] on icon at bounding box center [16, 81] width 8 height 6
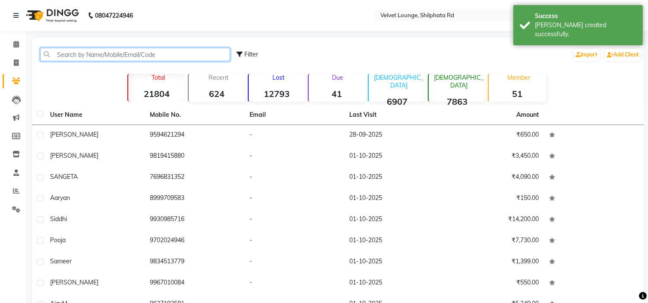
click at [76, 57] on input "text" at bounding box center [135, 54] width 190 height 13
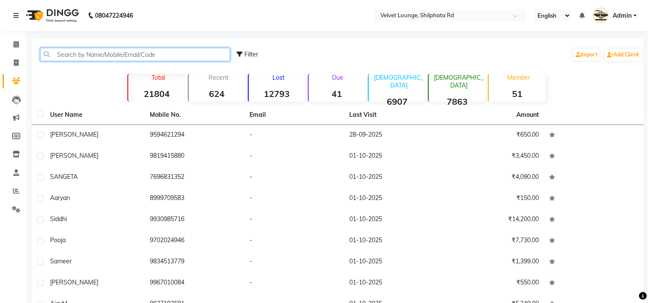
click at [69, 54] on input "text" at bounding box center [135, 54] width 190 height 13
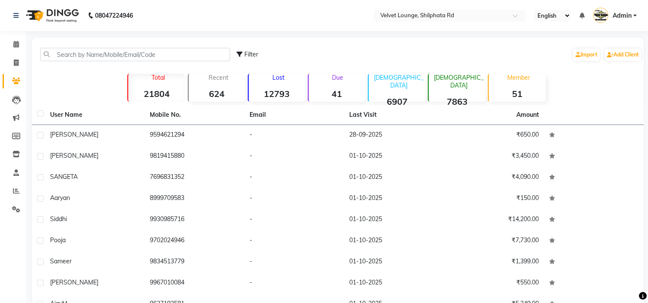
click at [79, 46] on div "Filter Import Add Client" at bounding box center [338, 54] width 608 height 27
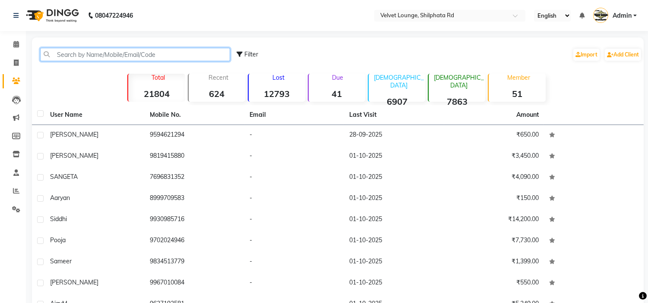
click at [80, 55] on input "text" at bounding box center [135, 54] width 190 height 13
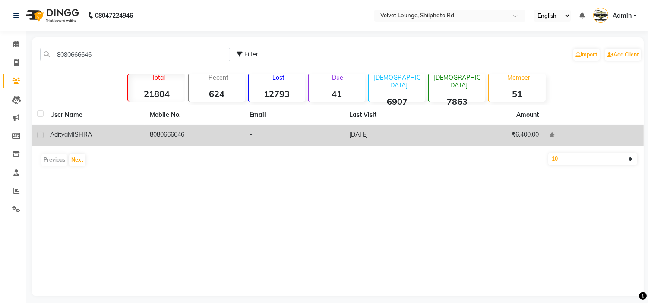
click at [191, 136] on td "8080666646" at bounding box center [195, 135] width 100 height 21
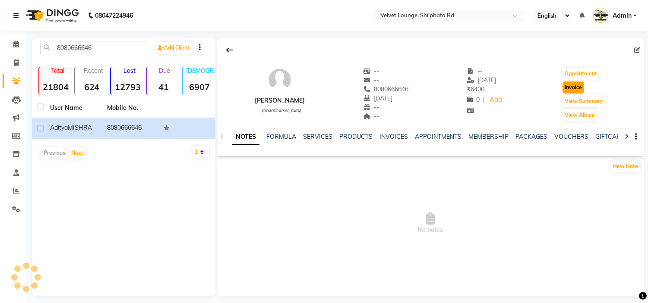
click at [578, 89] on button "Invoice" at bounding box center [573, 88] width 22 height 12
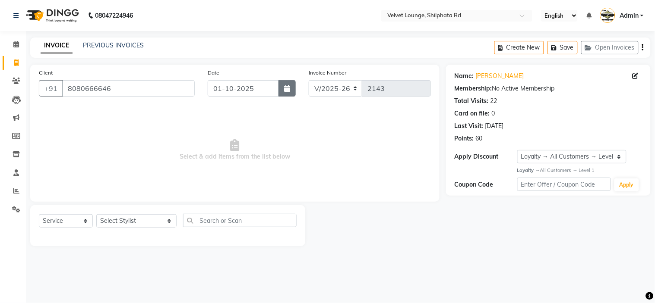
click at [292, 83] on button "button" at bounding box center [286, 88] width 17 height 16
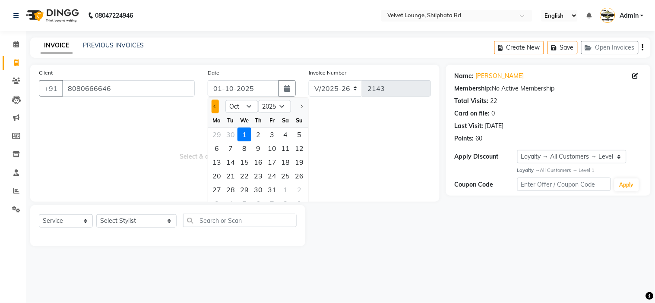
click at [218, 107] on button "Previous month" at bounding box center [214, 107] width 7 height 14
click at [301, 178] on div "28" at bounding box center [300, 176] width 14 height 14
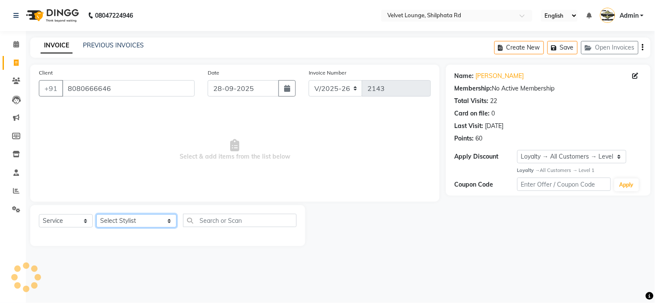
click at [131, 227] on select "Select Stylist [PERSON_NAME] [PERSON_NAME] [PERSON_NAME] [PERSON_NAME] [PERSON_…" at bounding box center [136, 220] width 80 height 13
click at [96, 215] on select "Select Stylist [PERSON_NAME] [PERSON_NAME] [PERSON_NAME] [PERSON_NAME] [PERSON_…" at bounding box center [136, 220] width 80 height 13
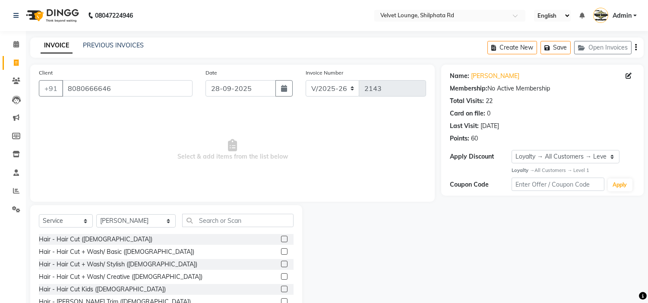
click at [281, 242] on label at bounding box center [284, 239] width 6 height 6
click at [281, 242] on input "checkbox" at bounding box center [284, 240] width 6 height 6
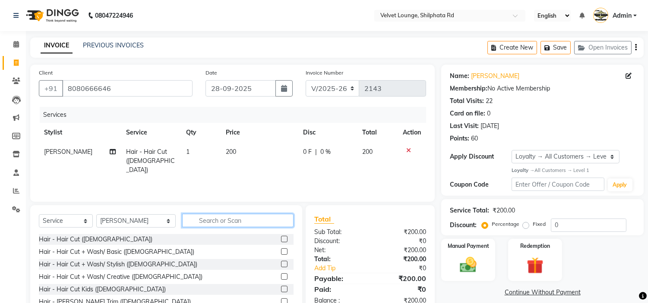
click at [257, 220] on input "text" at bounding box center [237, 220] width 111 height 13
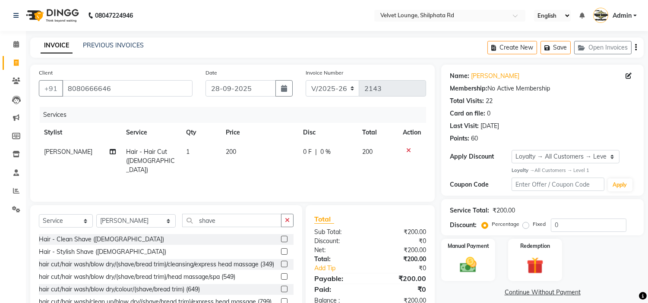
click at [281, 253] on label at bounding box center [284, 252] width 6 height 6
click at [281, 253] on input "checkbox" at bounding box center [284, 252] width 6 height 6
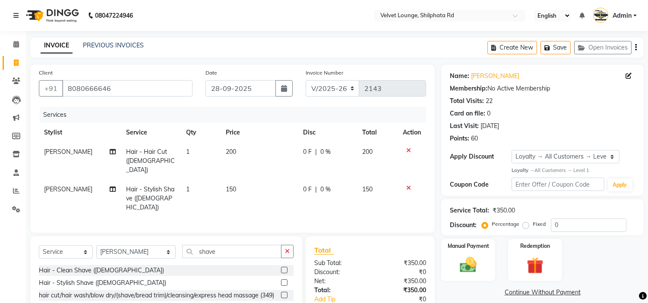
click at [306, 154] on span "0 F" at bounding box center [307, 152] width 9 height 9
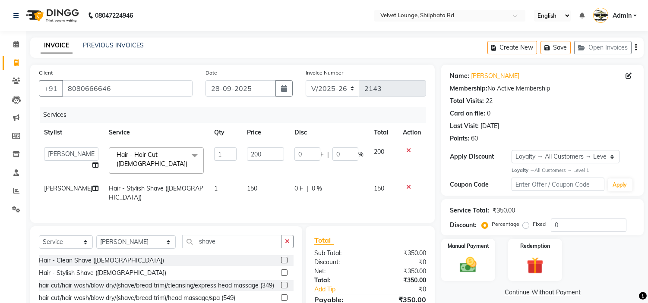
click at [306, 154] on input "0" at bounding box center [307, 154] width 26 height 13
click at [337, 179] on td "0 F | 0 %" at bounding box center [328, 193] width 79 height 28
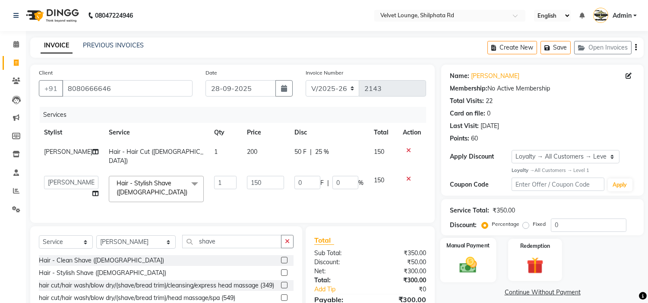
click at [467, 264] on img at bounding box center [468, 265] width 28 height 20
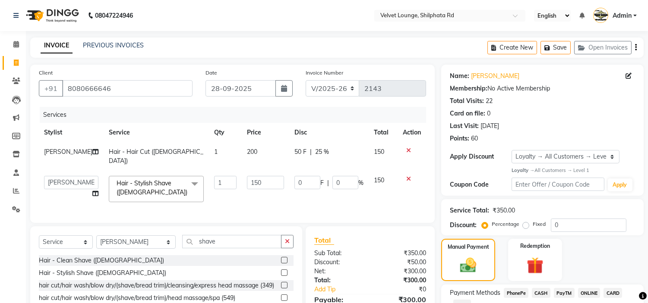
click at [564, 291] on span "PayTM" at bounding box center [564, 293] width 21 height 10
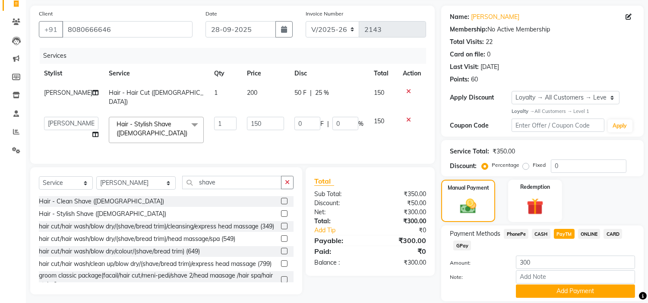
scroll to position [88, 0]
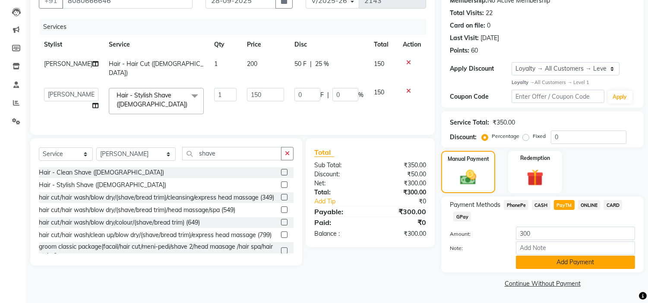
click at [594, 256] on button "Add Payment" at bounding box center [575, 262] width 119 height 13
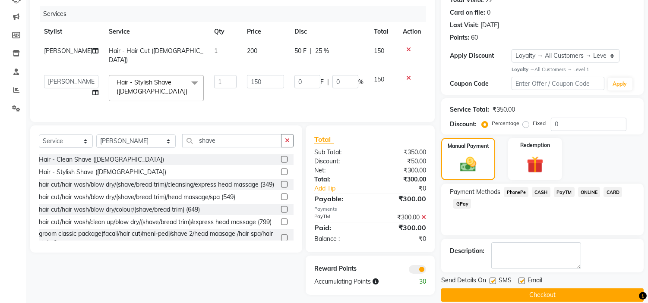
scroll to position [113, 0]
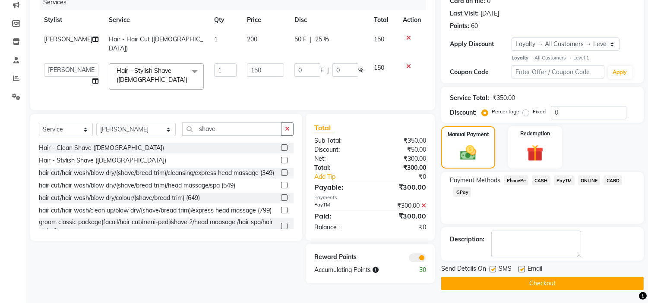
click at [612, 277] on button "Checkout" at bounding box center [542, 283] width 202 height 13
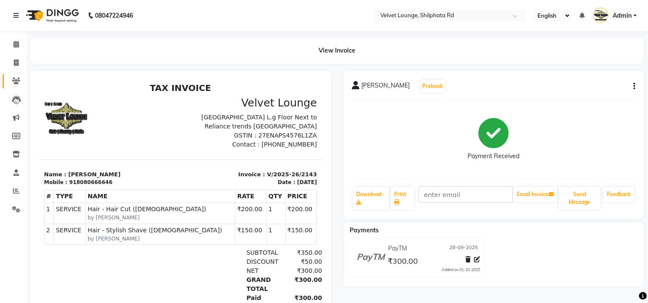
click at [15, 75] on link "Clients" at bounding box center [13, 81] width 21 height 14
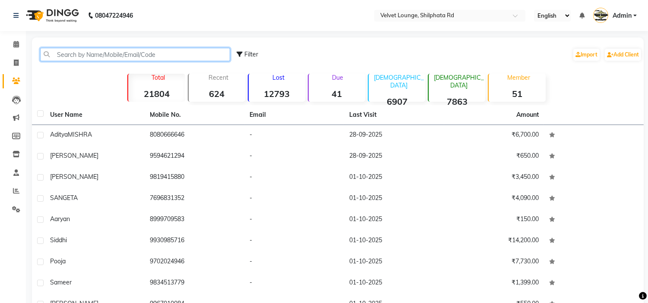
click at [92, 54] on input "text" at bounding box center [135, 54] width 190 height 13
click at [96, 59] on input "text" at bounding box center [135, 54] width 190 height 13
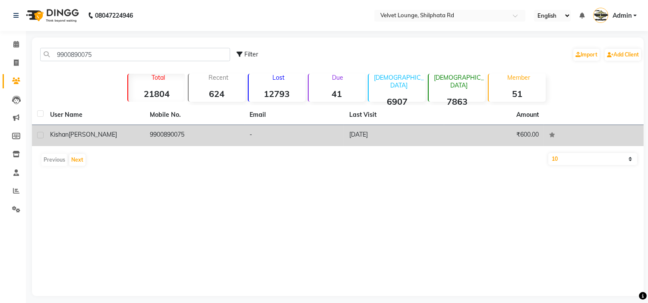
click at [132, 132] on div "[PERSON_NAME]" at bounding box center [94, 134] width 89 height 9
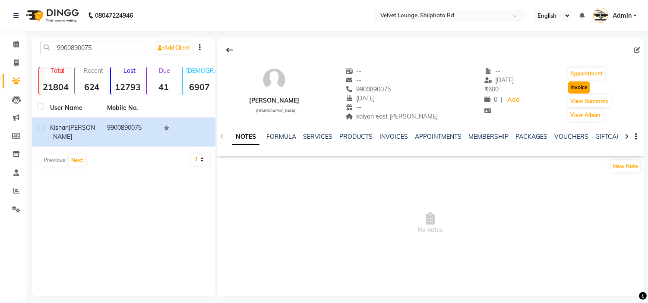
click at [581, 91] on button "Invoice" at bounding box center [579, 88] width 22 height 12
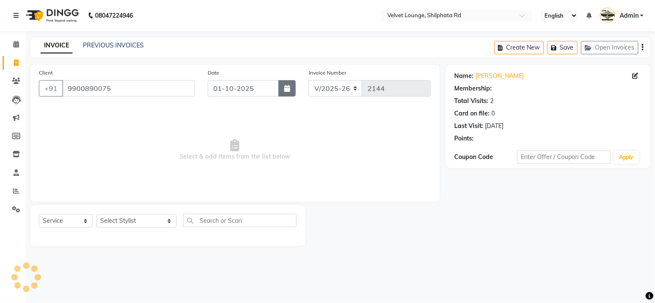
click at [288, 85] on icon "button" at bounding box center [287, 88] width 6 height 7
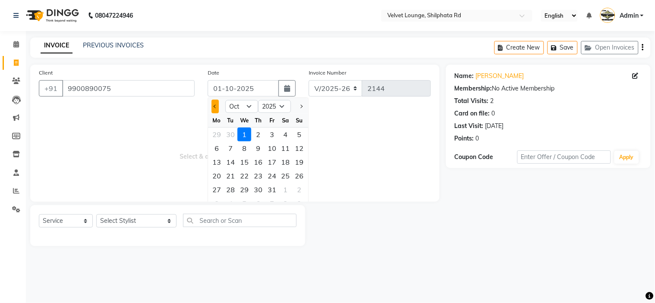
drag, startPoint x: 288, startPoint y: 85, endPoint x: 216, endPoint y: 112, distance: 76.5
click at [216, 97] on div "[DATE] Jan Feb Mar Apr May Jun [DATE] Aug Sep Oct Nov [DATE] 2016 2017 2018 201…" at bounding box center [252, 88] width 88 height 16
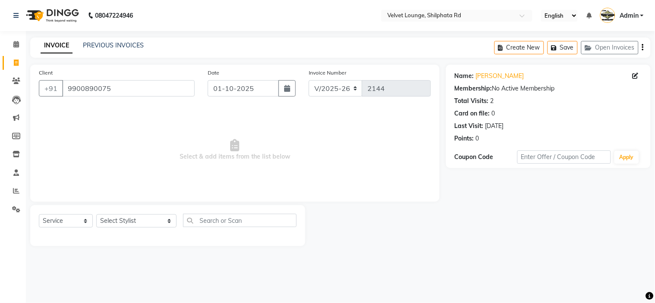
click at [216, 111] on span "Select & add items from the list below" at bounding box center [235, 150] width 392 height 86
click at [289, 89] on icon "button" at bounding box center [287, 88] width 6 height 7
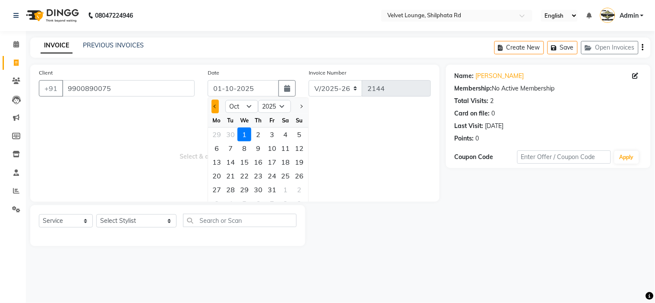
click at [217, 104] on button "Previous month" at bounding box center [214, 107] width 7 height 14
click at [302, 173] on div "28" at bounding box center [300, 176] width 14 height 14
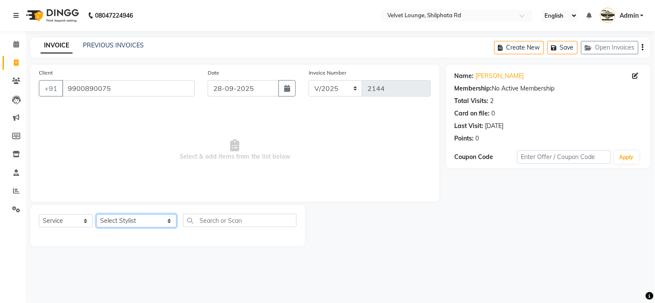
click at [113, 217] on select "Select Stylist [PERSON_NAME] [PERSON_NAME] [PERSON_NAME] [PERSON_NAME] [PERSON_…" at bounding box center [136, 220] width 80 height 13
click at [96, 215] on select "Select Stylist [PERSON_NAME] [PERSON_NAME] [PERSON_NAME] [PERSON_NAME] [PERSON_…" at bounding box center [136, 220] width 80 height 13
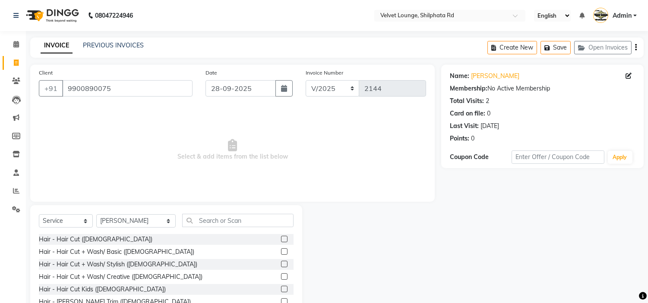
click at [281, 238] on label at bounding box center [284, 239] width 6 height 6
click at [281, 238] on input "checkbox" at bounding box center [284, 240] width 6 height 6
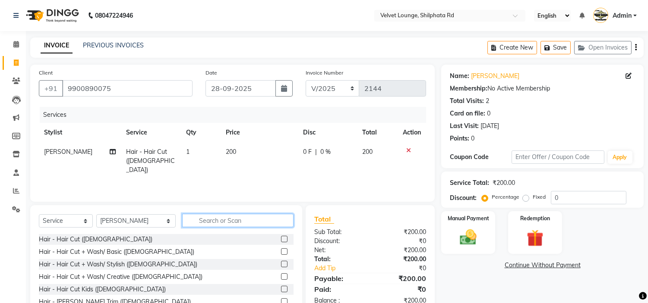
click at [231, 219] on input "text" at bounding box center [237, 220] width 111 height 13
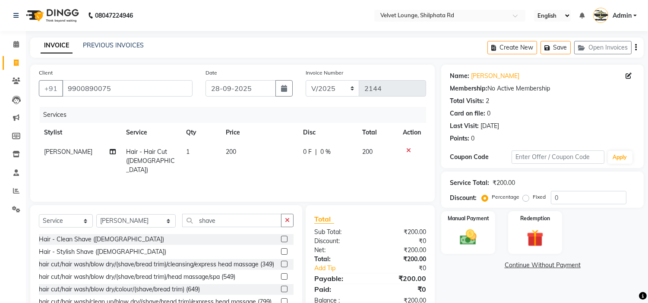
click at [281, 252] on label at bounding box center [284, 252] width 6 height 6
click at [281, 252] on input "checkbox" at bounding box center [284, 252] width 6 height 6
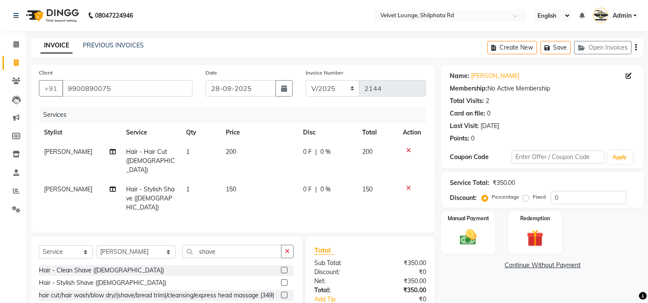
click at [308, 148] on span "0 F" at bounding box center [307, 152] width 9 height 9
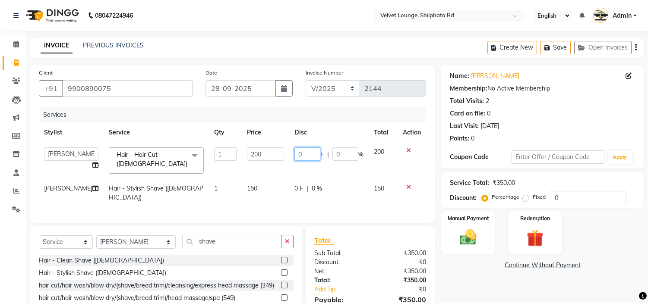
click at [296, 154] on input "0" at bounding box center [307, 154] width 26 height 13
click at [350, 173] on tbody "[PERSON_NAME] [PERSON_NAME] [PERSON_NAME] [PERSON_NAME] [PERSON_NAME] [PERSON_N…" at bounding box center [232, 174] width 387 height 65
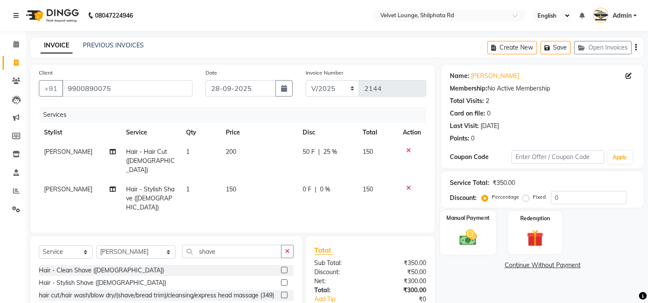
click at [480, 242] on img at bounding box center [468, 238] width 28 height 20
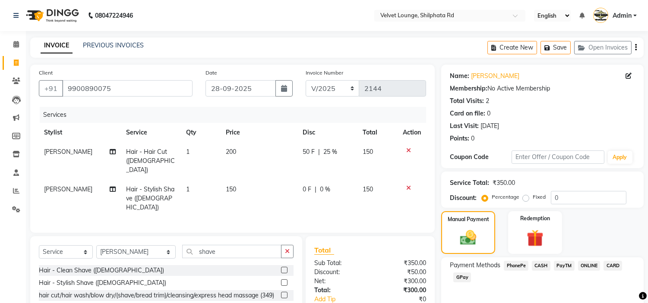
click at [562, 265] on span "PayTM" at bounding box center [564, 266] width 21 height 10
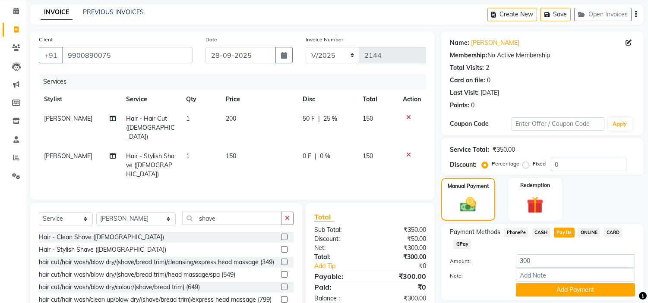
scroll to position [62, 0]
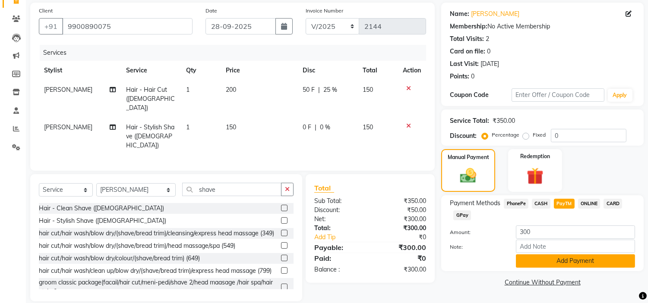
click at [621, 261] on button "Add Payment" at bounding box center [575, 261] width 119 height 13
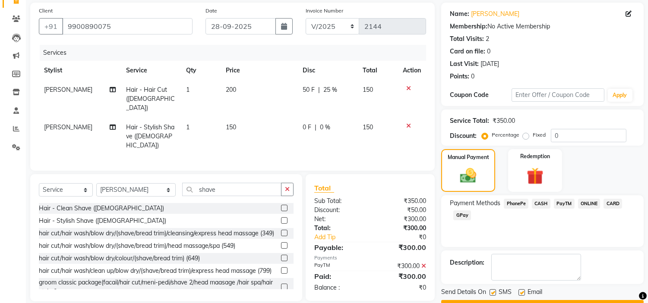
scroll to position [85, 0]
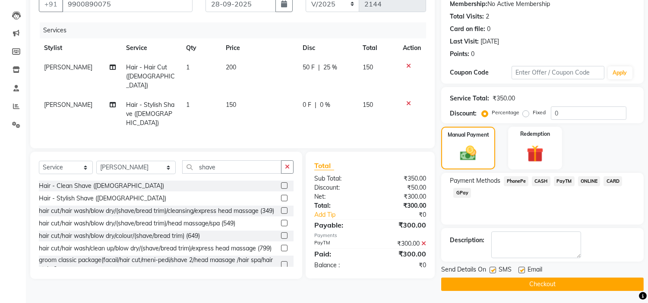
click at [589, 282] on button "Checkout" at bounding box center [542, 284] width 202 height 13
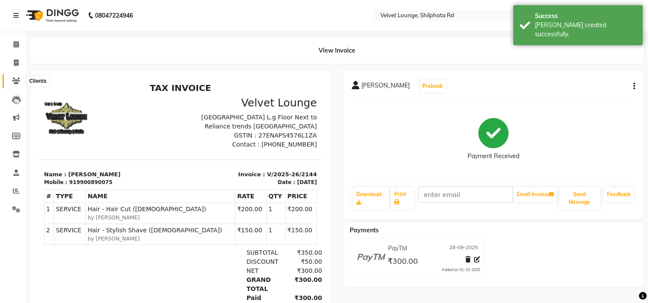
click at [18, 81] on icon at bounding box center [16, 81] width 8 height 6
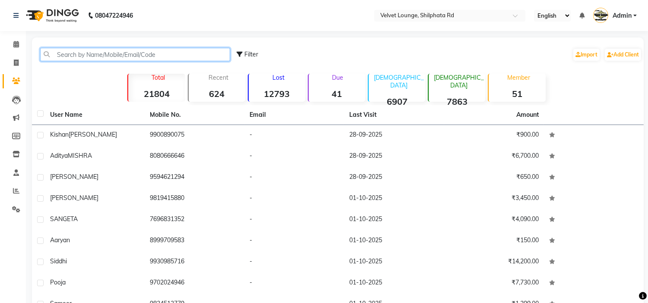
click at [81, 57] on input "text" at bounding box center [135, 54] width 190 height 13
click at [89, 51] on input "text" at bounding box center [135, 54] width 190 height 13
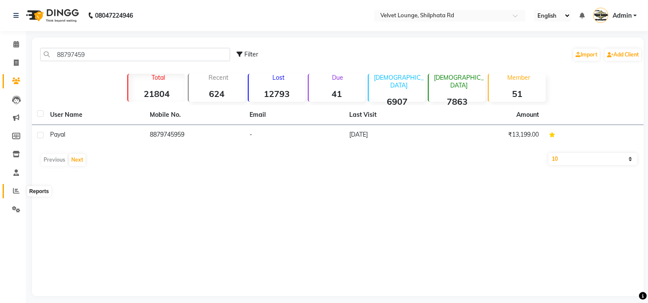
click at [13, 192] on icon at bounding box center [16, 191] width 6 height 6
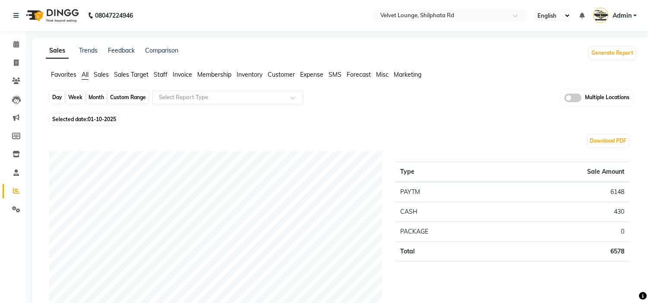
click at [54, 100] on div "Day" at bounding box center [57, 97] width 14 height 12
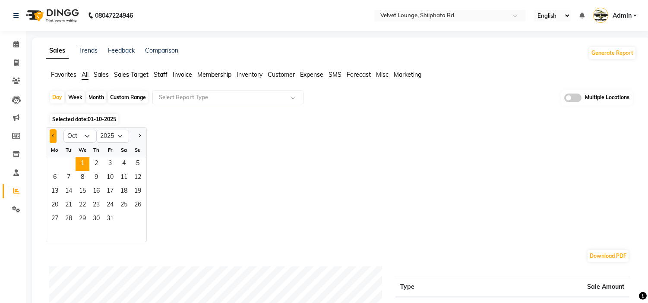
click at [54, 135] on span "Previous month" at bounding box center [53, 135] width 3 height 3
click at [84, 201] on span "24" at bounding box center [83, 206] width 14 height 14
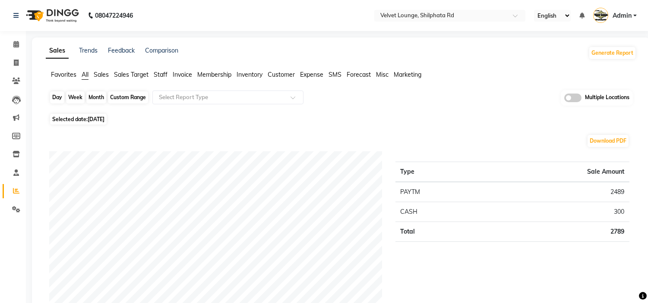
click at [62, 97] on div "Day" at bounding box center [57, 97] width 14 height 12
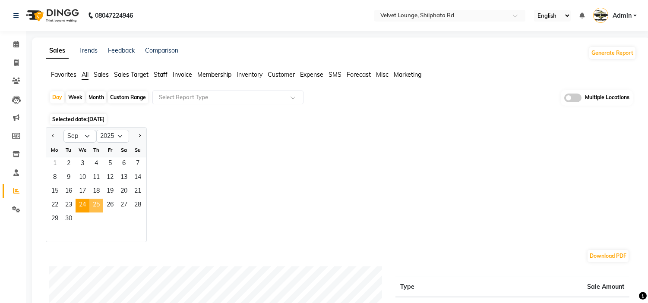
click at [100, 201] on span "25" at bounding box center [96, 206] width 14 height 14
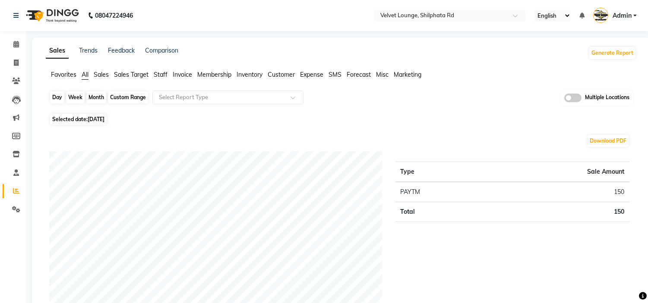
click at [57, 97] on div "Day" at bounding box center [57, 97] width 14 height 12
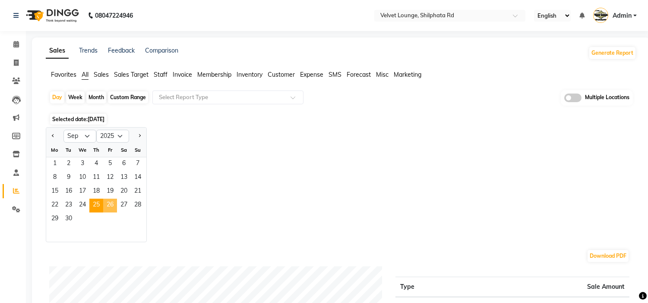
click at [111, 200] on span "26" at bounding box center [110, 206] width 14 height 14
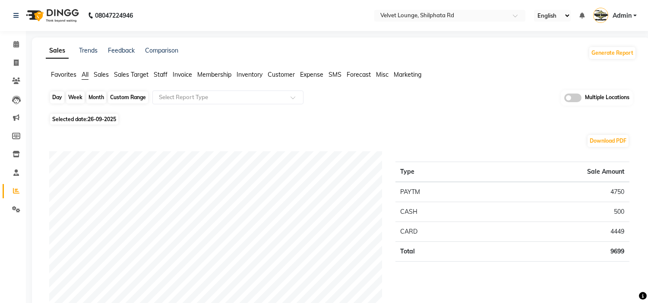
click at [54, 99] on div "Day" at bounding box center [57, 97] width 14 height 12
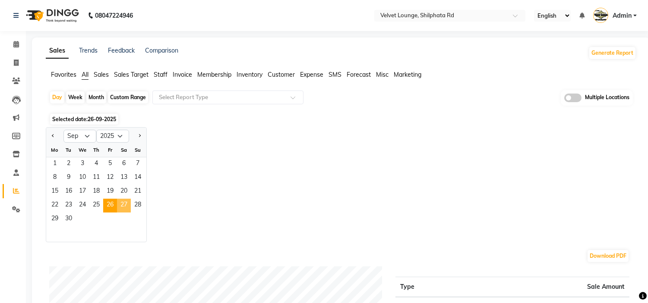
click at [125, 204] on span "27" at bounding box center [124, 206] width 14 height 14
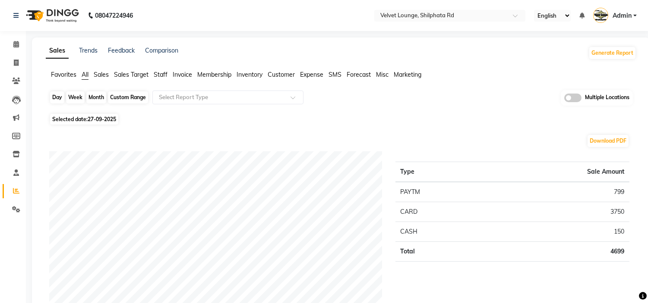
click at [54, 97] on div "Day" at bounding box center [57, 97] width 14 height 12
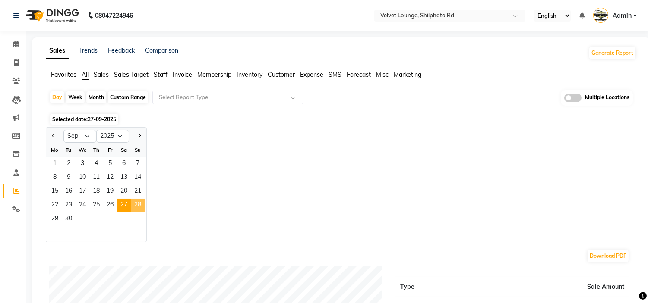
click at [136, 206] on span "28" at bounding box center [138, 206] width 14 height 14
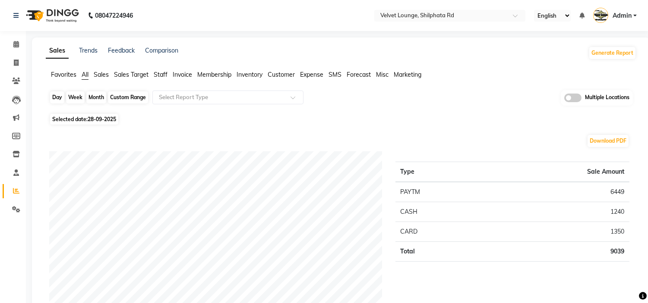
click at [55, 97] on div "Day" at bounding box center [57, 97] width 14 height 12
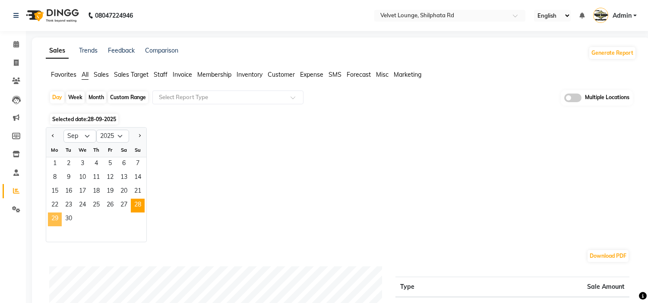
click at [55, 216] on span "29" at bounding box center [55, 220] width 14 height 14
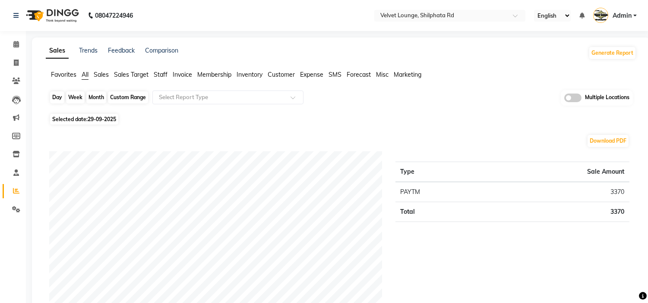
click at [55, 95] on div "Day" at bounding box center [57, 97] width 14 height 12
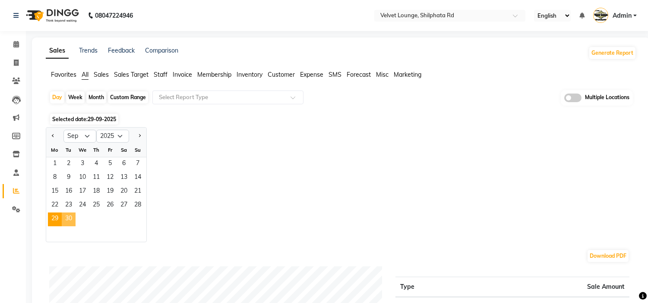
click at [68, 220] on span "30" at bounding box center [69, 220] width 14 height 14
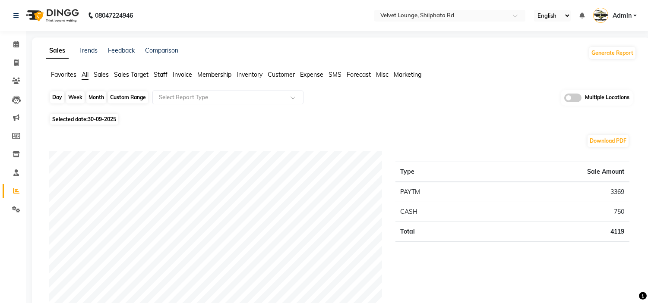
click at [55, 94] on div "Day" at bounding box center [57, 97] width 14 height 12
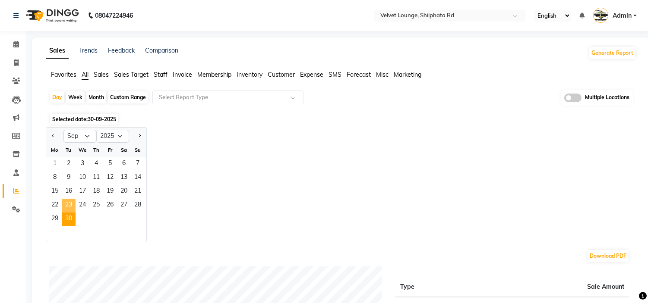
click at [73, 201] on span "23" at bounding box center [69, 206] width 14 height 14
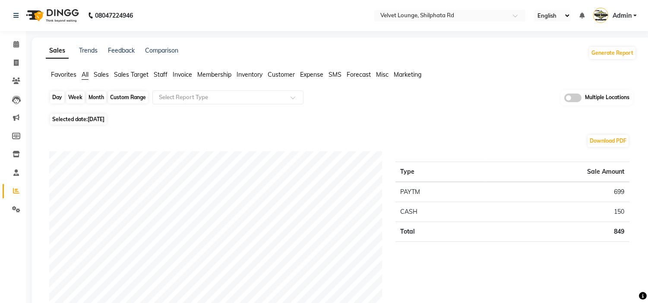
click at [57, 98] on div "Day" at bounding box center [57, 97] width 14 height 12
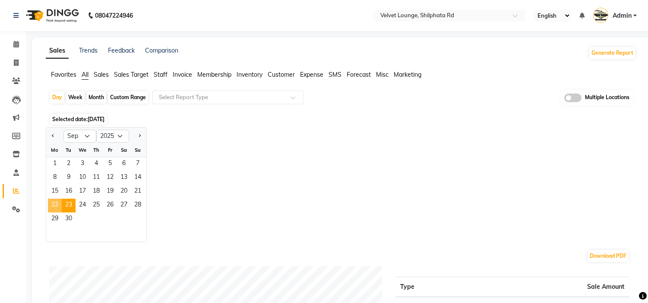
click at [51, 203] on span "22" at bounding box center [55, 206] width 14 height 14
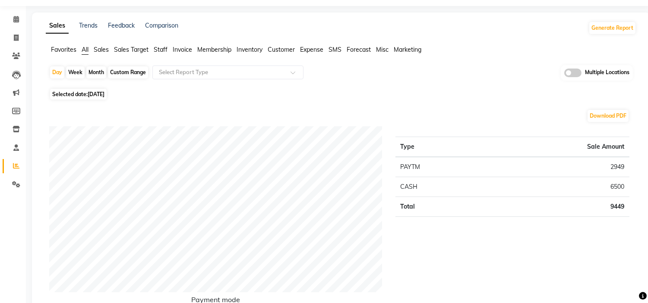
scroll to position [21, 0]
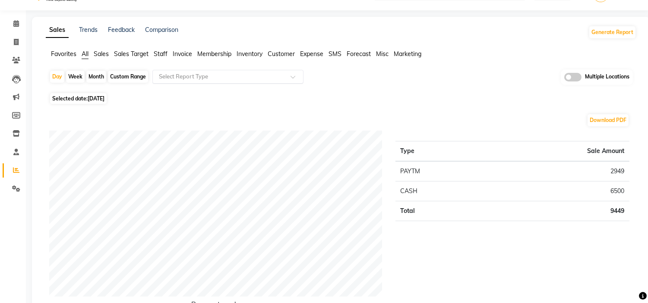
click at [251, 82] on ng-select "Select Report Type" at bounding box center [227, 77] width 151 height 14
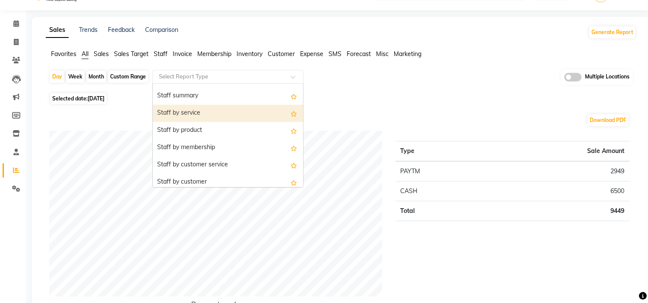
scroll to position [326, 0]
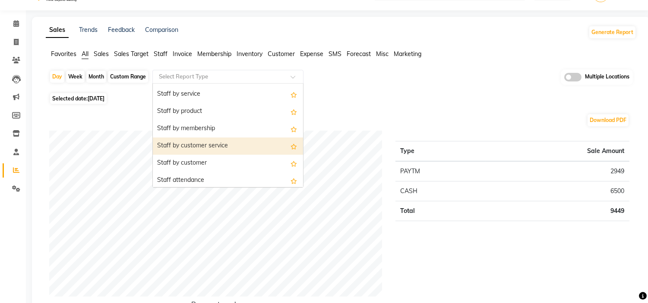
click at [255, 144] on div "Staff by customer service" at bounding box center [228, 146] width 150 height 17
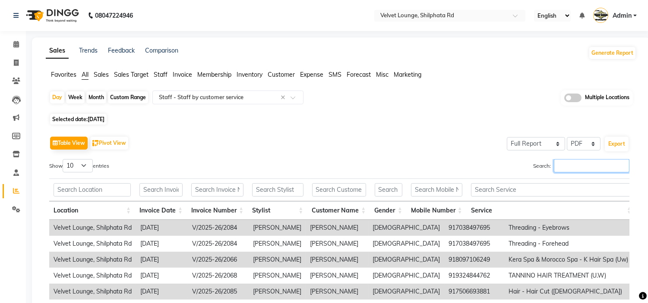
click at [580, 166] on input "Search:" at bounding box center [592, 165] width 76 height 13
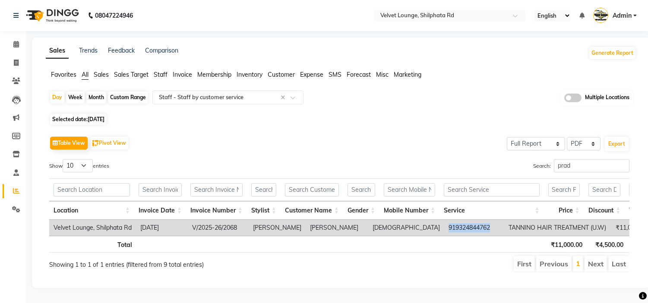
drag, startPoint x: 430, startPoint y: 223, endPoint x: 384, endPoint y: 229, distance: 46.5
click at [444, 229] on td "919324844762" at bounding box center [474, 228] width 60 height 16
copy td "919324844762"
click at [12, 84] on icon at bounding box center [16, 81] width 8 height 6
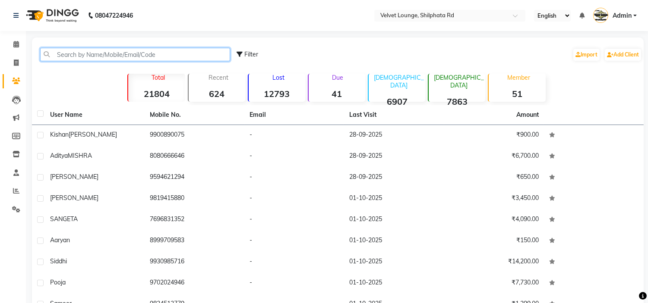
click at [113, 54] on input "text" at bounding box center [135, 54] width 190 height 13
paste input "919324844762"
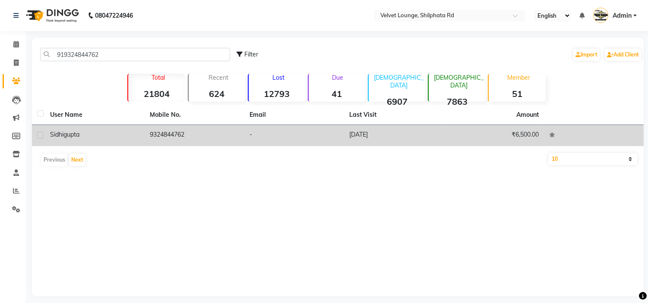
click at [196, 126] on td "9324844762" at bounding box center [195, 135] width 100 height 21
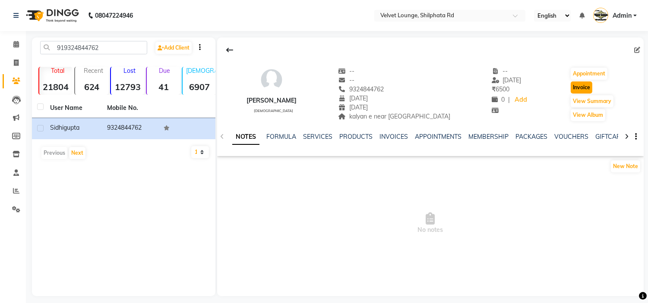
click at [577, 85] on button "Invoice" at bounding box center [581, 88] width 22 height 12
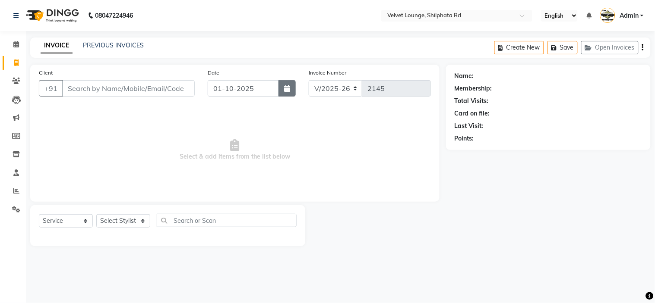
click at [292, 89] on button "button" at bounding box center [286, 88] width 17 height 16
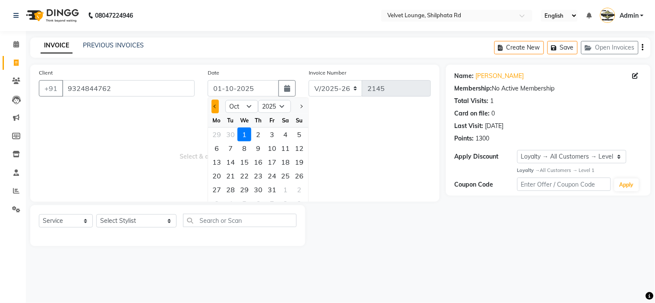
click at [214, 105] on button "Previous month" at bounding box center [214, 107] width 7 height 14
click at [272, 174] on div "26" at bounding box center [272, 176] width 14 height 14
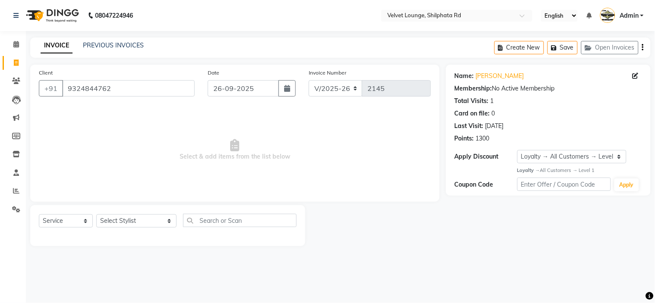
click at [126, 214] on div "Select Service Product Membership Package Voucher Prepaid Gift Card Select Styl…" at bounding box center [168, 224] width 258 height 20
click at [126, 226] on select "Select Stylist [PERSON_NAME] [PERSON_NAME] [PERSON_NAME] [PERSON_NAME] [PERSON_…" at bounding box center [136, 220] width 80 height 13
click at [96, 215] on select "Select Stylist [PERSON_NAME] [PERSON_NAME] [PERSON_NAME] [PERSON_NAME] [PERSON_…" at bounding box center [136, 220] width 80 height 13
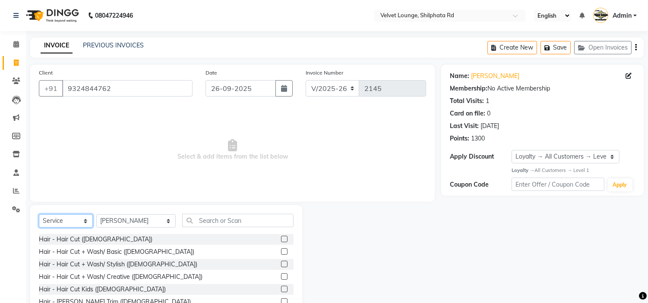
click at [74, 217] on select "Select Service Product Membership Package Voucher Prepaid Gift Card" at bounding box center [66, 220] width 54 height 13
click at [39, 215] on select "Select Service Product Membership Package Voucher Prepaid Gift Card" at bounding box center [66, 220] width 54 height 13
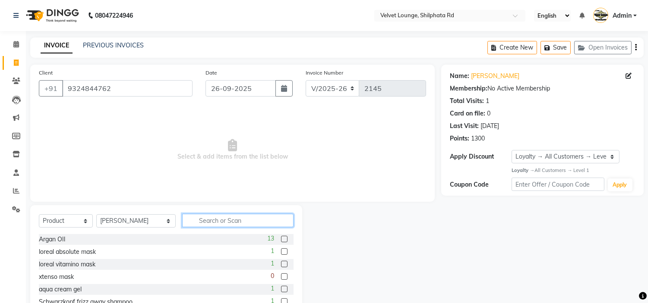
click at [187, 222] on input "text" at bounding box center [237, 220] width 111 height 13
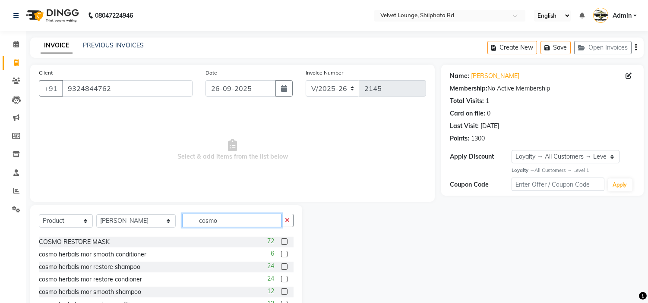
scroll to position [46, 0]
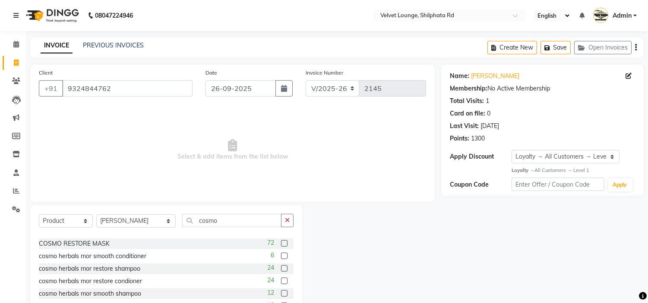
click at [281, 267] on label at bounding box center [284, 268] width 6 height 6
click at [281, 267] on input "checkbox" at bounding box center [284, 269] width 6 height 6
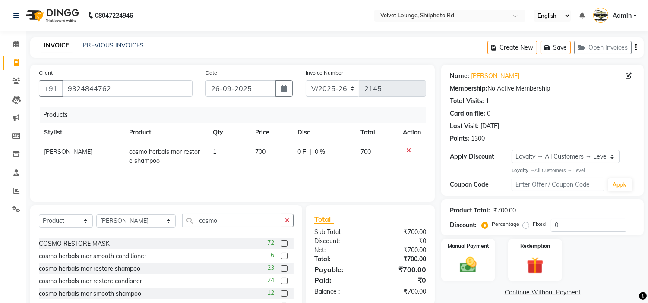
click at [281, 244] on label at bounding box center [284, 243] width 6 height 6
click at [281, 244] on input "checkbox" at bounding box center [284, 244] width 6 height 6
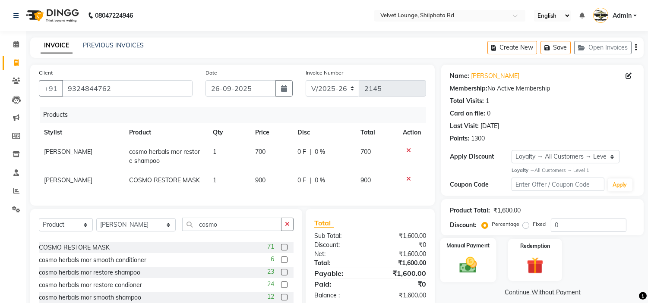
click at [460, 261] on img at bounding box center [468, 265] width 28 height 20
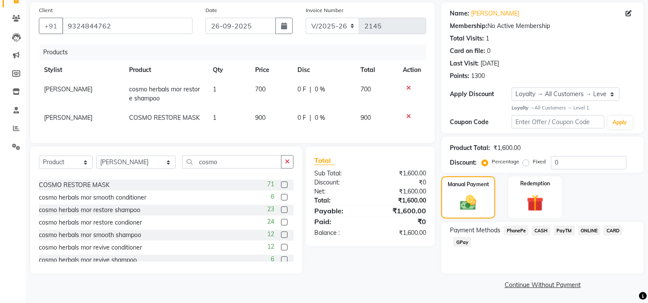
scroll to position [63, 0]
click at [541, 229] on span "CASH" at bounding box center [541, 230] width 19 height 10
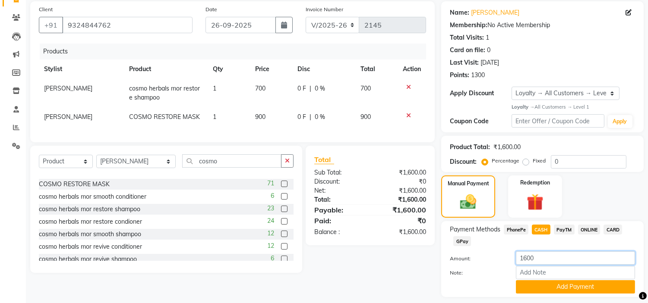
click at [527, 255] on input "1600" at bounding box center [575, 258] width 119 height 13
click at [553, 284] on button "Add Payment" at bounding box center [575, 286] width 119 height 13
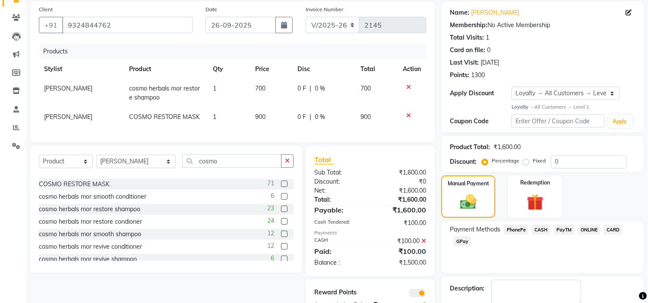
click at [561, 227] on span "PayTM" at bounding box center [564, 230] width 21 height 10
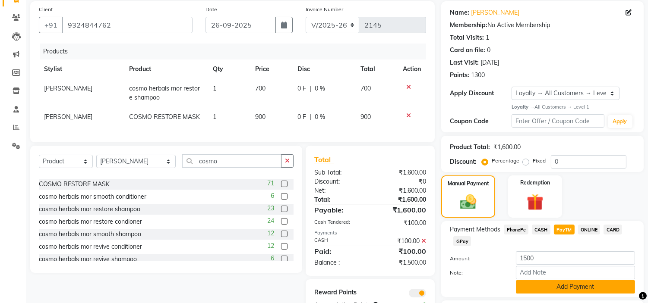
click at [547, 290] on button "Add Payment" at bounding box center [575, 286] width 119 height 13
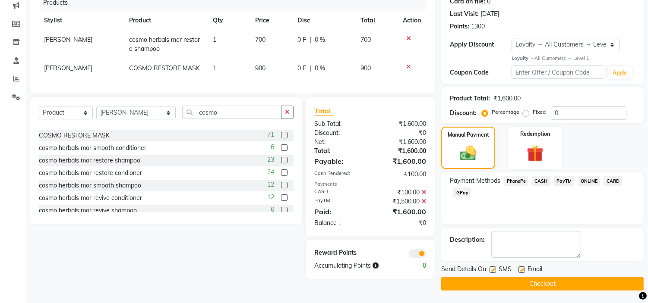
scroll to position [113, 0]
click at [584, 285] on button "Checkout" at bounding box center [542, 283] width 202 height 13
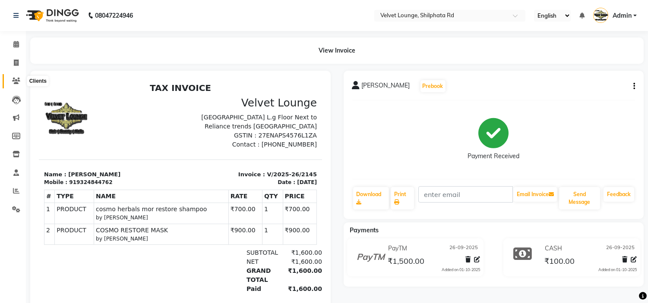
click at [16, 80] on icon at bounding box center [16, 81] width 8 height 6
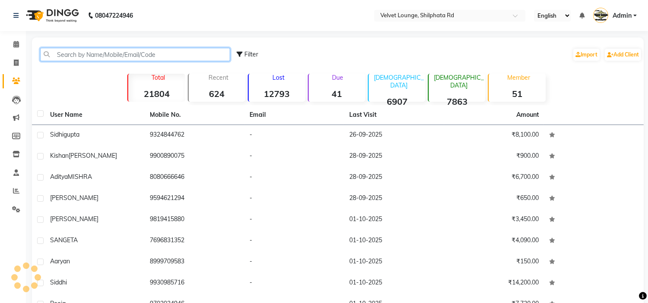
click at [54, 54] on input "text" at bounding box center [135, 54] width 190 height 13
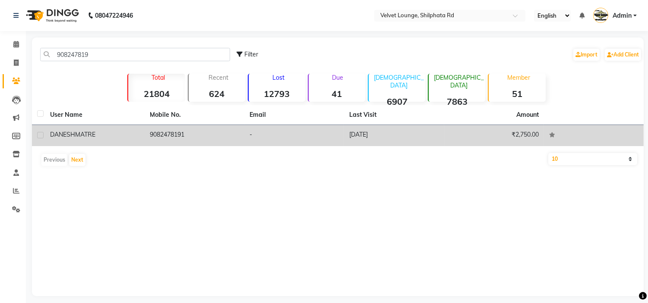
click at [94, 133] on span "MATRE" at bounding box center [85, 135] width 20 height 8
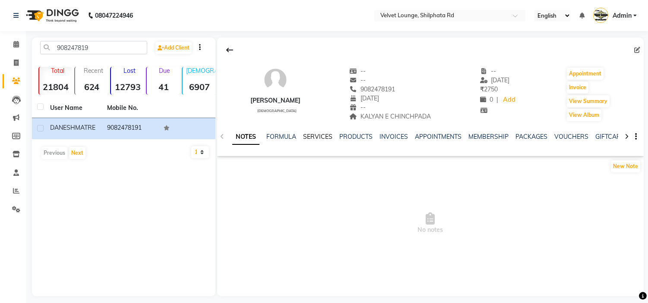
click at [317, 136] on link "SERVICES" at bounding box center [317, 137] width 29 height 8
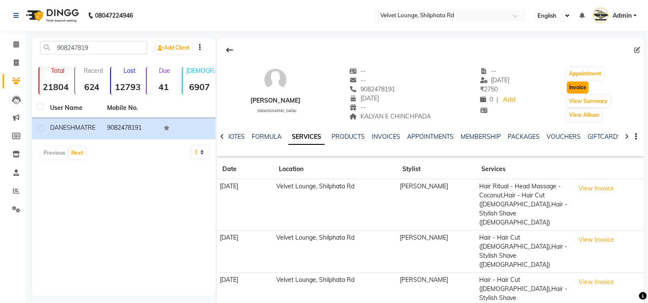
click at [582, 85] on button "Invoice" at bounding box center [578, 88] width 22 height 12
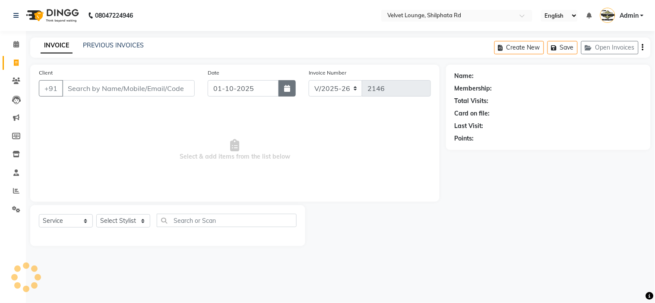
click at [284, 91] on icon "button" at bounding box center [287, 88] width 6 height 7
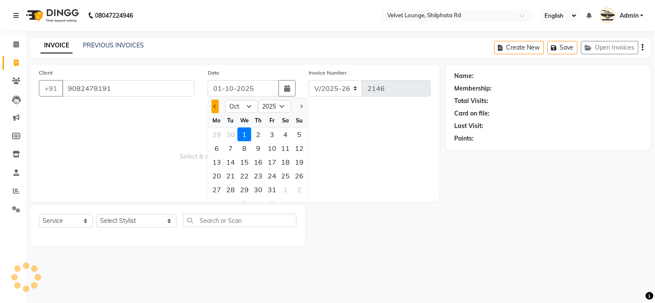
click at [216, 104] on button "Previous month" at bounding box center [214, 107] width 7 height 14
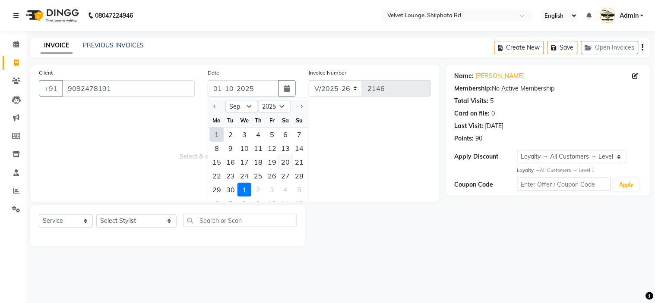
click at [287, 161] on div "20" at bounding box center [286, 162] width 14 height 14
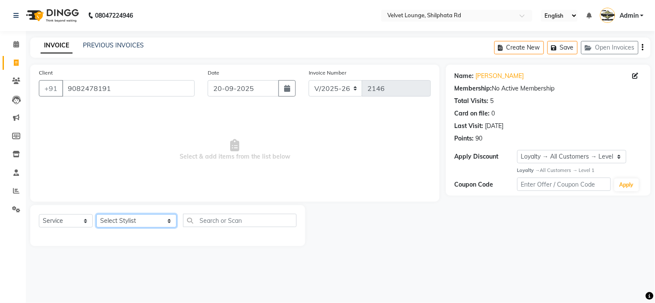
click at [132, 223] on select "Select Stylist [PERSON_NAME] [PERSON_NAME] [PERSON_NAME] [PERSON_NAME] [PERSON_…" at bounding box center [136, 220] width 80 height 13
click at [96, 215] on select "Select Stylist [PERSON_NAME] [PERSON_NAME] [PERSON_NAME] [PERSON_NAME] [PERSON_…" at bounding box center [136, 220] width 80 height 13
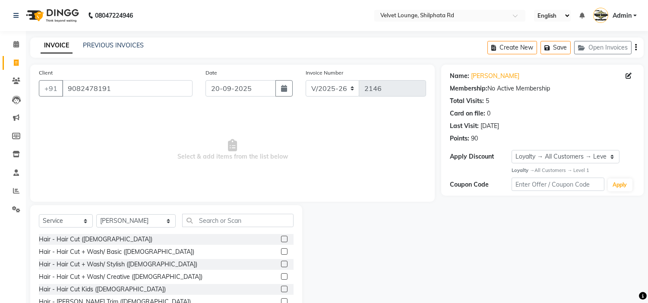
click at [281, 239] on label at bounding box center [284, 239] width 6 height 6
click at [281, 239] on input "checkbox" at bounding box center [284, 240] width 6 height 6
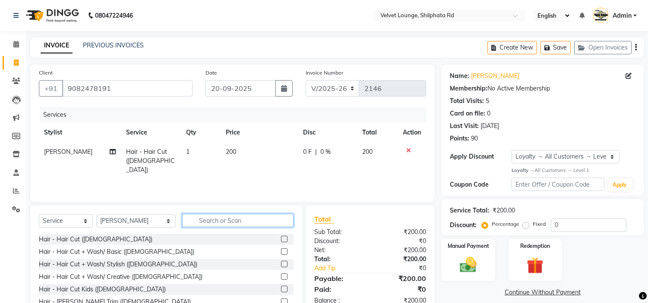
click at [270, 220] on input "text" at bounding box center [237, 220] width 111 height 13
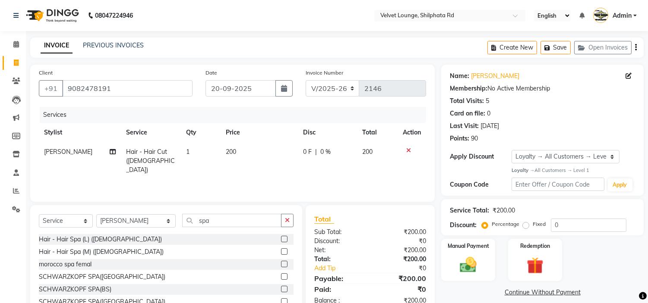
click at [281, 238] on label at bounding box center [284, 239] width 6 height 6
click at [281, 238] on input "checkbox" at bounding box center [284, 240] width 6 height 6
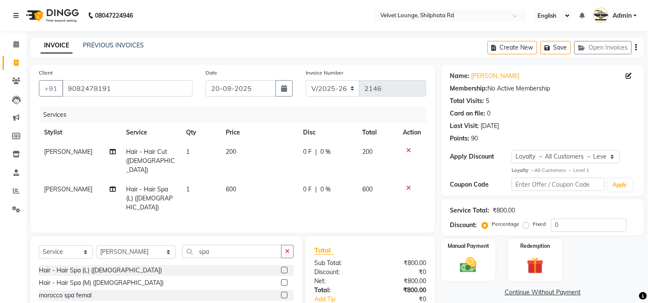
click at [324, 149] on span "0 %" at bounding box center [325, 152] width 10 height 9
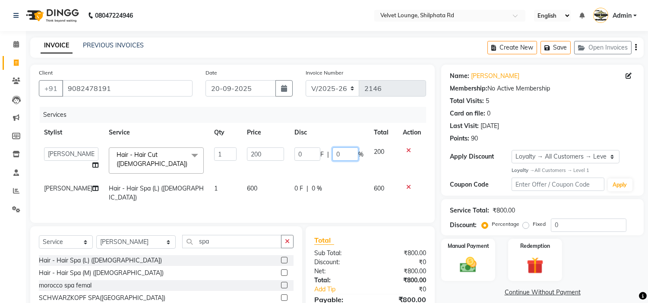
click at [350, 156] on input "0" at bounding box center [345, 154] width 26 height 13
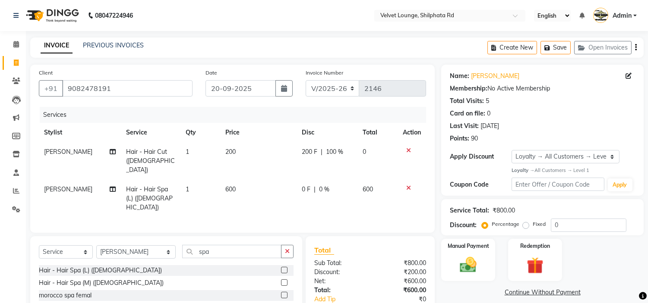
click at [358, 173] on tbody "[PERSON_NAME] Hair - Hair Cut ([DEMOGRAPHIC_DATA]) 1 200 200 F | 100 % 0 alam k…" at bounding box center [232, 179] width 387 height 75
click at [474, 266] on img at bounding box center [468, 265] width 28 height 20
click at [560, 290] on span "PayTM" at bounding box center [564, 293] width 21 height 10
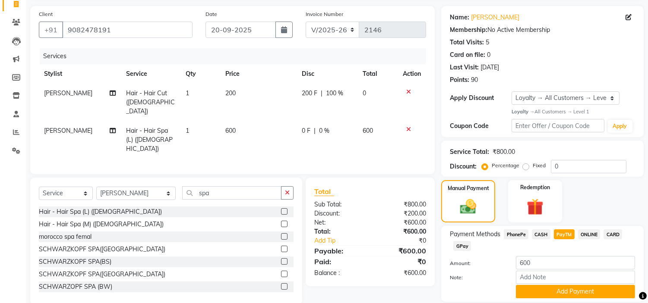
scroll to position [88, 0]
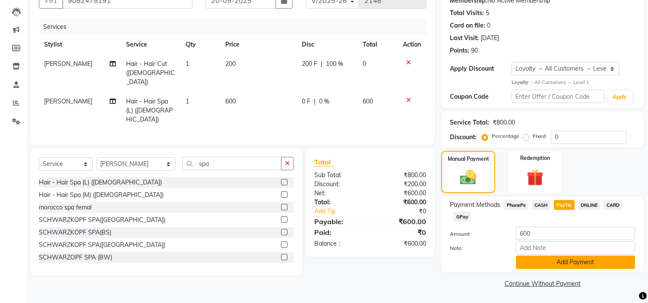
click at [585, 261] on button "Add Payment" at bounding box center [575, 262] width 119 height 13
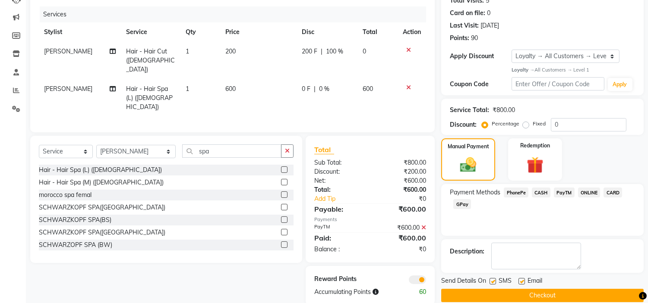
scroll to position [113, 0]
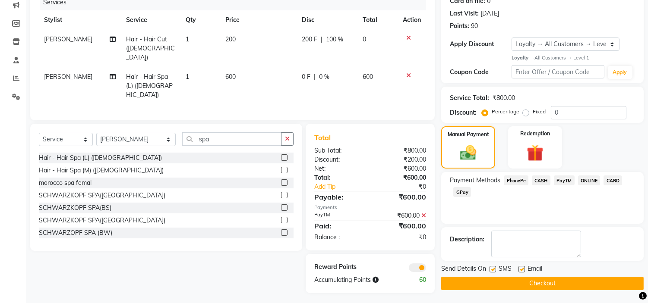
click at [633, 283] on button "Checkout" at bounding box center [542, 283] width 202 height 13
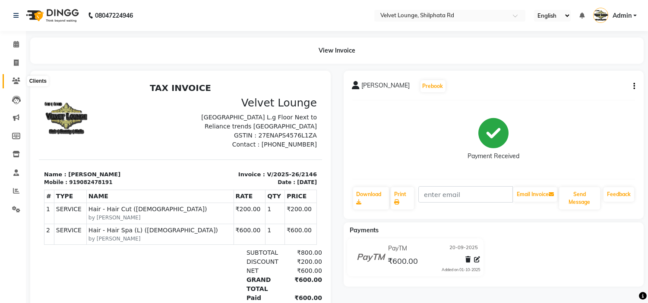
click at [16, 80] on icon at bounding box center [16, 81] width 8 height 6
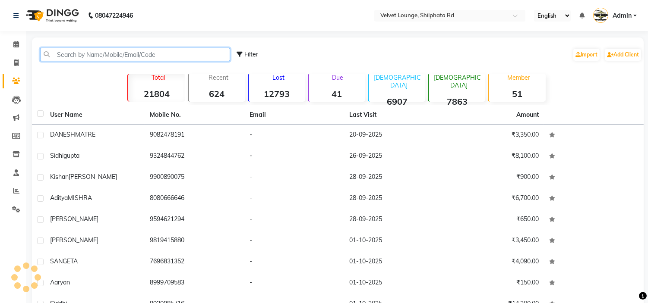
click at [66, 55] on input "text" at bounding box center [135, 54] width 190 height 13
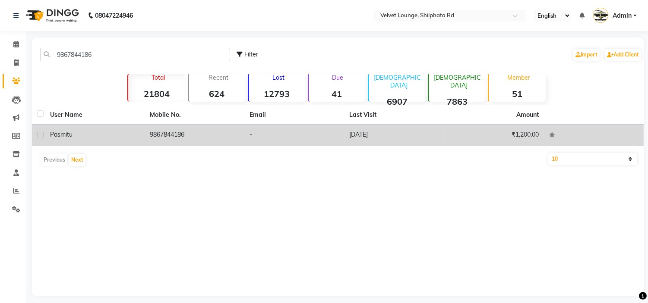
click at [93, 134] on div "pasmitu" at bounding box center [94, 134] width 89 height 9
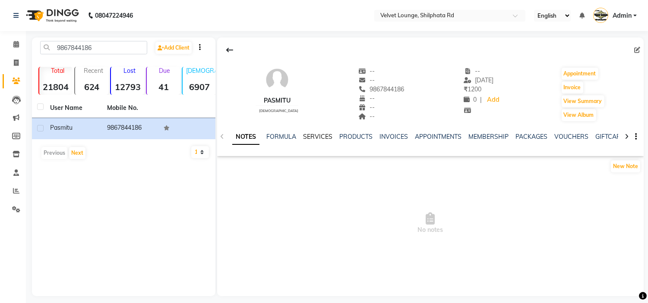
click at [311, 138] on link "SERVICES" at bounding box center [317, 137] width 29 height 8
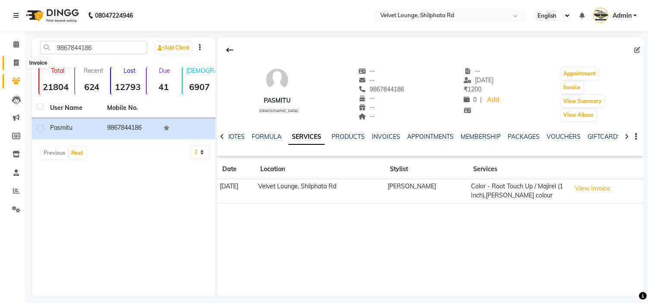
click at [14, 63] on icon at bounding box center [16, 63] width 5 height 6
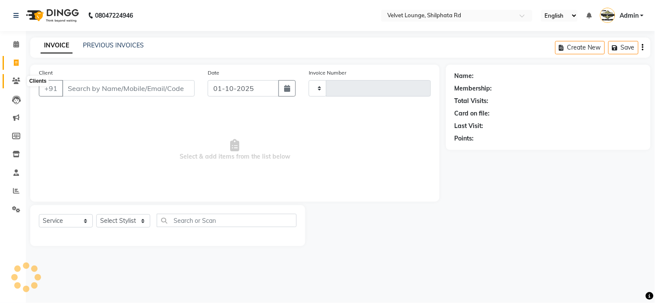
click at [15, 81] on icon at bounding box center [16, 81] width 8 height 6
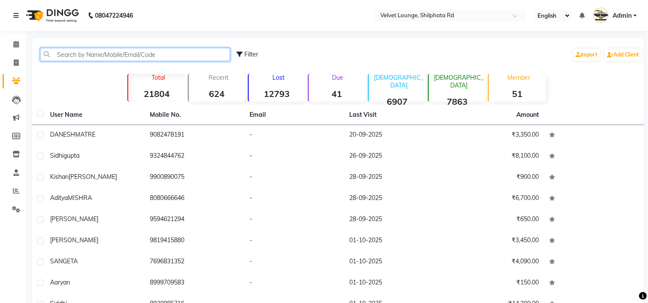
click at [107, 56] on input "text" at bounding box center [135, 54] width 190 height 13
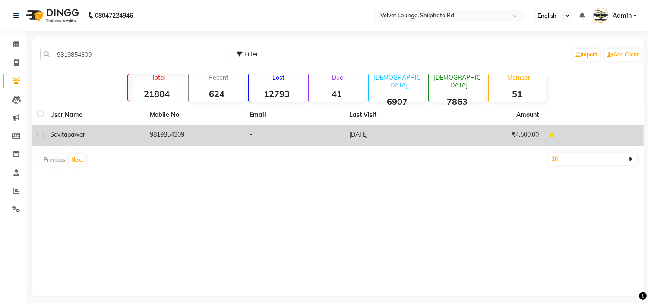
click at [183, 131] on td "9819854309" at bounding box center [195, 135] width 100 height 21
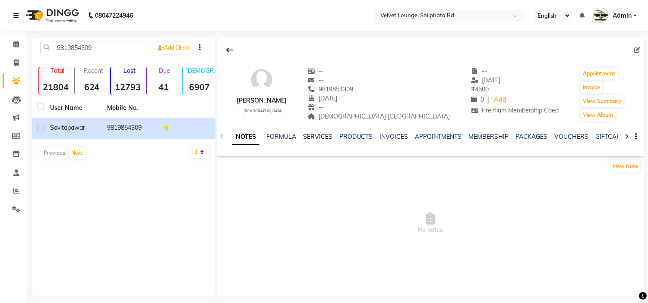
click at [311, 134] on link "SERVICES" at bounding box center [317, 137] width 29 height 8
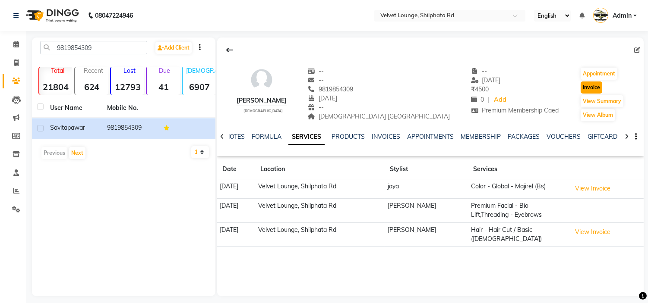
click at [580, 84] on button "Invoice" at bounding box center [591, 88] width 22 height 12
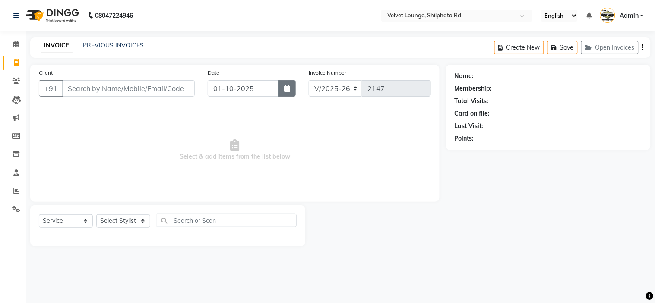
click at [286, 92] on button "button" at bounding box center [286, 88] width 17 height 16
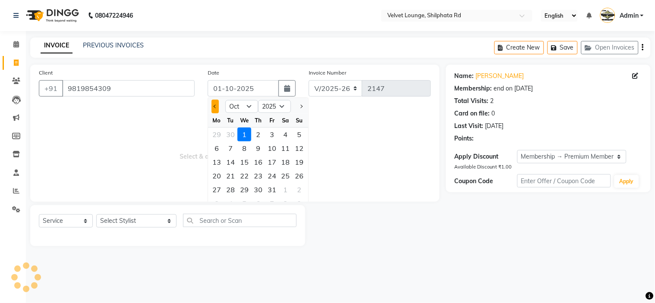
click at [212, 104] on button "Previous month" at bounding box center [214, 107] width 7 height 14
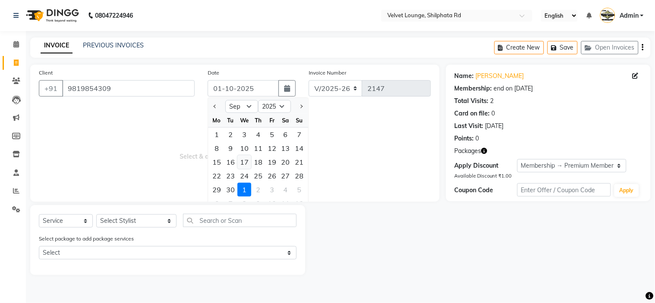
click at [242, 161] on div "17" at bounding box center [244, 162] width 14 height 14
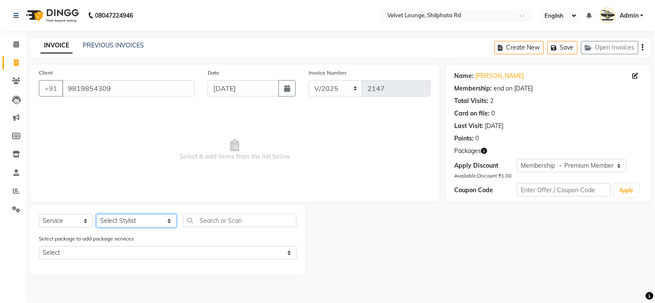
click at [120, 223] on select "Select Stylist [PERSON_NAME] [PERSON_NAME] [PERSON_NAME] [PERSON_NAME] [PERSON_…" at bounding box center [136, 220] width 80 height 13
click at [96, 215] on select "Select Stylist [PERSON_NAME] [PERSON_NAME] [PERSON_NAME] [PERSON_NAME] [PERSON_…" at bounding box center [136, 220] width 80 height 13
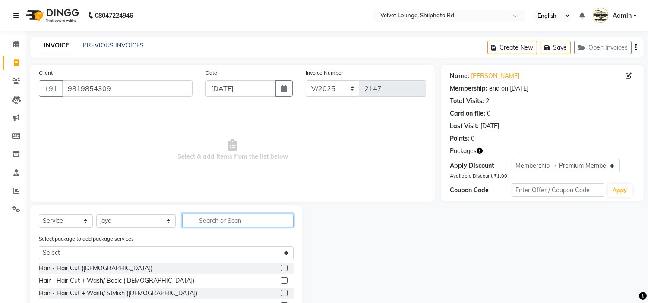
click at [201, 223] on input "text" at bounding box center [237, 220] width 111 height 13
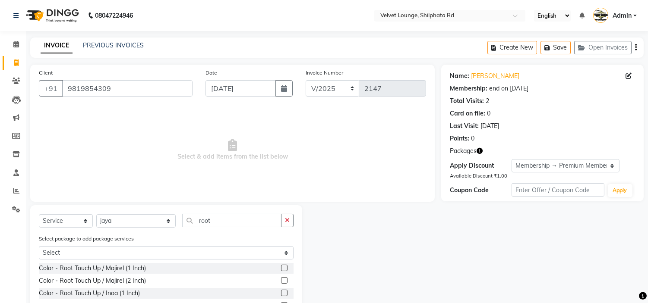
click at [286, 282] on label at bounding box center [284, 280] width 6 height 6
click at [286, 282] on input "checkbox" at bounding box center [284, 281] width 6 height 6
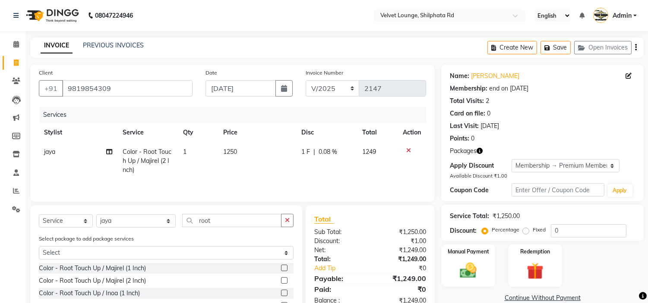
click at [305, 154] on span "1 F" at bounding box center [305, 152] width 9 height 9
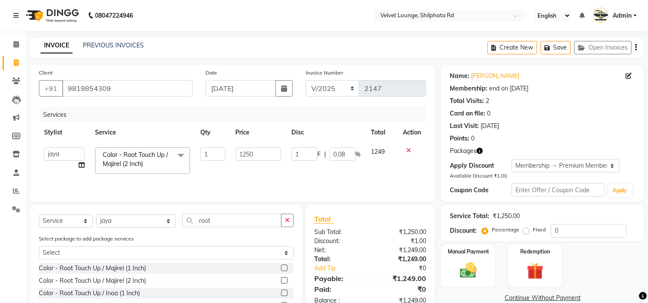
click at [305, 154] on input "1" at bounding box center [304, 154] width 26 height 13
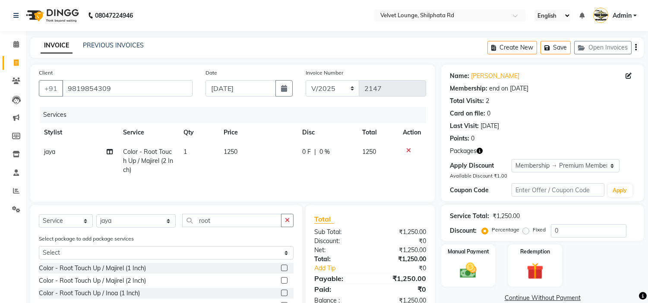
click at [348, 154] on div "0 F | 0 %" at bounding box center [327, 152] width 50 height 9
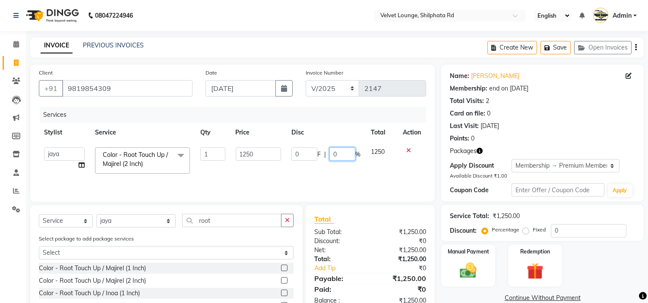
click at [348, 154] on input "0" at bounding box center [342, 154] width 26 height 13
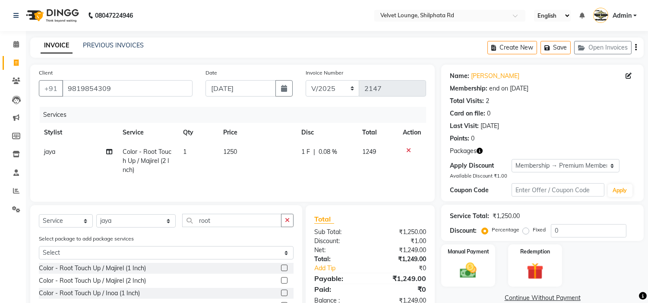
click at [362, 170] on tr "jaya Color - Root Touch Up / Majirel (2 Inch) 1 1250 1 F | 0.08 % 1249" at bounding box center [232, 161] width 387 height 38
click at [408, 149] on icon at bounding box center [408, 151] width 5 height 6
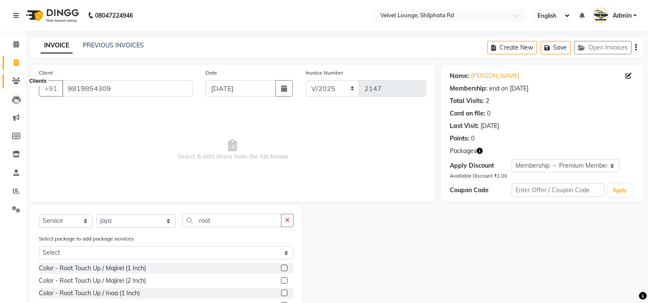
click at [16, 79] on icon at bounding box center [16, 81] width 8 height 6
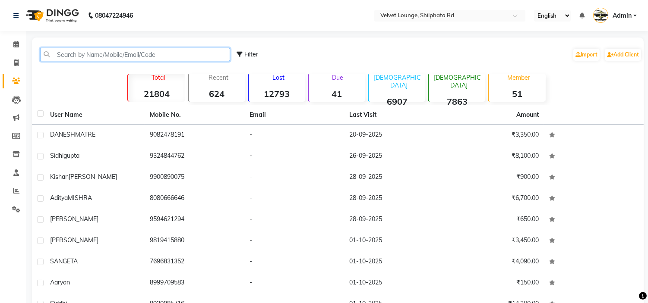
click at [205, 48] on input "text" at bounding box center [135, 54] width 190 height 13
click at [166, 57] on input "text" at bounding box center [135, 54] width 190 height 13
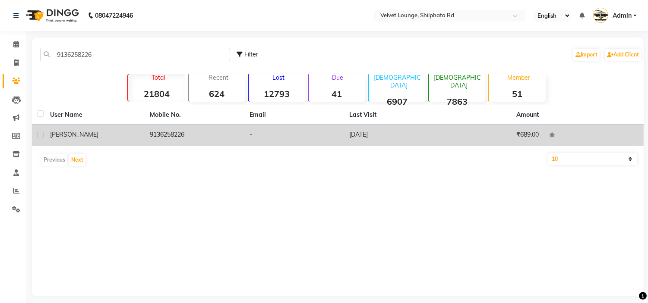
click at [256, 133] on td "-" at bounding box center [294, 135] width 100 height 21
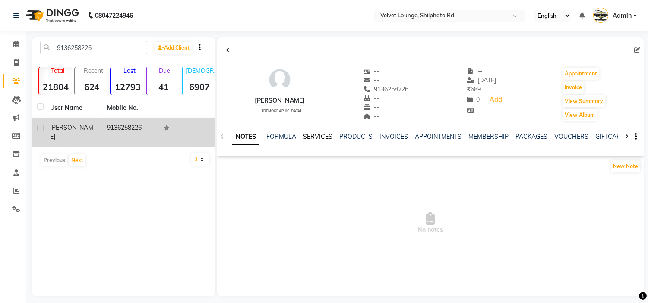
click at [314, 134] on link "SERVICES" at bounding box center [317, 137] width 29 height 8
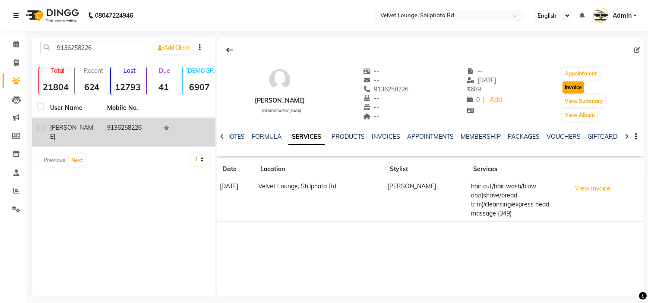
click at [570, 90] on button "Invoice" at bounding box center [573, 88] width 22 height 12
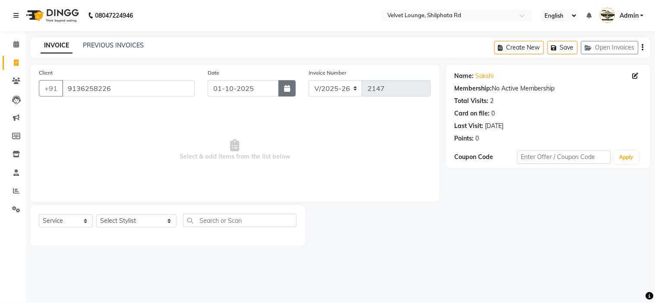
click at [286, 88] on icon "button" at bounding box center [287, 88] width 6 height 7
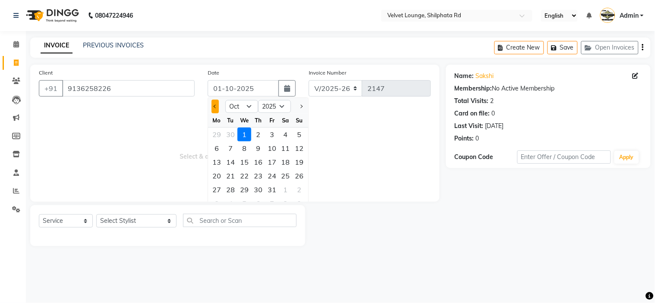
click at [216, 104] on button "Previous month" at bounding box center [214, 107] width 7 height 14
click at [273, 149] on div "12" at bounding box center [272, 149] width 14 height 14
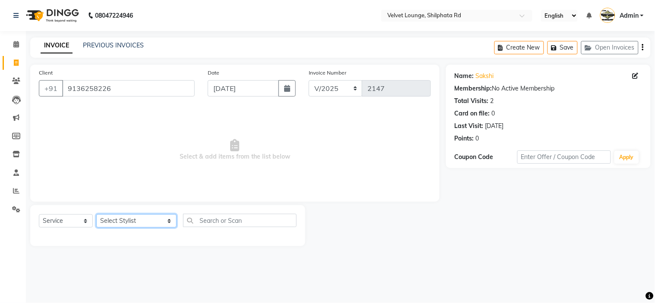
click at [145, 220] on select "Select Stylist [PERSON_NAME] [PERSON_NAME] [PERSON_NAME] [PERSON_NAME] [PERSON_…" at bounding box center [136, 220] width 80 height 13
click at [96, 215] on select "Select Stylist [PERSON_NAME] [PERSON_NAME] [PERSON_NAME] [PERSON_NAME] [PERSON_…" at bounding box center [136, 220] width 80 height 13
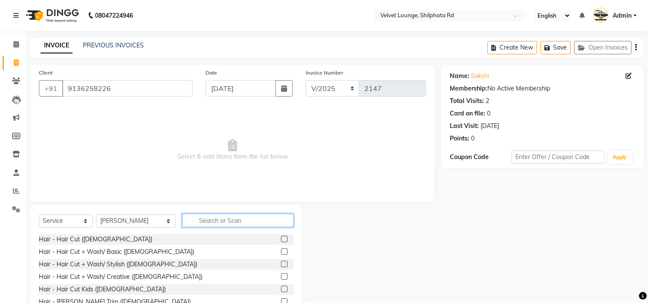
click at [197, 222] on input "text" at bounding box center [237, 220] width 111 height 13
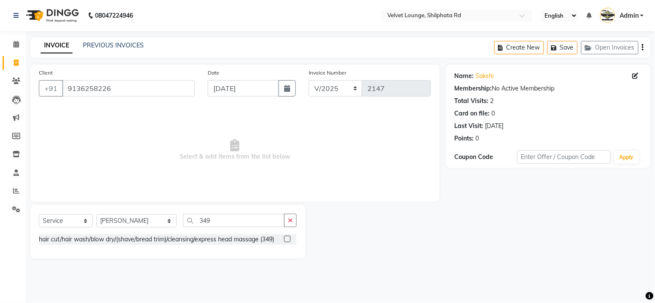
click at [286, 236] on label at bounding box center [287, 239] width 6 height 6
click at [286, 237] on input "checkbox" at bounding box center [287, 240] width 6 height 6
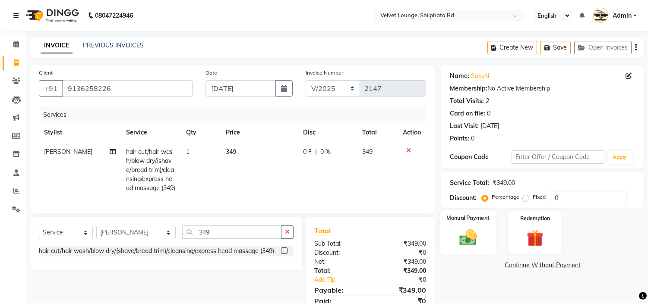
click at [482, 238] on div "Manual Payment" at bounding box center [468, 233] width 56 height 44
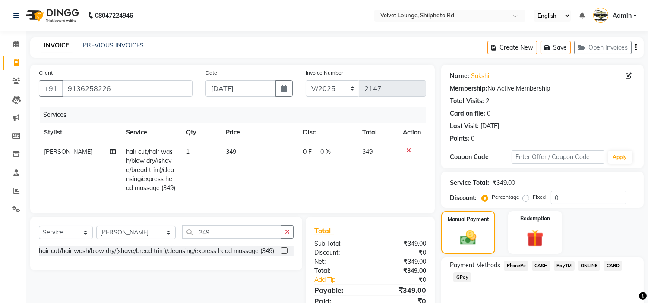
click at [566, 267] on span "PayTM" at bounding box center [564, 266] width 21 height 10
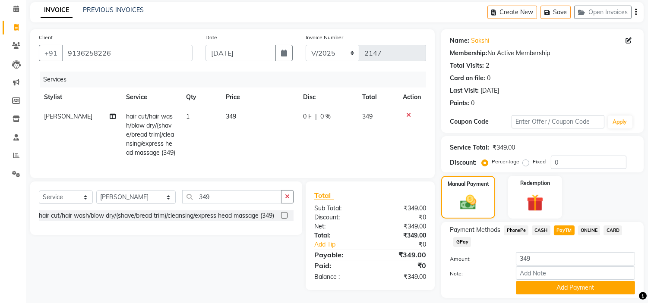
scroll to position [61, 0]
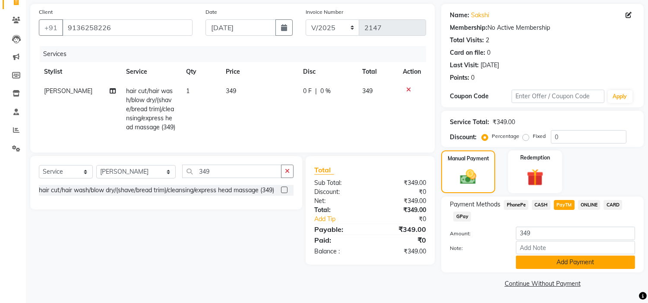
click at [584, 256] on button "Add Payment" at bounding box center [575, 262] width 119 height 13
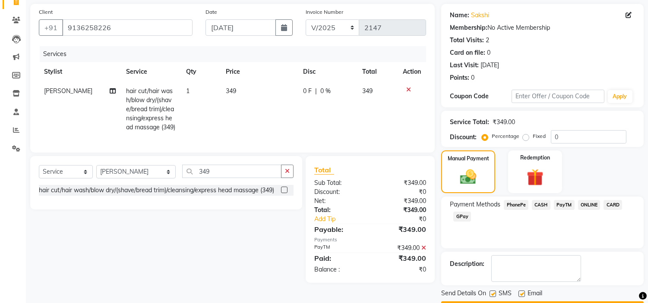
scroll to position [85, 0]
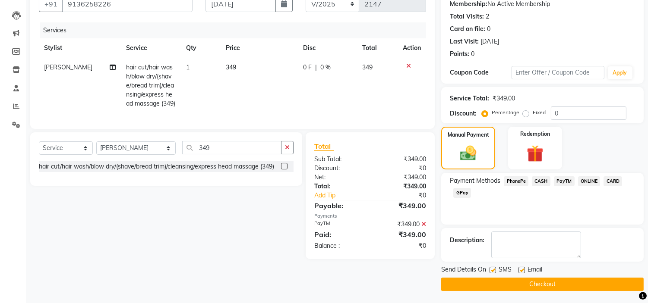
click at [624, 281] on button "Checkout" at bounding box center [542, 284] width 202 height 13
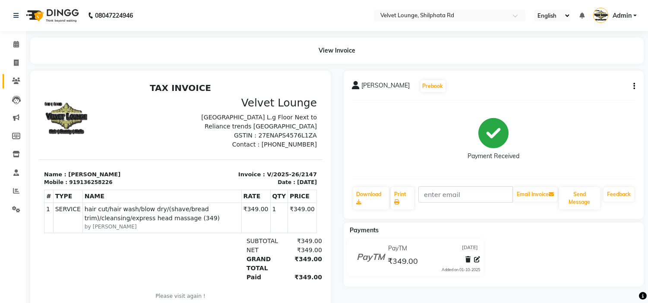
click at [20, 75] on link "Clients" at bounding box center [13, 81] width 21 height 14
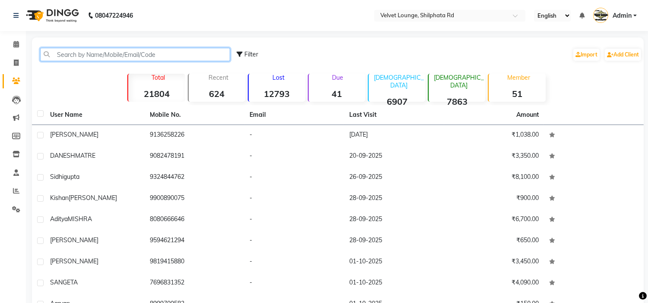
click at [90, 51] on input "text" at bounding box center [135, 54] width 190 height 13
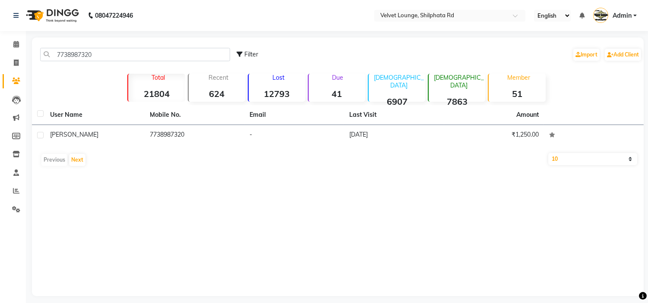
click at [148, 139] on td "7738987320" at bounding box center [195, 135] width 100 height 21
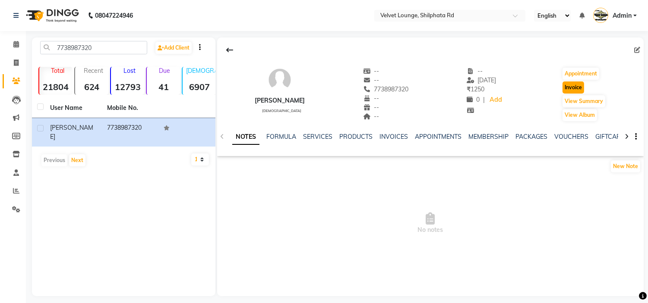
click at [572, 85] on button "Invoice" at bounding box center [573, 88] width 22 height 12
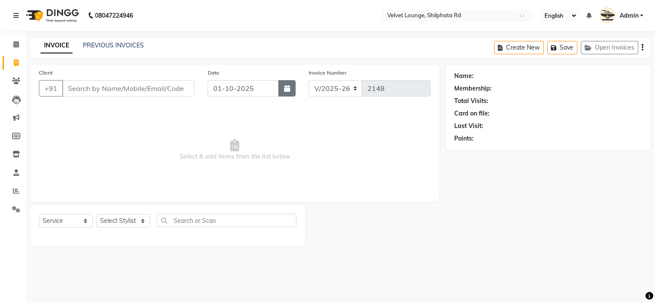
click at [285, 84] on button "button" at bounding box center [286, 88] width 17 height 16
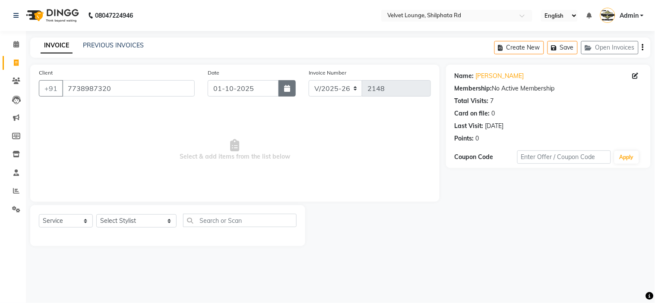
click at [286, 91] on icon "button" at bounding box center [287, 88] width 6 height 7
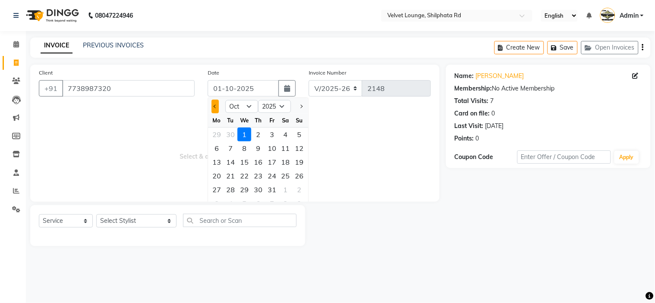
click at [217, 107] on button "Previous month" at bounding box center [214, 107] width 7 height 14
click at [249, 147] on div "10" at bounding box center [244, 149] width 14 height 14
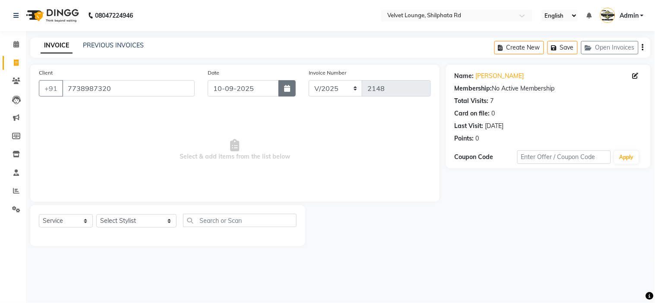
click at [293, 89] on button "button" at bounding box center [286, 88] width 17 height 16
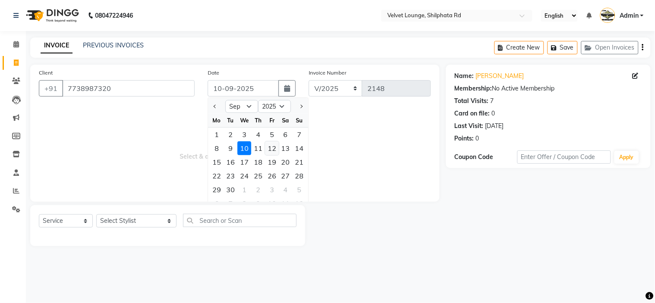
click at [269, 147] on div "12" at bounding box center [272, 149] width 14 height 14
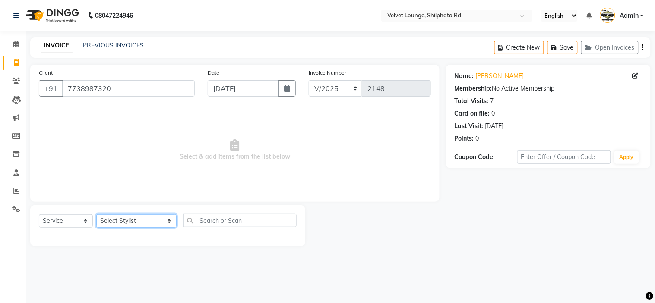
click at [134, 220] on select "Select Stylist [PERSON_NAME] [PERSON_NAME] [PERSON_NAME] [PERSON_NAME] [PERSON_…" at bounding box center [136, 220] width 80 height 13
click at [96, 215] on select "Select Stylist [PERSON_NAME] [PERSON_NAME] [PERSON_NAME] [PERSON_NAME] [PERSON_…" at bounding box center [136, 220] width 80 height 13
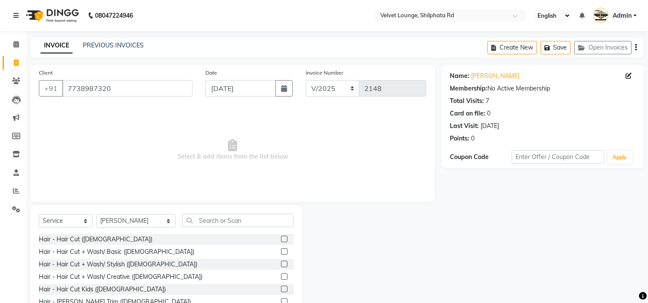
click at [281, 239] on label at bounding box center [284, 239] width 6 height 6
click at [281, 239] on input "checkbox" at bounding box center [284, 240] width 6 height 6
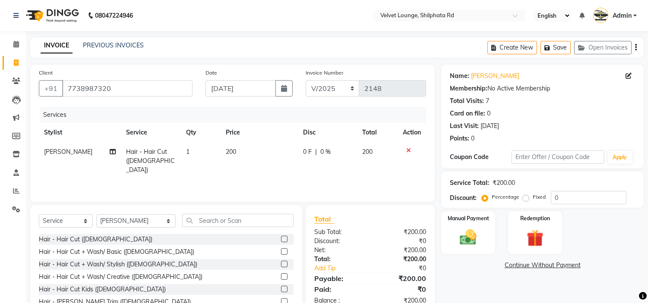
click at [305, 153] on span "0 F" at bounding box center [307, 152] width 9 height 9
click at [340, 179] on div "Services Stylist Service Qty Price Disc Total Action alam khan Hair - Hair Cut …" at bounding box center [232, 150] width 387 height 86
click at [482, 243] on img at bounding box center [468, 238] width 28 height 20
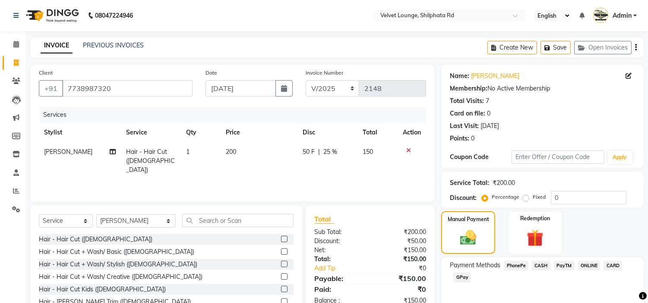
click at [570, 261] on span "PayTM" at bounding box center [564, 266] width 21 height 10
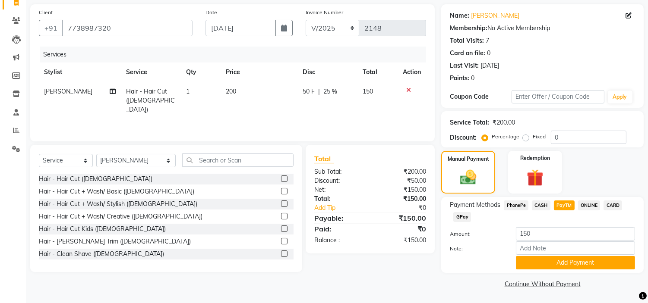
scroll to position [61, 0]
click at [610, 266] on button "Add Payment" at bounding box center [575, 262] width 119 height 13
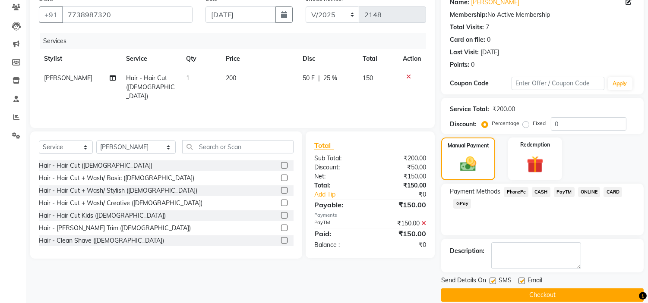
scroll to position [85, 0]
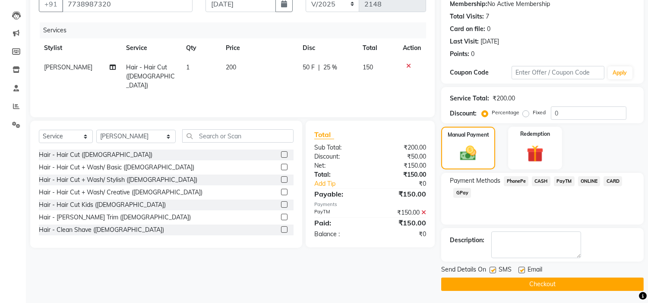
click at [613, 289] on button "Checkout" at bounding box center [542, 284] width 202 height 13
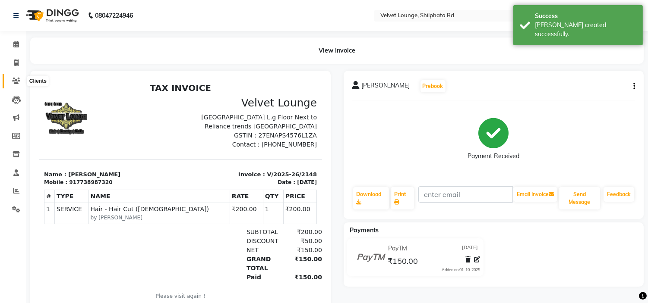
click at [15, 78] on icon at bounding box center [16, 81] width 8 height 6
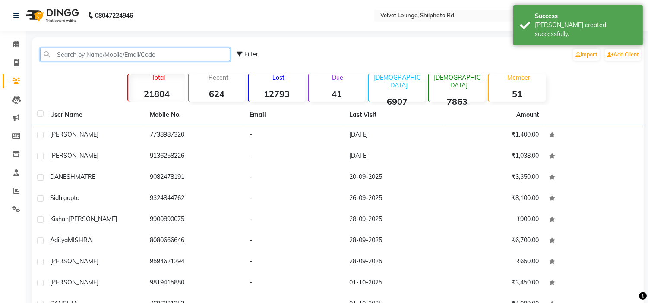
click at [144, 52] on input "text" at bounding box center [135, 54] width 190 height 13
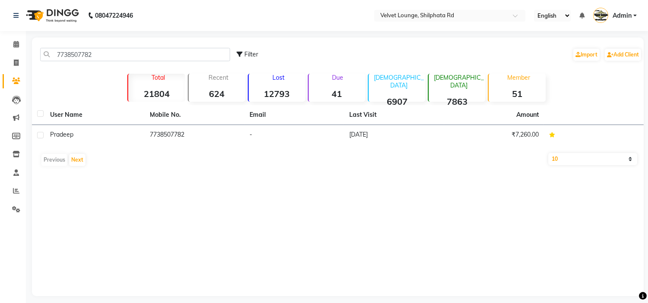
click at [238, 149] on div "User Name Mobile No. Email Last Visit Amount pradeep 7738507782 - [DATE] ₹7,260…" at bounding box center [337, 137] width 611 height 65
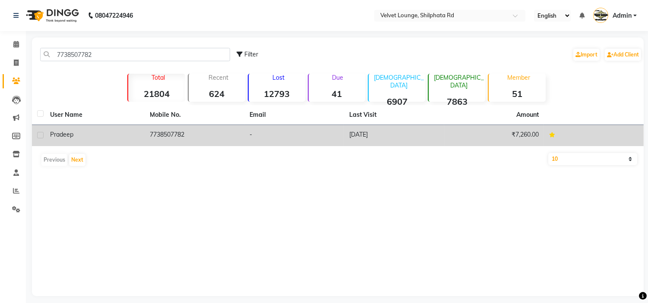
click at [243, 132] on td "7738507782" at bounding box center [195, 135] width 100 height 21
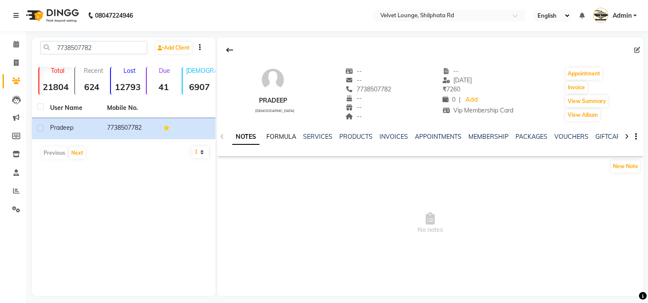
click at [275, 136] on link "FORMULA" at bounding box center [281, 137] width 30 height 8
click at [324, 136] on link "SERVICES" at bounding box center [316, 137] width 29 height 8
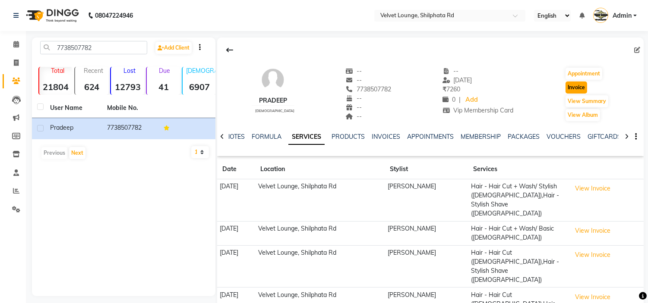
click at [574, 88] on button "Invoice" at bounding box center [576, 88] width 22 height 12
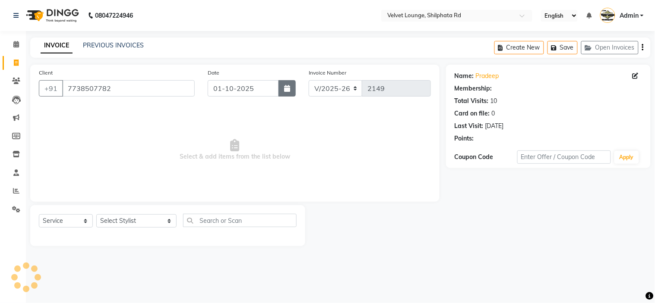
click at [286, 85] on icon "button" at bounding box center [287, 88] width 6 height 7
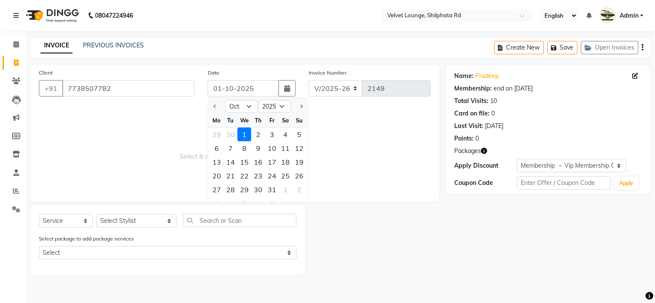
click at [219, 107] on div at bounding box center [216, 107] width 17 height 14
click at [218, 107] on button "Previous month" at bounding box center [214, 107] width 7 height 14
click at [245, 150] on div "10" at bounding box center [244, 149] width 14 height 14
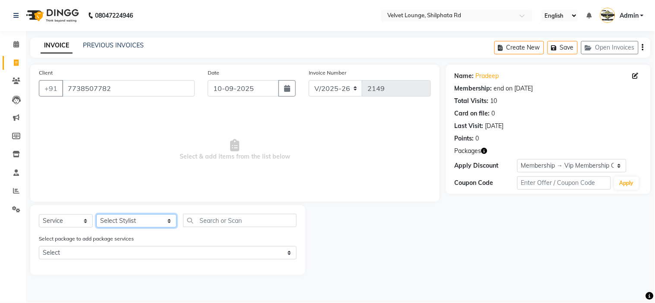
click at [120, 221] on select "Select Stylist [PERSON_NAME] [PERSON_NAME] [PERSON_NAME] [PERSON_NAME] [PERSON_…" at bounding box center [136, 220] width 80 height 13
click at [96, 215] on select "Select Stylist [PERSON_NAME] [PERSON_NAME] [PERSON_NAME] [PERSON_NAME] [PERSON_…" at bounding box center [136, 220] width 80 height 13
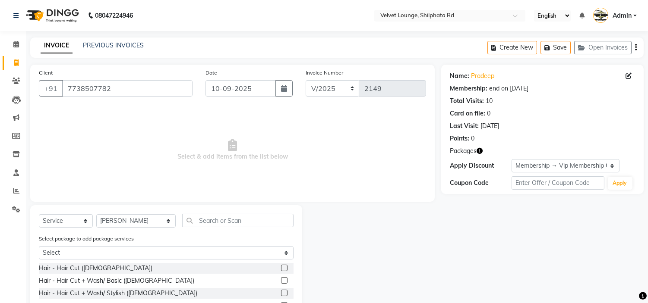
click at [281, 265] on label at bounding box center [284, 268] width 6 height 6
click at [281, 266] on input "checkbox" at bounding box center [284, 269] width 6 height 6
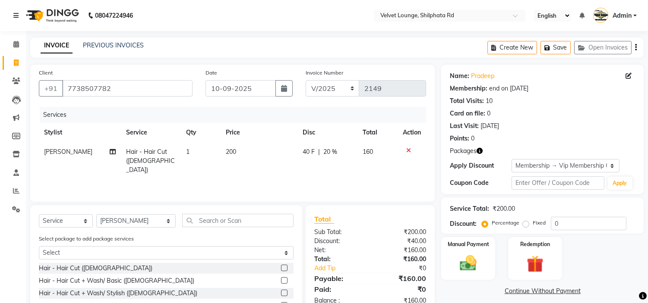
click at [307, 154] on span "40 F" at bounding box center [308, 152] width 12 height 9
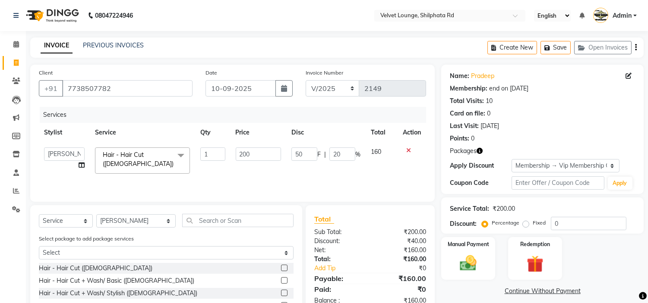
click at [349, 184] on div "Services Stylist Service Qty Price Disc Total Action [PERSON_NAME] [PERSON_NAME…" at bounding box center [232, 150] width 387 height 86
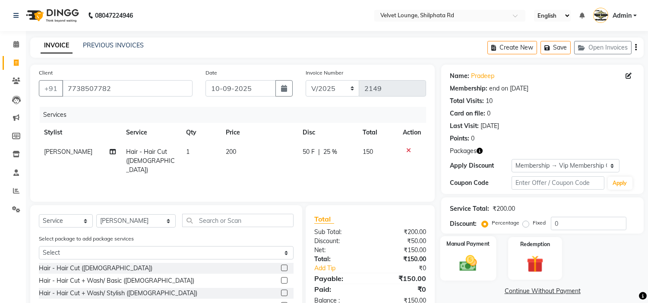
click at [475, 266] on img at bounding box center [468, 264] width 28 height 20
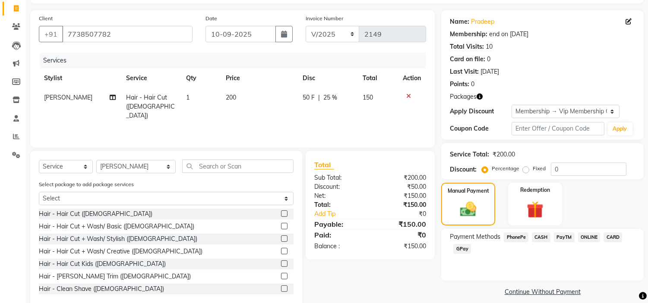
scroll to position [71, 0]
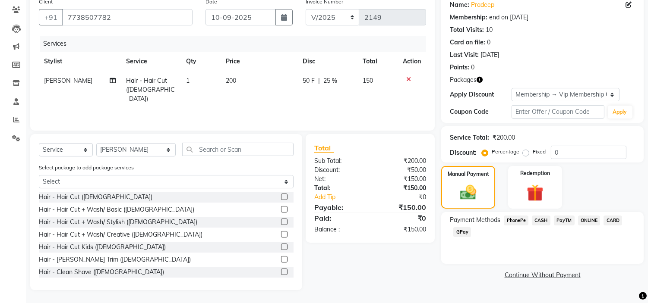
click at [566, 222] on span "PayTM" at bounding box center [564, 221] width 21 height 10
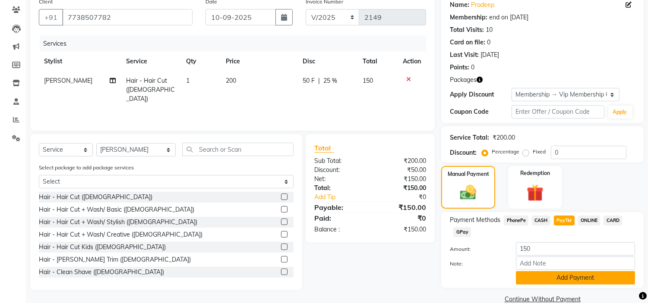
click at [551, 281] on button "Add Payment" at bounding box center [575, 277] width 119 height 13
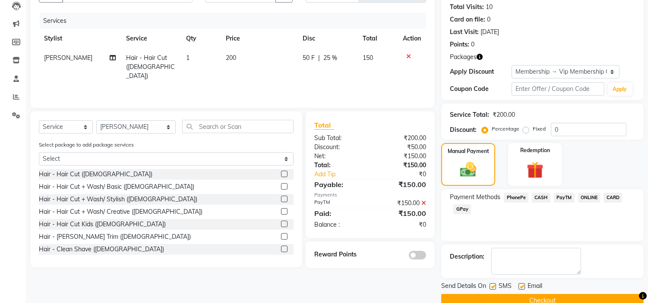
scroll to position [110, 0]
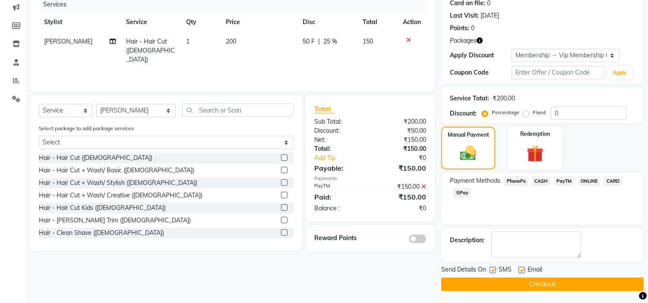
click at [615, 278] on button "Checkout" at bounding box center [542, 284] width 202 height 13
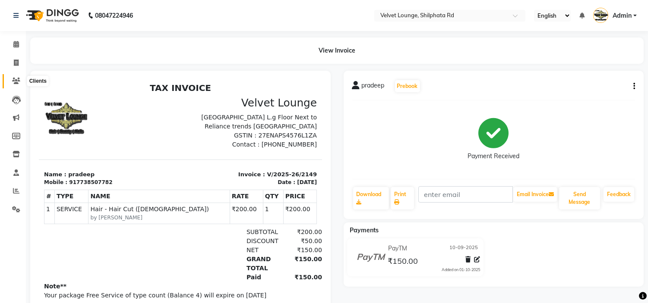
click at [16, 80] on icon at bounding box center [16, 81] width 8 height 6
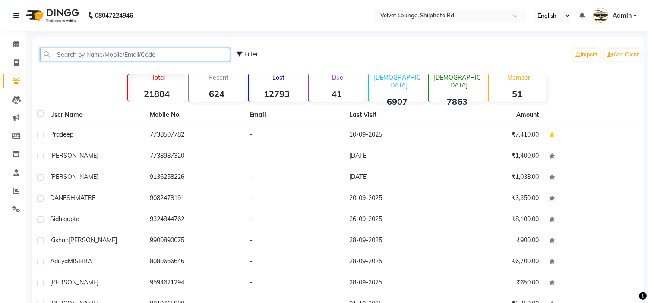
click at [80, 54] on input "text" at bounding box center [135, 54] width 190 height 13
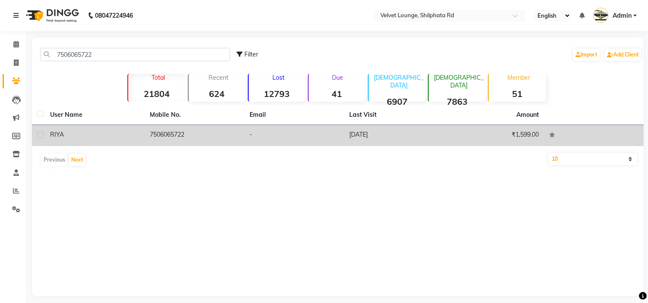
click at [142, 132] on td "RIYA" at bounding box center [95, 135] width 100 height 21
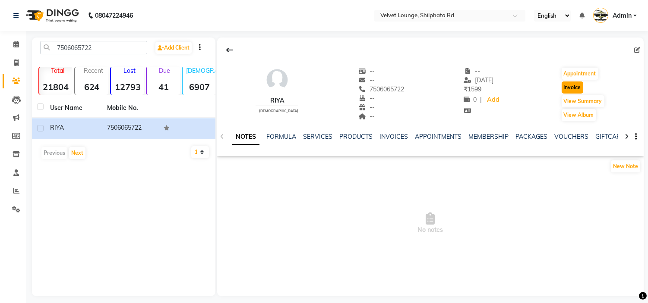
click at [566, 88] on button "Invoice" at bounding box center [572, 88] width 22 height 12
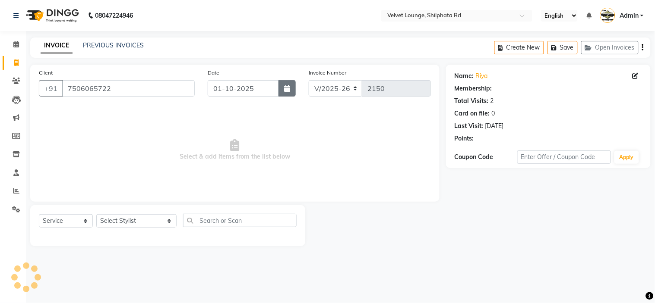
click at [287, 90] on icon "button" at bounding box center [287, 88] width 6 height 7
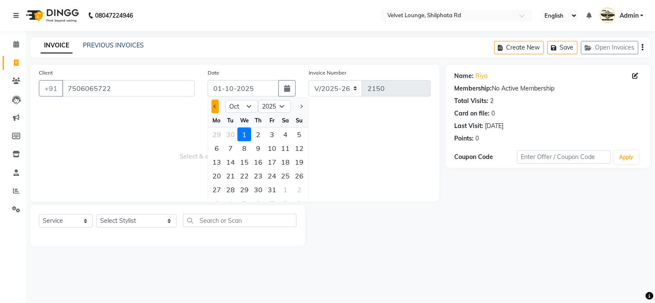
click at [214, 108] on button "Previous month" at bounding box center [214, 107] width 7 height 14
click at [261, 135] on div "4" at bounding box center [258, 135] width 14 height 14
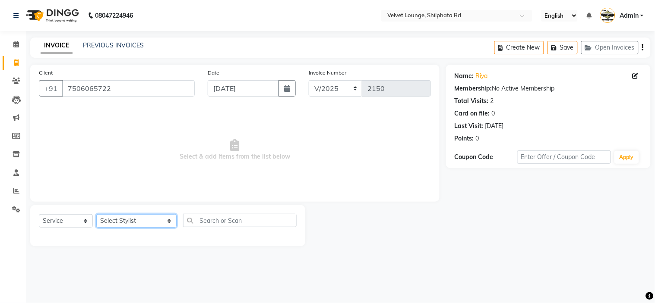
click at [110, 218] on select "Select Stylist [PERSON_NAME] [PERSON_NAME] [PERSON_NAME] [PERSON_NAME] [PERSON_…" at bounding box center [136, 220] width 80 height 13
click at [96, 215] on select "Select Stylist [PERSON_NAME] [PERSON_NAME] [PERSON_NAME] [PERSON_NAME] [PERSON_…" at bounding box center [136, 220] width 80 height 13
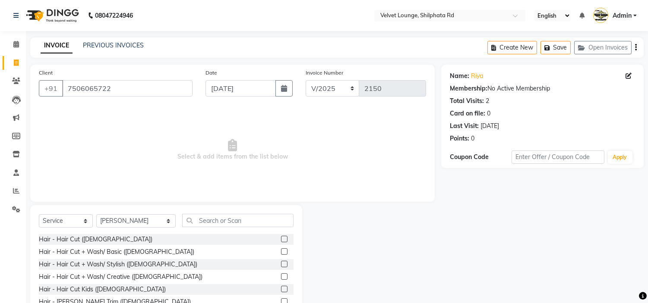
click at [281, 264] on label at bounding box center [284, 264] width 6 height 6
click at [281, 264] on input "checkbox" at bounding box center [284, 265] width 6 height 6
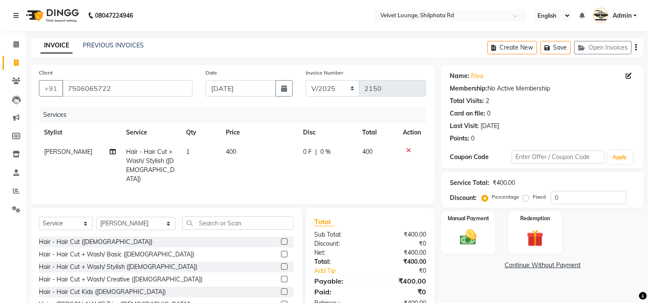
click at [308, 151] on span "0 F" at bounding box center [307, 152] width 9 height 9
click at [325, 170] on td "150 F | 37.5 %" at bounding box center [326, 165] width 61 height 47
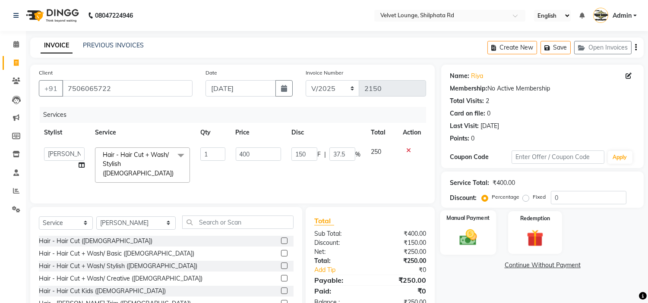
click at [475, 236] on img at bounding box center [468, 238] width 28 height 20
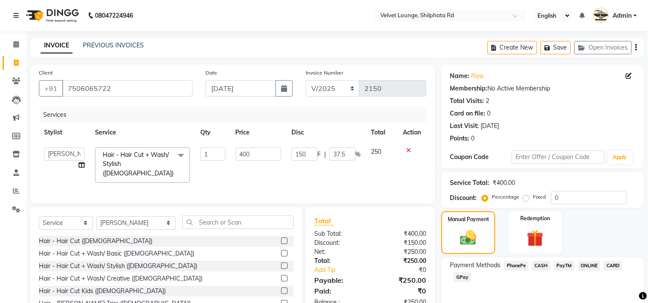
click at [564, 263] on span "PayTM" at bounding box center [564, 266] width 21 height 10
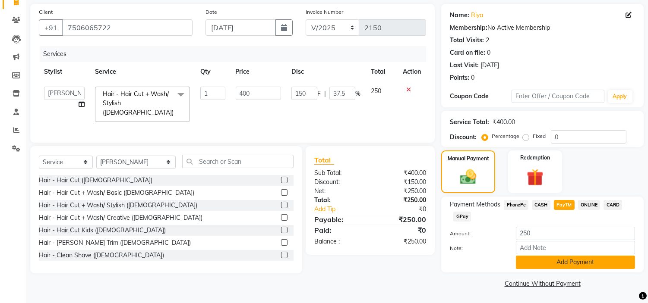
click at [602, 261] on button "Add Payment" at bounding box center [575, 262] width 119 height 13
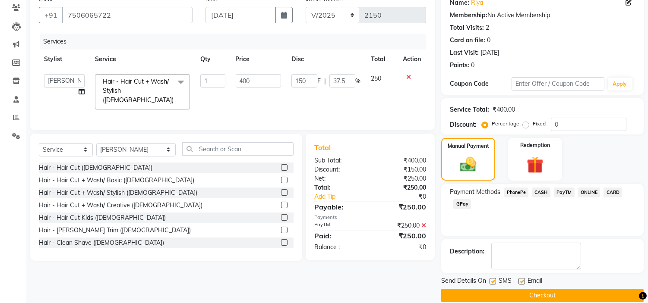
scroll to position [85, 0]
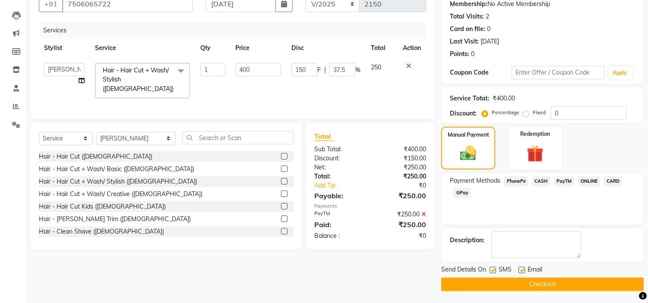
click at [620, 281] on button "Checkout" at bounding box center [542, 284] width 202 height 13
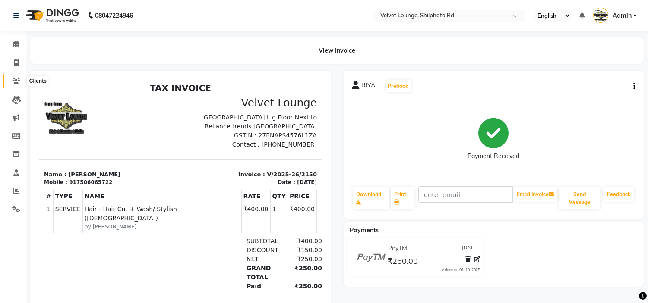
click at [20, 77] on span at bounding box center [16, 81] width 15 height 10
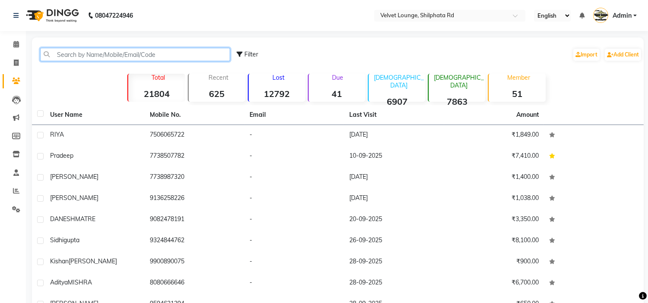
click at [77, 58] on input "text" at bounding box center [135, 54] width 190 height 13
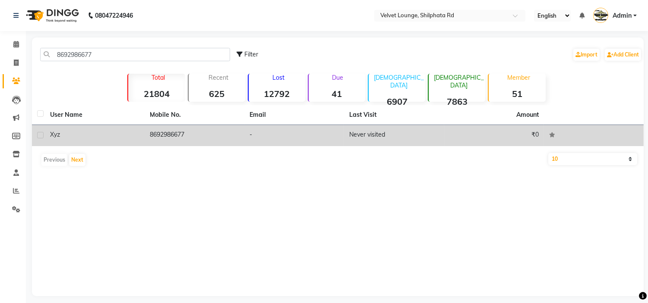
click at [135, 130] on div "xyz" at bounding box center [94, 134] width 89 height 9
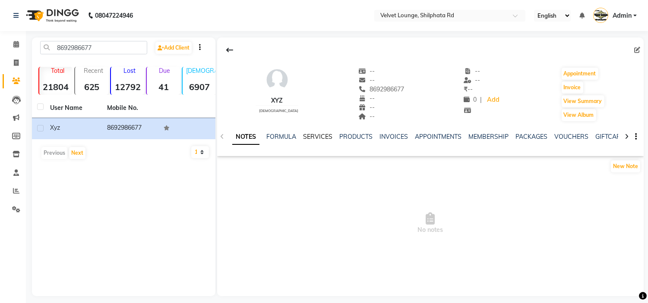
click at [314, 133] on link "SERVICES" at bounding box center [317, 137] width 29 height 8
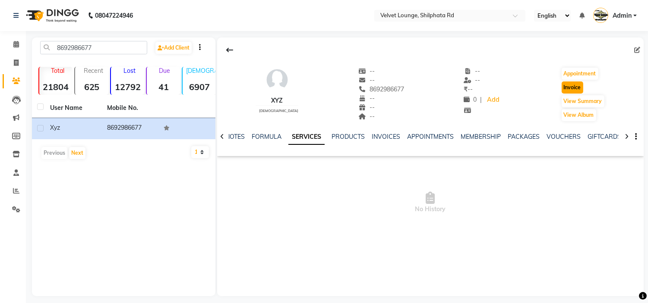
click at [573, 91] on button "Invoice" at bounding box center [572, 88] width 22 height 12
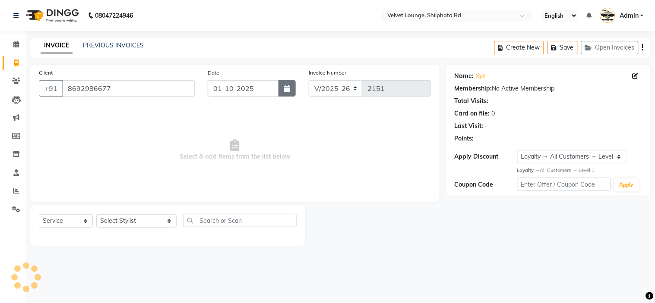
click at [287, 93] on button "button" at bounding box center [286, 88] width 17 height 16
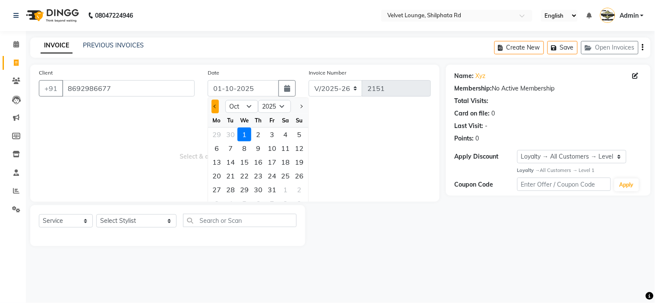
click at [216, 104] on button "Previous month" at bounding box center [214, 107] width 7 height 14
click at [219, 132] on div "1" at bounding box center [217, 135] width 14 height 14
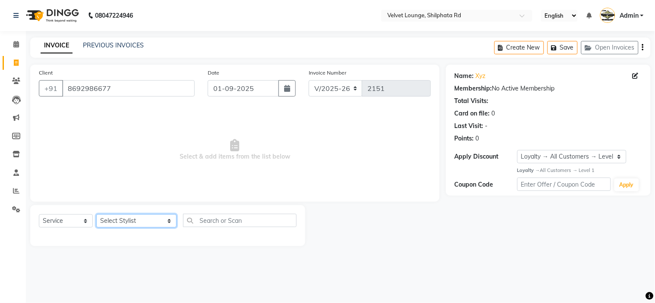
click at [129, 218] on select "Select Stylist [PERSON_NAME] [PERSON_NAME] [PERSON_NAME] [PERSON_NAME] [PERSON_…" at bounding box center [136, 220] width 80 height 13
click at [96, 215] on select "Select Stylist [PERSON_NAME] [PERSON_NAME] [PERSON_NAME] [PERSON_NAME] [PERSON_…" at bounding box center [136, 220] width 80 height 13
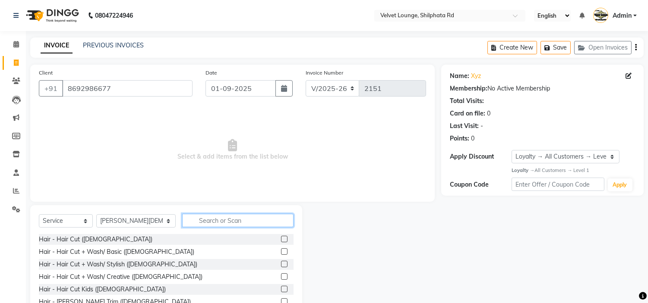
click at [220, 222] on input "text" at bounding box center [237, 220] width 111 height 13
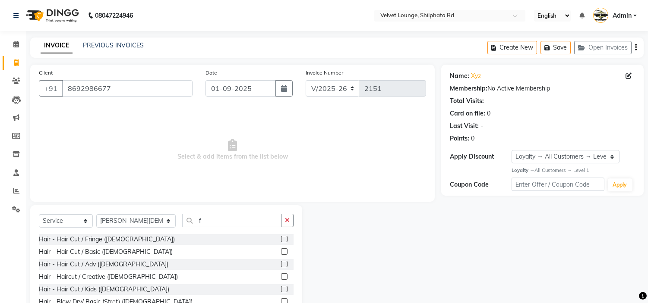
click at [281, 265] on label at bounding box center [284, 264] width 6 height 6
click at [281, 265] on input "checkbox" at bounding box center [284, 265] width 6 height 6
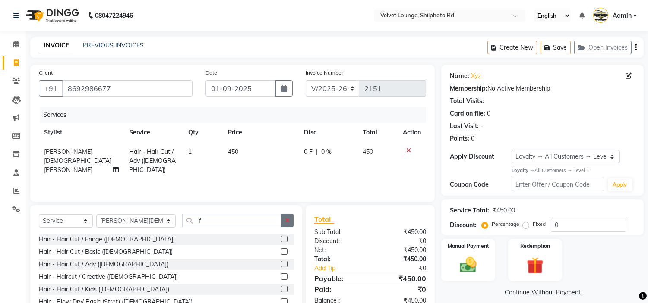
click at [285, 220] on icon "button" at bounding box center [287, 220] width 5 height 6
click at [281, 288] on label at bounding box center [284, 289] width 6 height 6
click at [281, 288] on input "checkbox" at bounding box center [284, 290] width 6 height 6
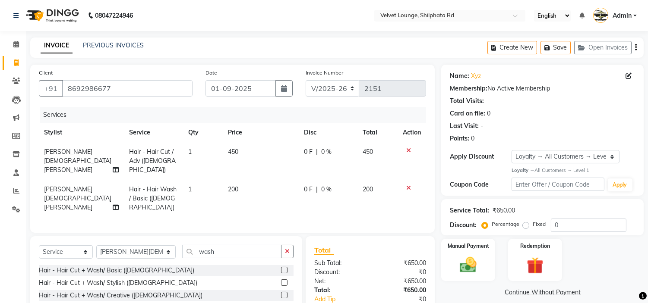
click at [308, 185] on span "0 F" at bounding box center [308, 189] width 9 height 9
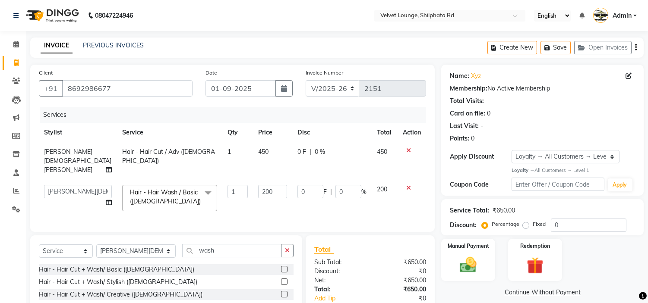
click at [308, 176] on td "0 F | 0 %" at bounding box center [331, 161] width 79 height 38
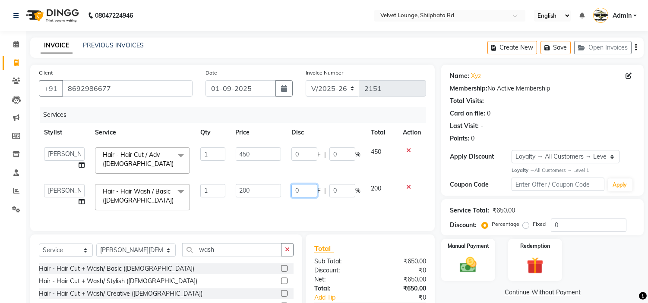
click at [299, 189] on input "0" at bounding box center [304, 190] width 26 height 13
click at [325, 212] on td "50 F | 0 %" at bounding box center [325, 197] width 79 height 37
click at [471, 266] on img at bounding box center [468, 265] width 28 height 20
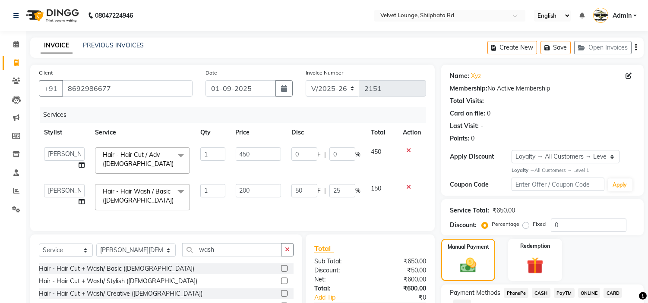
scroll to position [79, 0]
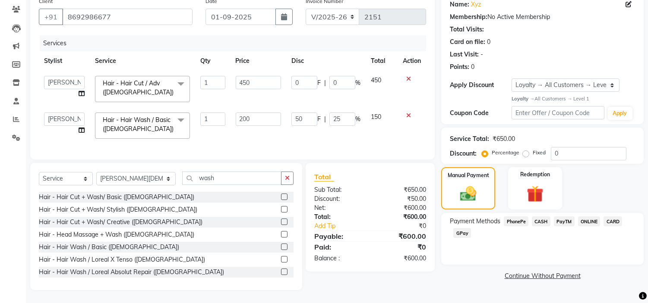
click at [560, 217] on span "PayTM" at bounding box center [564, 222] width 21 height 10
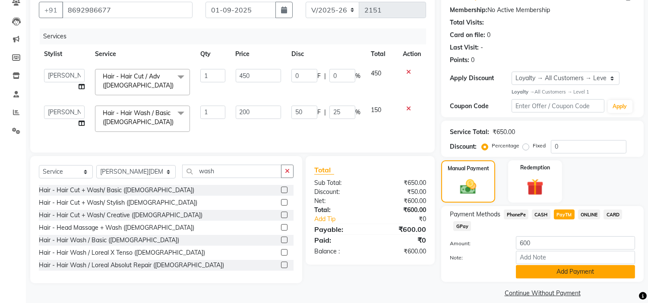
click at [575, 268] on button "Add Payment" at bounding box center [575, 271] width 119 height 13
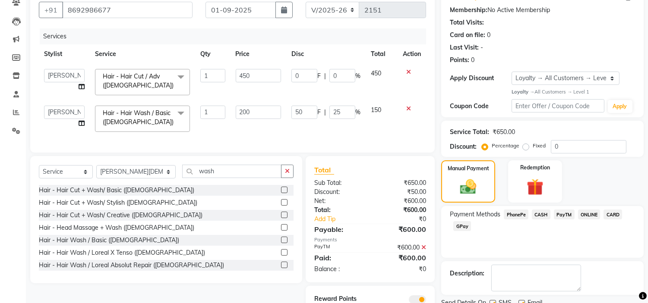
scroll to position [121, 0]
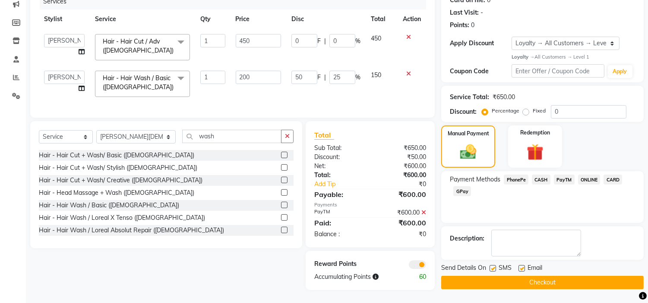
click at [592, 276] on button "Checkout" at bounding box center [542, 282] width 202 height 13
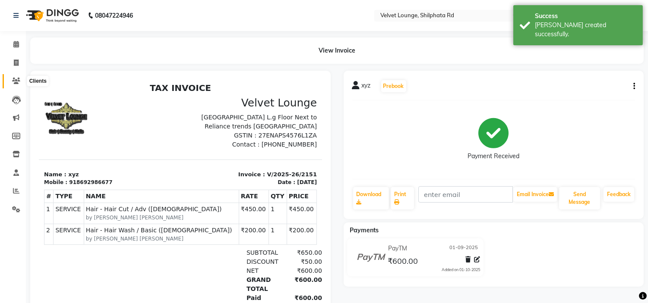
click at [17, 80] on icon at bounding box center [16, 81] width 8 height 6
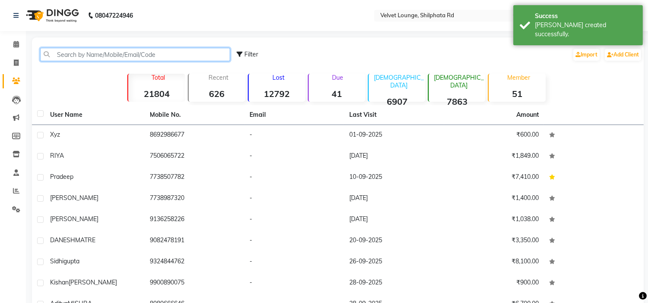
click at [94, 59] on input "text" at bounding box center [135, 54] width 190 height 13
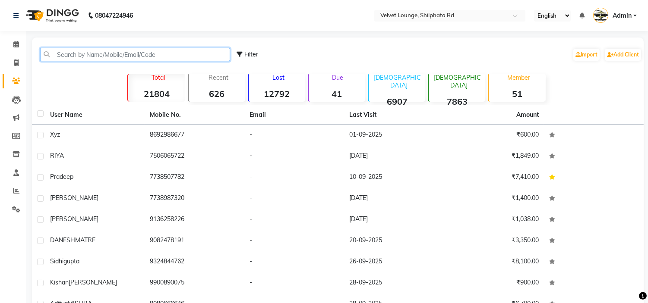
click at [95, 53] on input "text" at bounding box center [135, 54] width 190 height 13
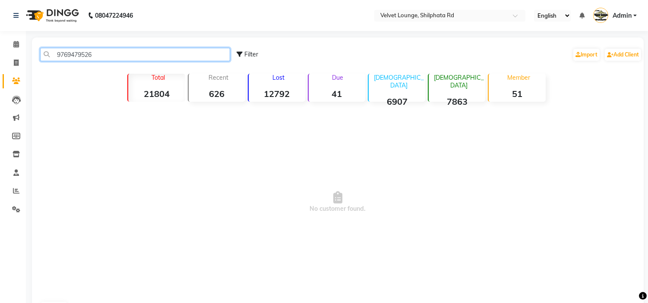
drag, startPoint x: 113, startPoint y: 52, endPoint x: 44, endPoint y: 60, distance: 69.6
click at [44, 60] on input "9769479526" at bounding box center [135, 54] width 190 height 13
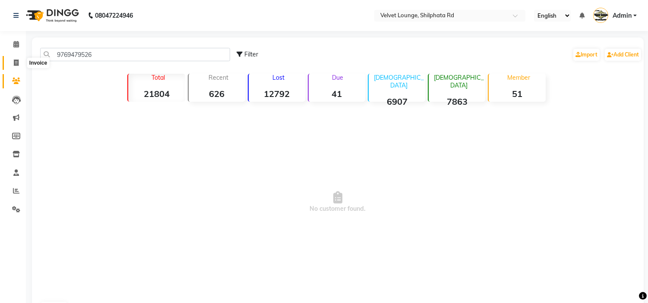
click at [16, 63] on icon at bounding box center [16, 63] width 5 height 6
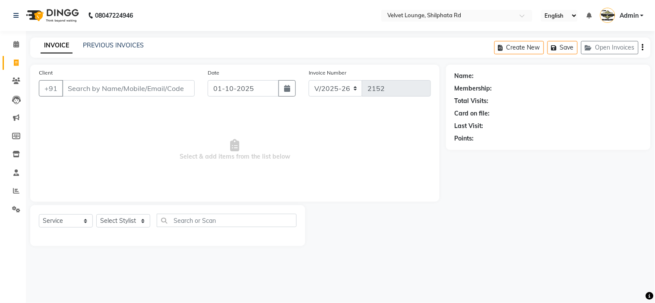
click at [95, 94] on input "Client" at bounding box center [128, 88] width 132 height 16
click at [180, 88] on span "Add Client" at bounding box center [172, 88] width 34 height 9
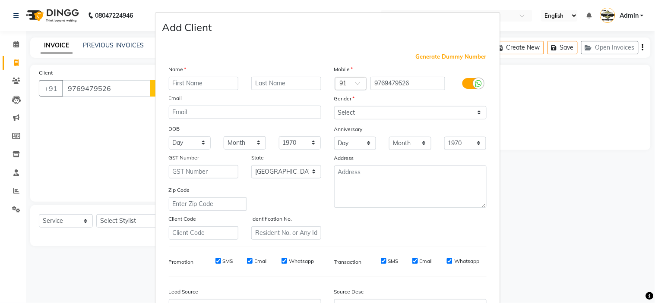
click at [195, 84] on input "text" at bounding box center [204, 83] width 70 height 13
click at [376, 121] on div "Mobile Country Code × 91 9769479526 Gender Select [DEMOGRAPHIC_DATA] [DEMOGRAPH…" at bounding box center [409, 152] width 165 height 175
click at [376, 116] on select "Select [DEMOGRAPHIC_DATA] [DEMOGRAPHIC_DATA] Other Prefer Not To Say" at bounding box center [410, 112] width 152 height 13
click at [334, 106] on select "Select [DEMOGRAPHIC_DATA] [DEMOGRAPHIC_DATA] Other Prefer Not To Say" at bounding box center [410, 112] width 152 height 13
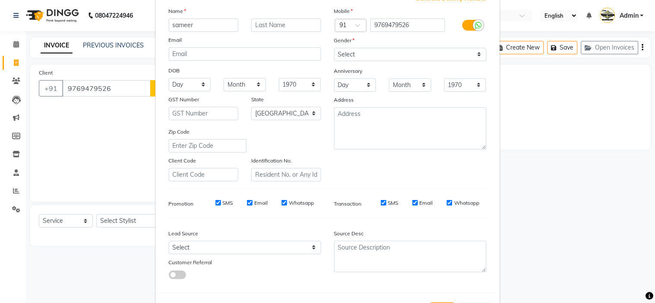
scroll to position [95, 0]
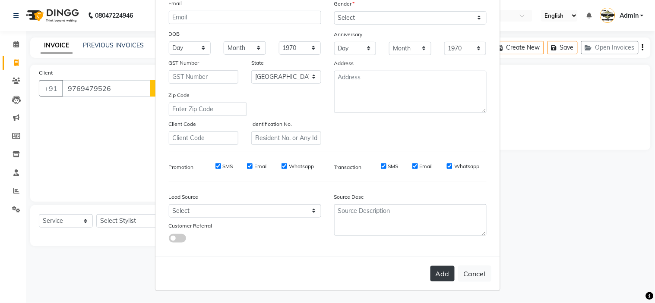
click at [433, 270] on button "Add" at bounding box center [442, 274] width 24 height 16
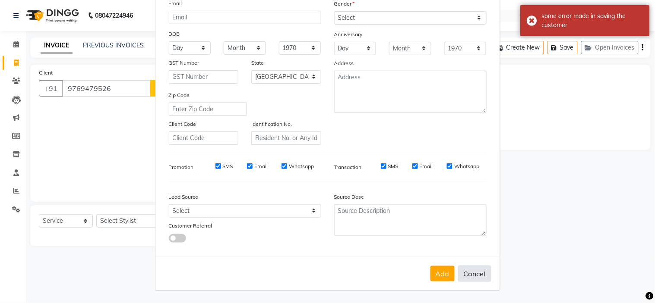
click at [476, 277] on button "Cancel" at bounding box center [474, 274] width 33 height 16
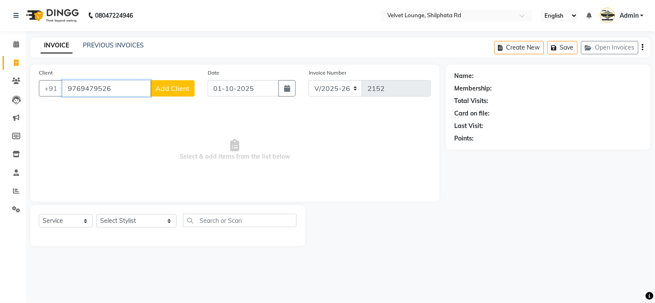
click at [124, 82] on input "9769479526" at bounding box center [106, 88] width 88 height 16
click at [164, 87] on span "Add Client" at bounding box center [172, 88] width 34 height 9
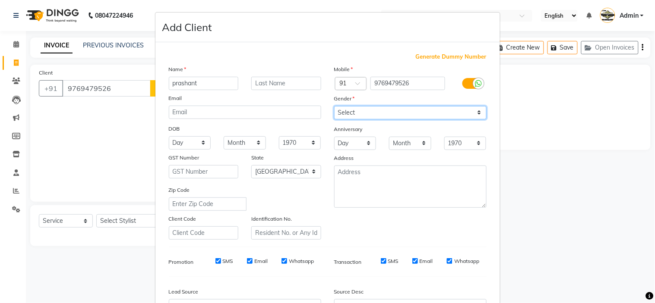
click at [378, 113] on select "Select [DEMOGRAPHIC_DATA] [DEMOGRAPHIC_DATA] Other Prefer Not To Say" at bounding box center [410, 112] width 152 height 13
click at [334, 106] on select "Select [DEMOGRAPHIC_DATA] [DEMOGRAPHIC_DATA] Other Prefer Not To Say" at bounding box center [410, 112] width 152 height 13
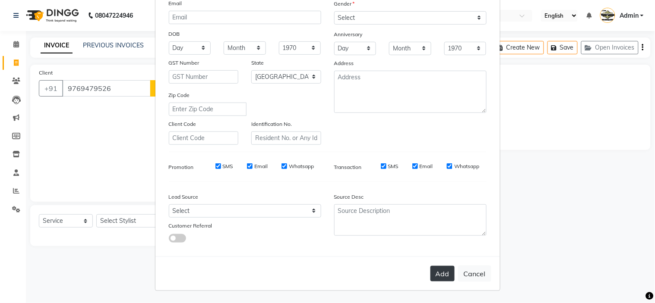
click at [438, 274] on button "Add" at bounding box center [442, 274] width 24 height 16
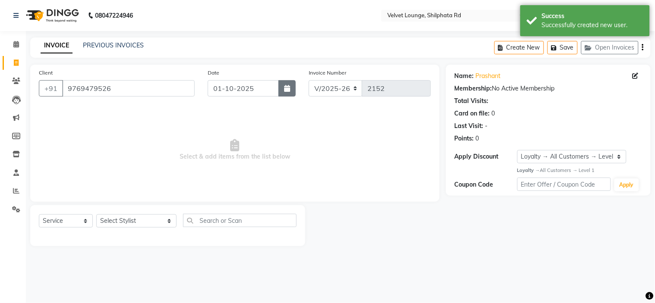
click at [283, 88] on button "button" at bounding box center [286, 88] width 17 height 16
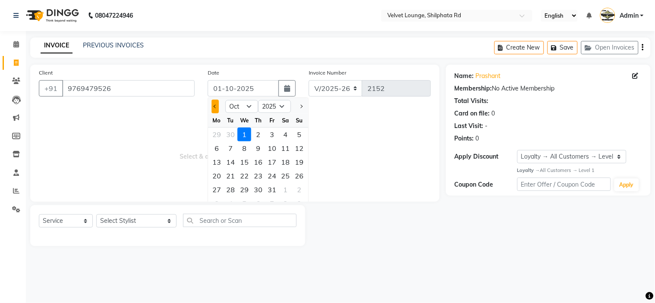
click at [217, 104] on button "Previous month" at bounding box center [214, 107] width 7 height 14
click at [217, 134] on div "1" at bounding box center [217, 135] width 14 height 14
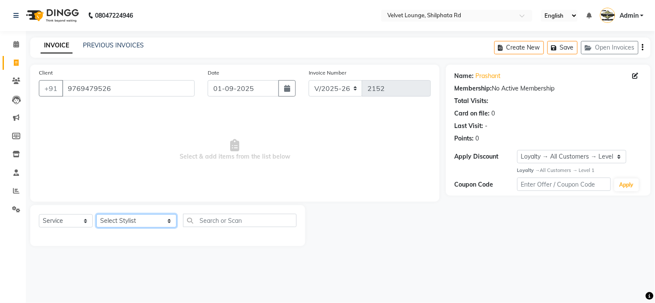
click at [127, 218] on select "Select Stylist [PERSON_NAME] [PERSON_NAME] [PERSON_NAME] [PERSON_NAME] [PERSON_…" at bounding box center [136, 220] width 80 height 13
click at [96, 215] on select "Select Stylist [PERSON_NAME] [PERSON_NAME] [PERSON_NAME] [PERSON_NAME] [PERSON_…" at bounding box center [136, 220] width 80 height 13
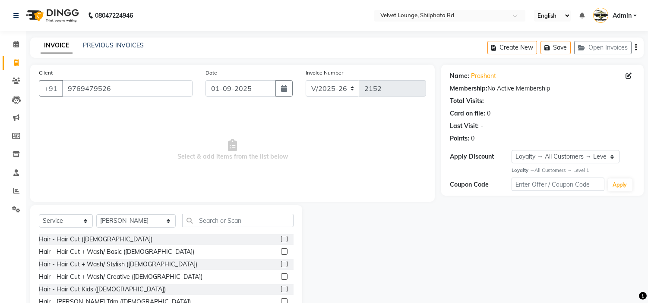
click at [281, 236] on label at bounding box center [284, 239] width 6 height 6
click at [281, 237] on input "checkbox" at bounding box center [284, 240] width 6 height 6
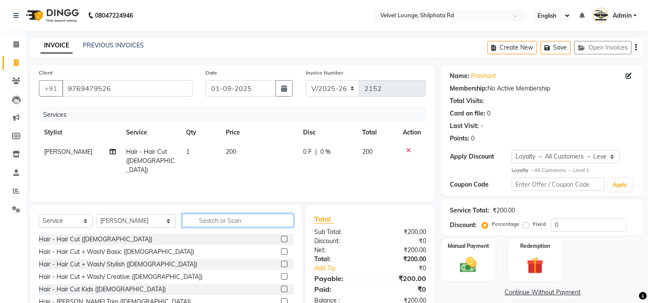
click at [211, 220] on input "text" at bounding box center [237, 220] width 111 height 13
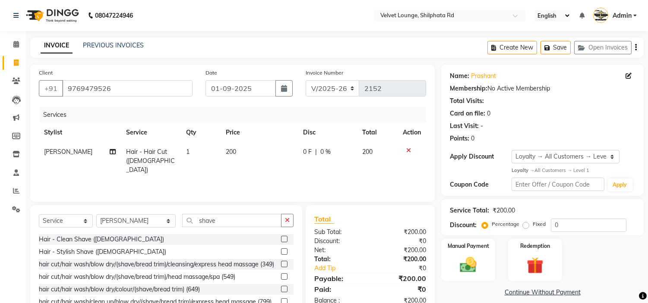
click at [281, 251] on label at bounding box center [284, 252] width 6 height 6
click at [281, 251] on input "checkbox" at bounding box center [284, 252] width 6 height 6
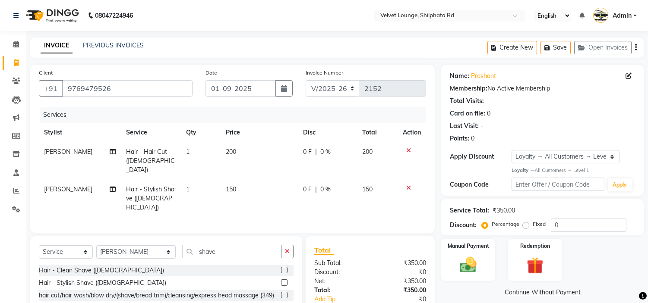
click at [307, 148] on span "0 F" at bounding box center [307, 152] width 9 height 9
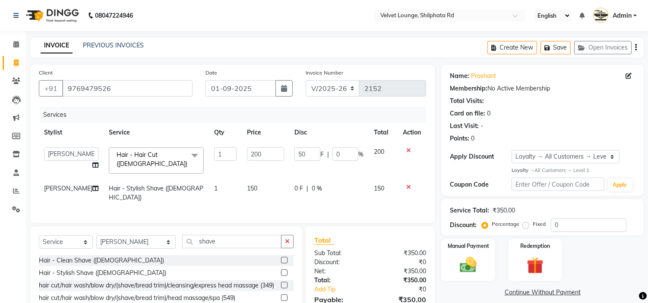
click at [331, 179] on td "0 F | 0 %" at bounding box center [328, 193] width 79 height 28
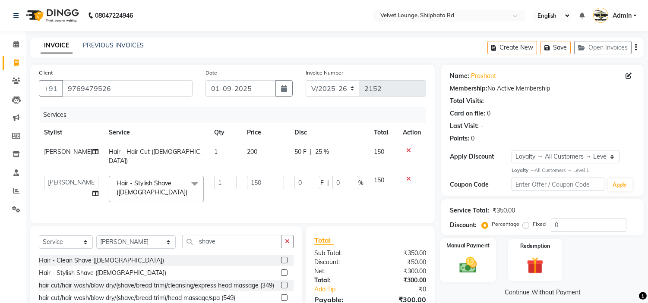
click at [474, 272] on img at bounding box center [468, 265] width 28 height 20
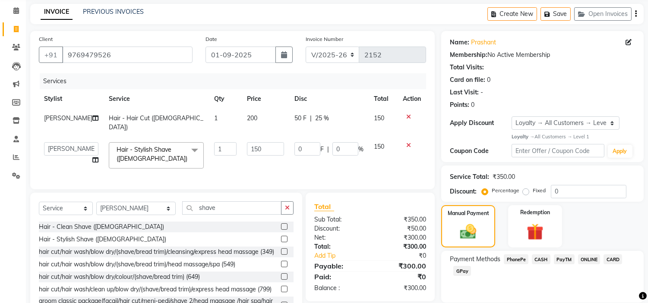
scroll to position [63, 0]
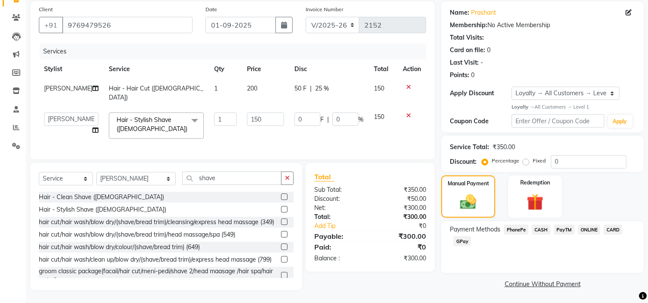
click at [567, 228] on span "PayTM" at bounding box center [564, 230] width 21 height 10
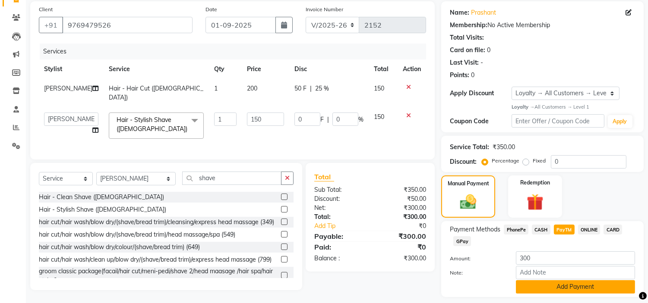
click at [557, 283] on button "Add Payment" at bounding box center [575, 286] width 119 height 13
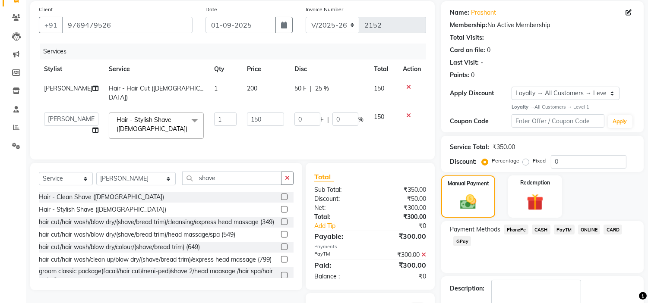
scroll to position [113, 0]
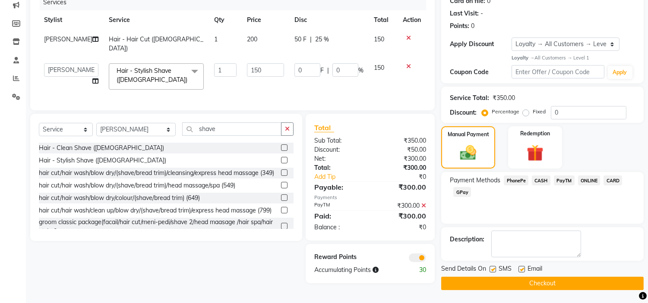
click at [611, 284] on button "Checkout" at bounding box center [542, 283] width 202 height 13
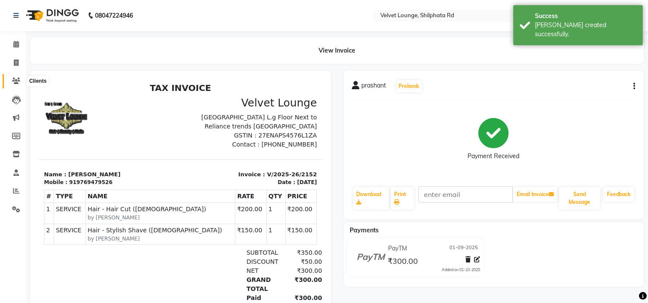
click at [19, 80] on icon at bounding box center [16, 81] width 8 height 6
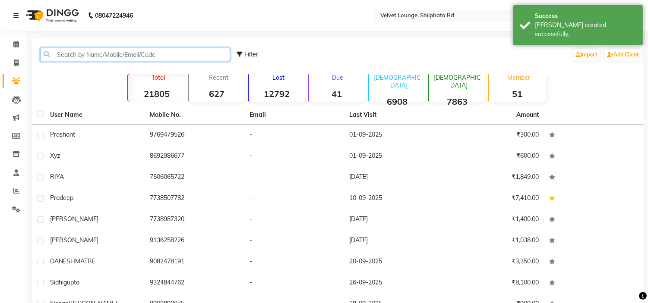
click at [78, 54] on input "text" at bounding box center [135, 54] width 190 height 13
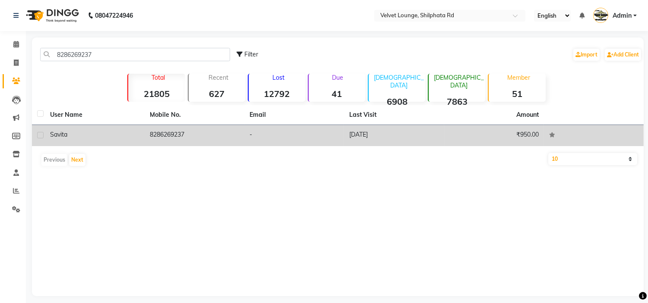
click at [145, 141] on td "8286269237" at bounding box center [195, 135] width 100 height 21
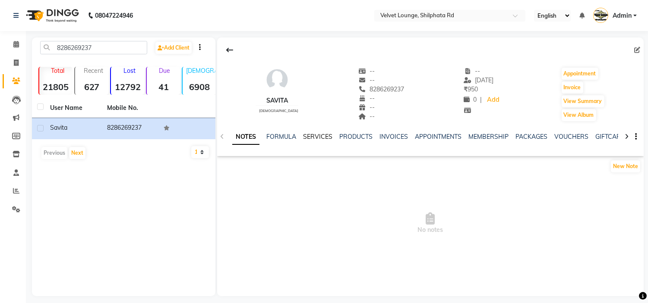
click at [315, 138] on link "SERVICES" at bounding box center [317, 137] width 29 height 8
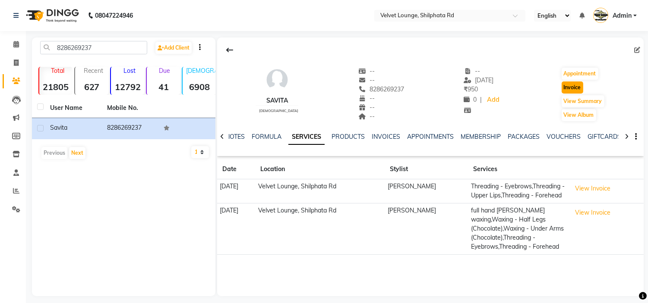
click at [574, 87] on button "Invoice" at bounding box center [572, 88] width 22 height 12
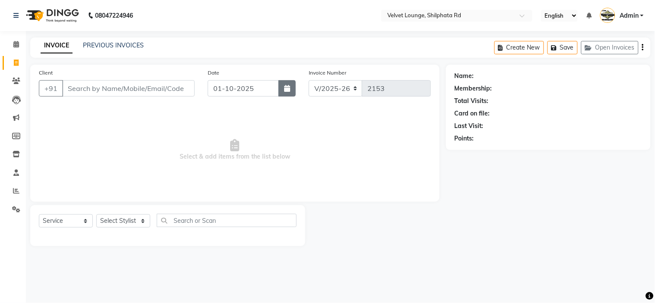
click at [287, 88] on icon "button" at bounding box center [287, 88] width 6 height 7
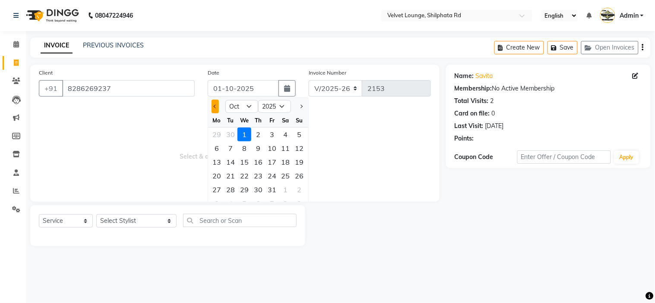
click at [214, 106] on span "Previous month" at bounding box center [215, 106] width 3 height 3
click at [216, 133] on div "1" at bounding box center [217, 135] width 14 height 14
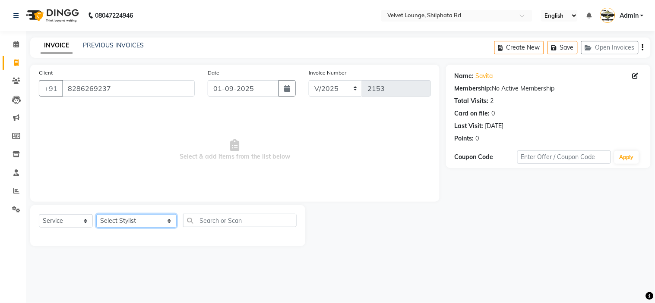
click at [122, 220] on select "Select Stylist [PERSON_NAME] [PERSON_NAME] [PERSON_NAME] [PERSON_NAME] [PERSON_…" at bounding box center [136, 220] width 80 height 13
click at [96, 215] on select "Select Stylist [PERSON_NAME] [PERSON_NAME] [PERSON_NAME] [PERSON_NAME] [PERSON_…" at bounding box center [136, 220] width 80 height 13
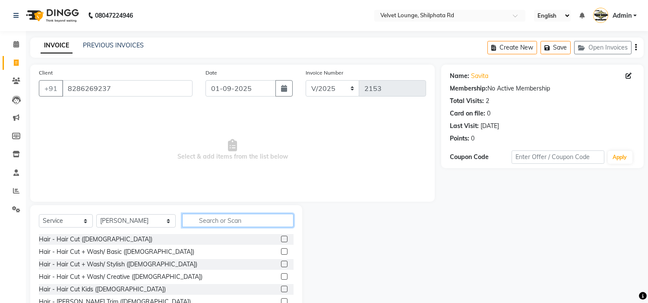
click at [192, 216] on input "text" at bounding box center [237, 220] width 111 height 13
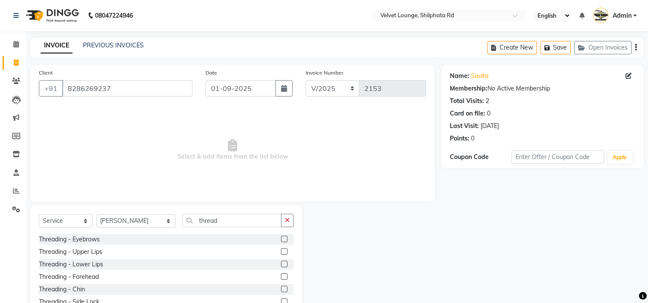
click at [281, 238] on label at bounding box center [284, 239] width 6 height 6
click at [281, 238] on input "checkbox" at bounding box center [284, 240] width 6 height 6
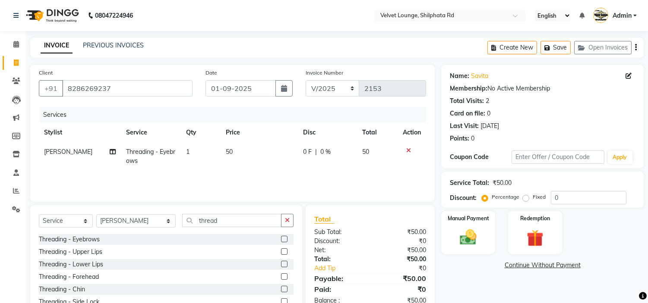
click at [281, 251] on label at bounding box center [284, 252] width 6 height 6
click at [281, 251] on input "checkbox" at bounding box center [284, 252] width 6 height 6
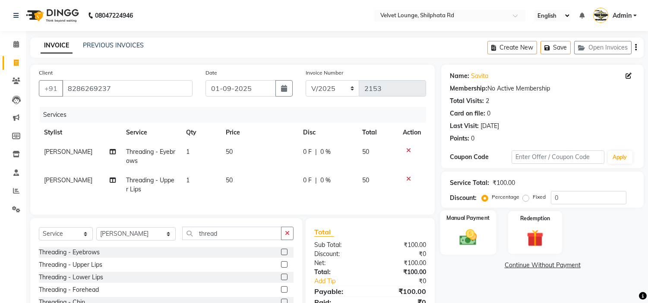
click at [472, 239] on img at bounding box center [468, 238] width 28 height 20
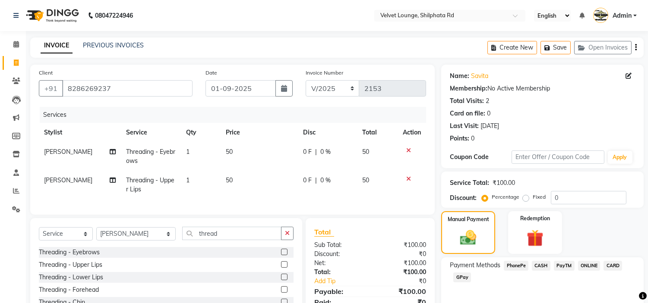
click at [566, 265] on span "PayTM" at bounding box center [564, 266] width 21 height 10
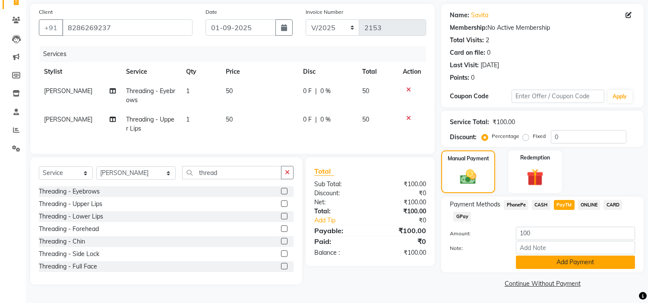
click at [618, 260] on button "Add Payment" at bounding box center [575, 262] width 119 height 13
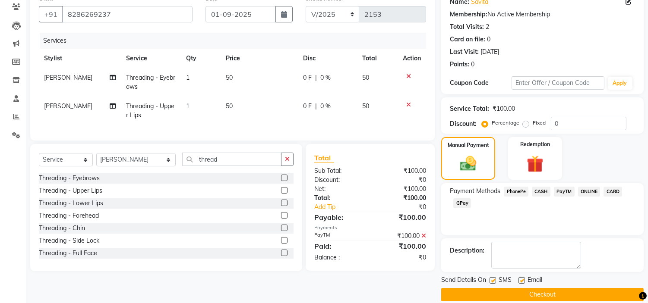
scroll to position [85, 0]
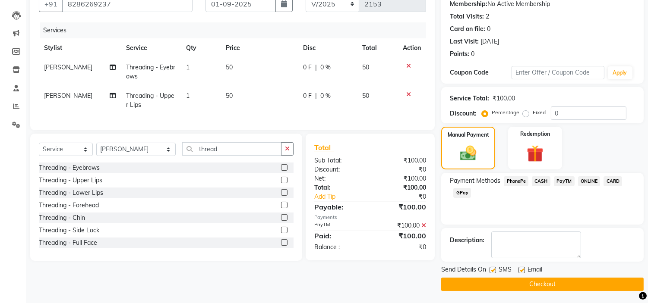
click at [609, 286] on button "Checkout" at bounding box center [542, 284] width 202 height 13
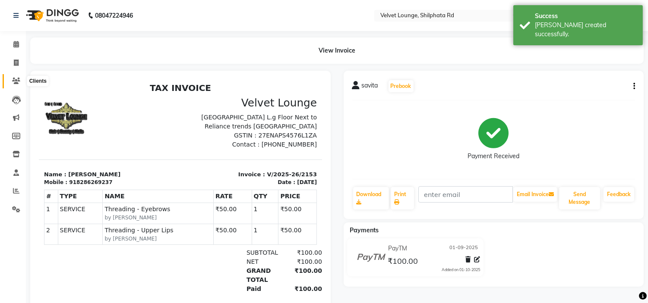
click at [14, 79] on icon at bounding box center [16, 81] width 8 height 6
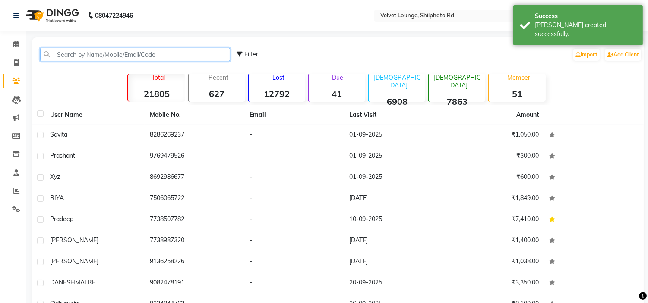
click at [70, 51] on input "text" at bounding box center [135, 54] width 190 height 13
click at [87, 59] on input "text" at bounding box center [135, 54] width 190 height 13
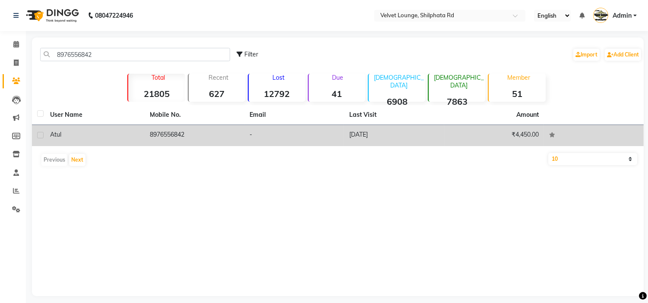
click at [167, 132] on td "8976556842" at bounding box center [195, 135] width 100 height 21
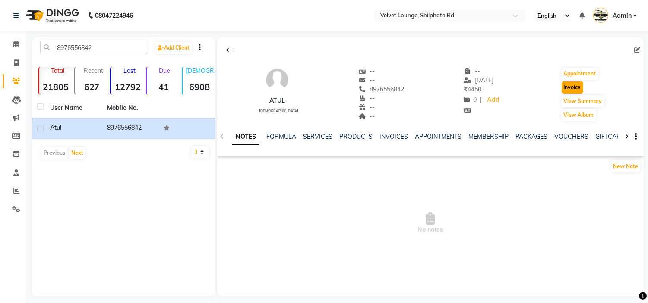
click at [581, 86] on button "Invoice" at bounding box center [572, 88] width 22 height 12
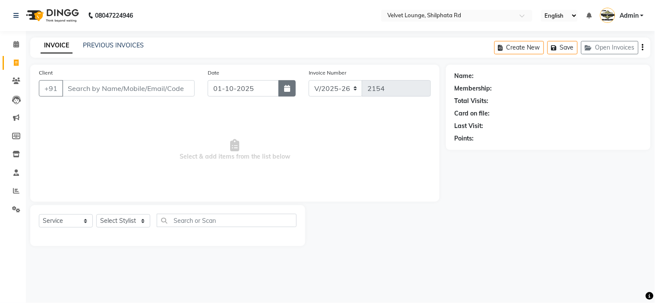
click at [285, 86] on icon "button" at bounding box center [287, 88] width 6 height 7
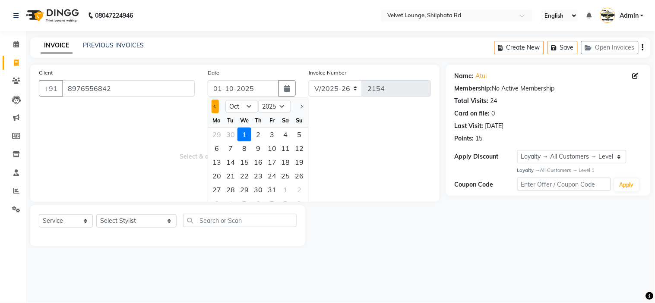
click at [217, 105] on button "Previous month" at bounding box center [214, 107] width 7 height 14
click at [220, 137] on div "1" at bounding box center [217, 135] width 14 height 14
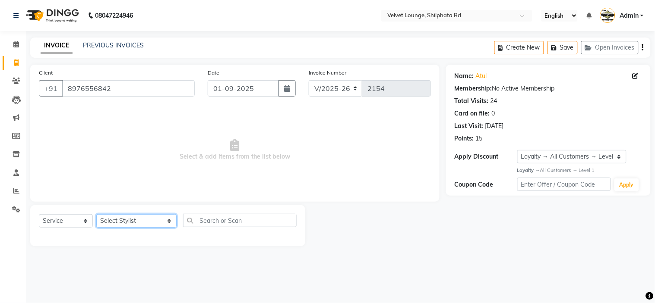
click at [122, 224] on select "Select Stylist [PERSON_NAME] [PERSON_NAME] [PERSON_NAME] [PERSON_NAME] [PERSON_…" at bounding box center [136, 220] width 80 height 13
click at [96, 215] on select "Select Stylist [PERSON_NAME] [PERSON_NAME] [PERSON_NAME] [PERSON_NAME] [PERSON_…" at bounding box center [136, 220] width 80 height 13
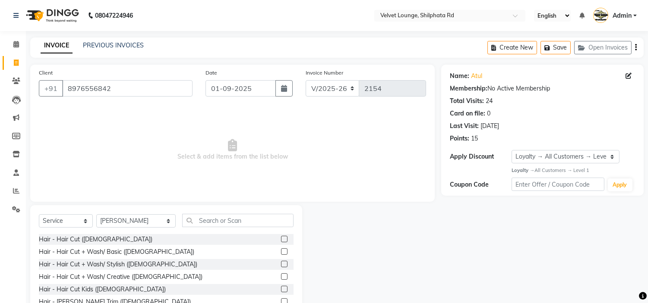
click at [281, 240] on label at bounding box center [284, 239] width 6 height 6
click at [281, 240] on input "checkbox" at bounding box center [284, 240] width 6 height 6
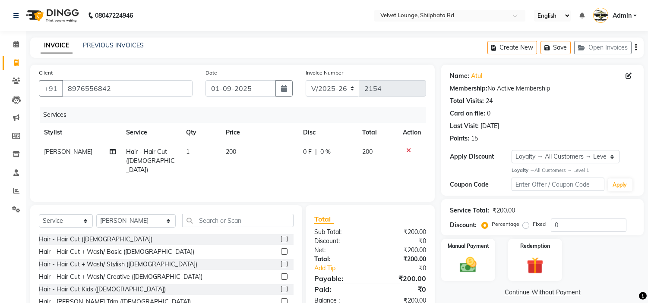
click at [311, 150] on div "0 F | 0 %" at bounding box center [327, 152] width 49 height 9
click at [345, 172] on div "Services Stylist Service Qty Price Disc Total Action alam khan Hair - Hair Cut …" at bounding box center [232, 150] width 387 height 86
click at [481, 256] on img at bounding box center [468, 265] width 28 height 20
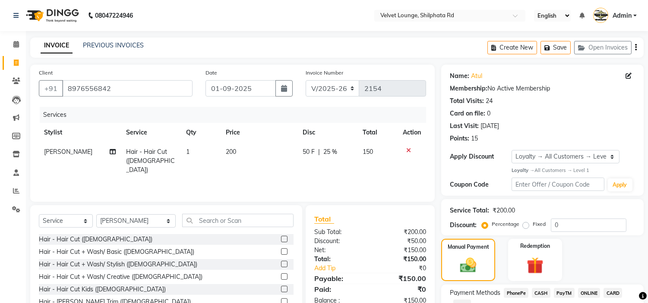
scroll to position [63, 0]
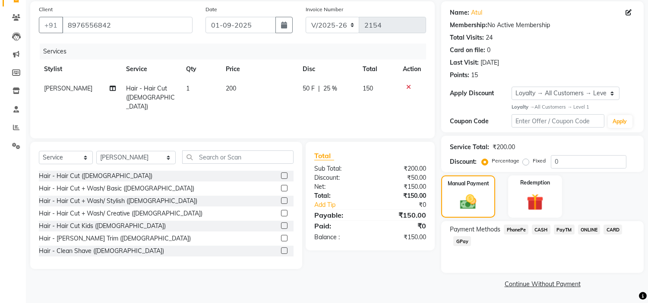
click at [567, 231] on span "PayTM" at bounding box center [564, 230] width 21 height 10
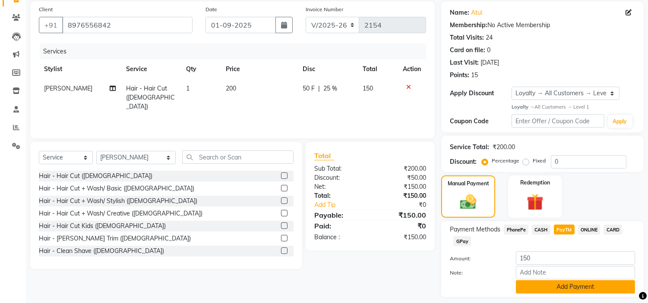
click at [597, 283] on button "Add Payment" at bounding box center [575, 286] width 119 height 13
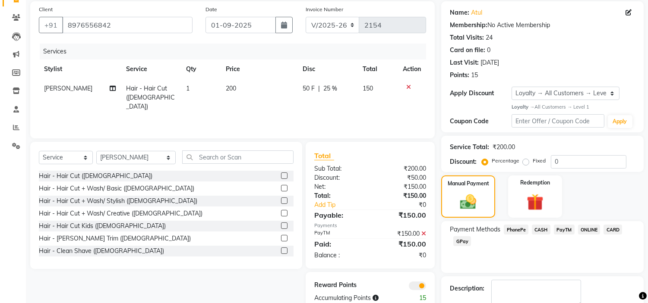
scroll to position [113, 0]
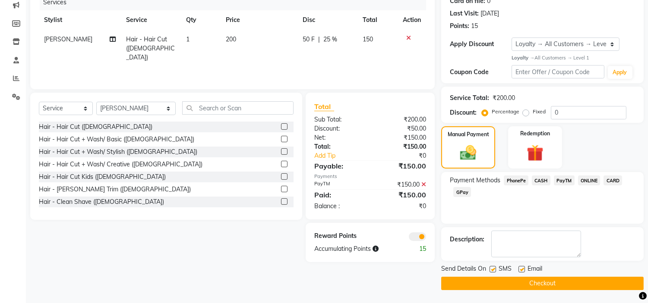
click at [626, 279] on button "Checkout" at bounding box center [542, 283] width 202 height 13
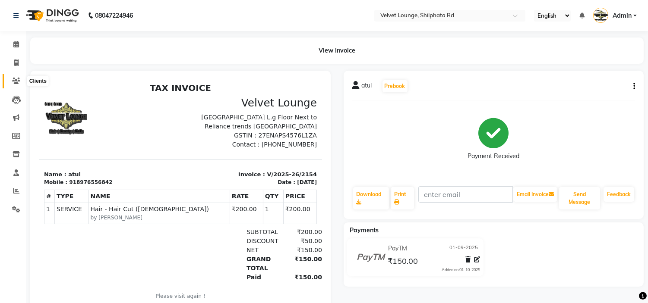
click at [15, 85] on span at bounding box center [16, 81] width 15 height 10
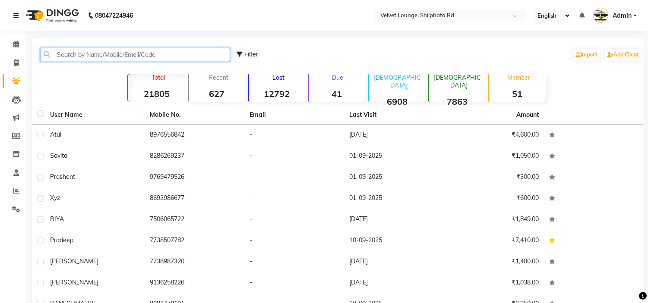
click at [88, 56] on input "text" at bounding box center [135, 54] width 190 height 13
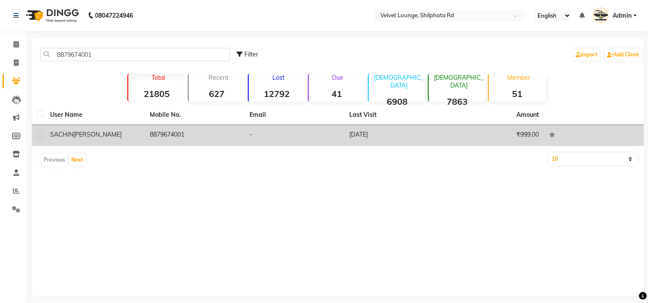
click at [201, 128] on td "8879674001" at bounding box center [195, 135] width 100 height 21
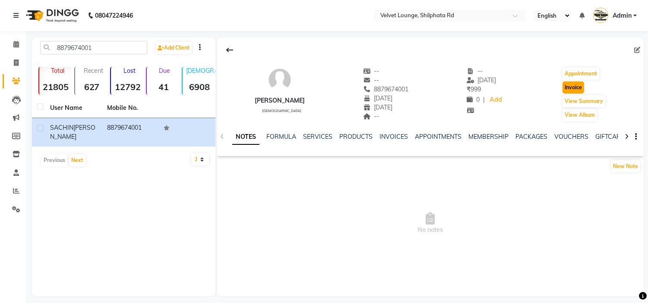
click at [576, 92] on button "Invoice" at bounding box center [573, 88] width 22 height 12
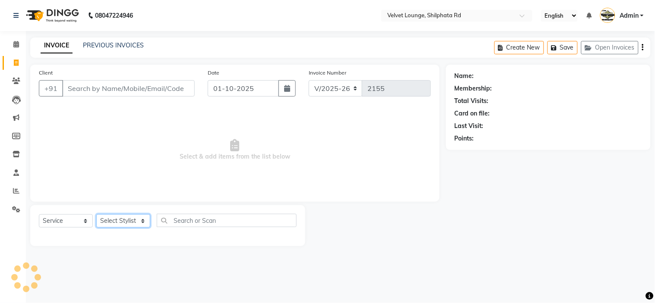
click at [137, 218] on select "Select Stylist" at bounding box center [123, 220] width 54 height 13
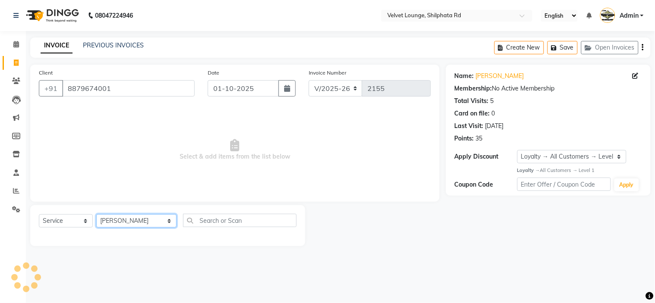
click at [96, 215] on select "Select Stylist [PERSON_NAME] [PERSON_NAME] [PERSON_NAME] [PERSON_NAME] [PERSON_…" at bounding box center [136, 220] width 80 height 13
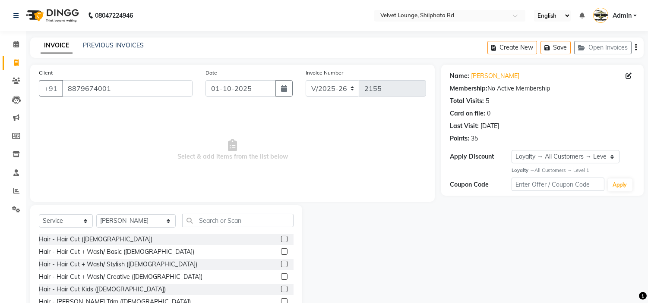
click at [281, 239] on label at bounding box center [284, 239] width 6 height 6
click at [281, 239] on input "checkbox" at bounding box center [284, 240] width 6 height 6
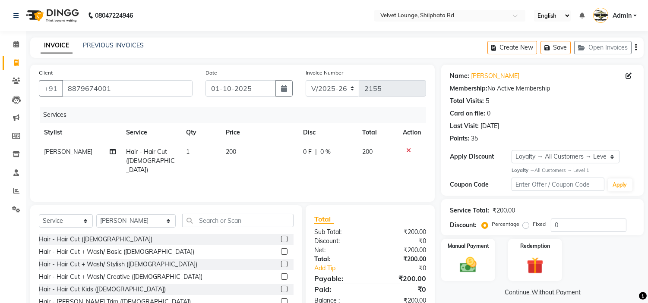
click at [305, 148] on span "0 F" at bounding box center [307, 152] width 9 height 9
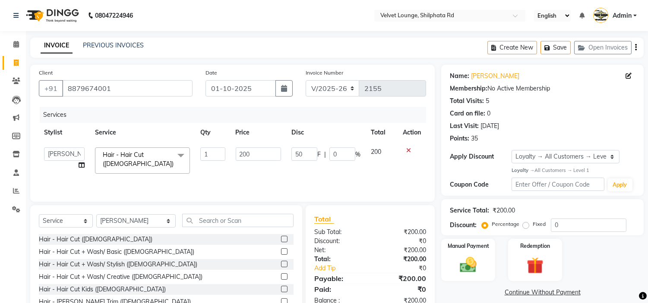
click at [343, 170] on td "50 F | 0 %" at bounding box center [325, 160] width 79 height 37
click at [466, 266] on img at bounding box center [468, 265] width 28 height 20
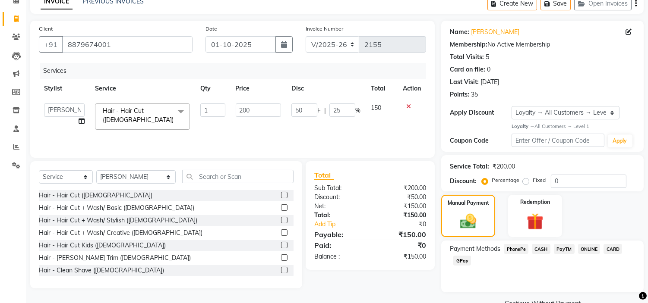
scroll to position [63, 0]
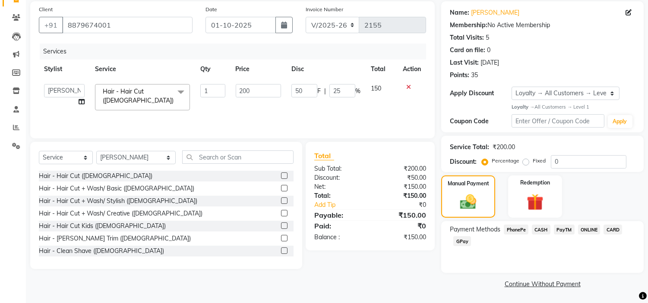
click at [558, 226] on span "PayTM" at bounding box center [564, 230] width 21 height 10
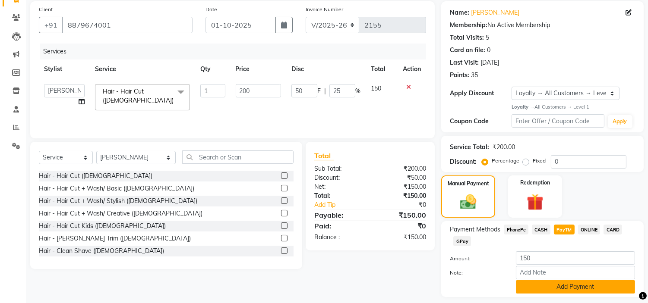
click at [602, 285] on button "Add Payment" at bounding box center [575, 286] width 119 height 13
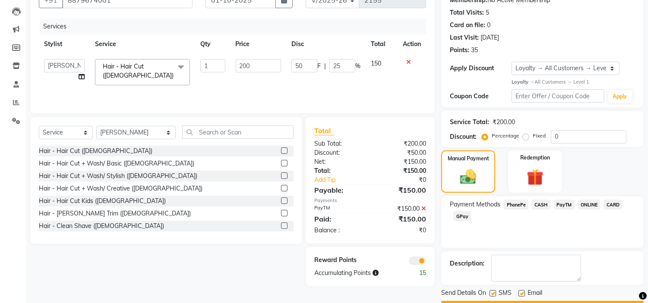
scroll to position [113, 0]
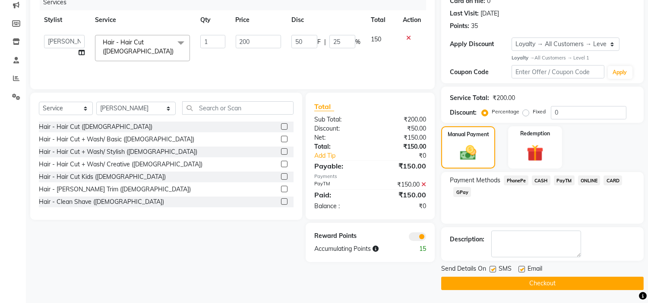
click at [592, 275] on div "Send Details On SMS Email Checkout" at bounding box center [542, 277] width 202 height 26
click at [586, 283] on button "Checkout" at bounding box center [542, 283] width 202 height 13
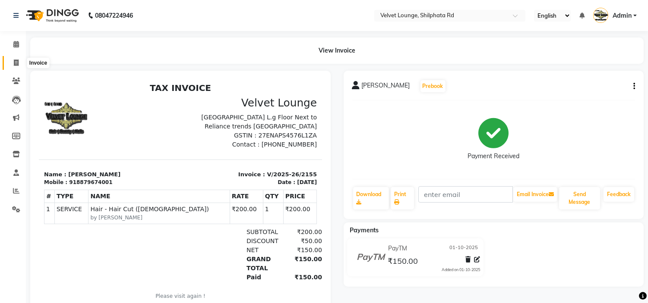
drag, startPoint x: 16, startPoint y: 59, endPoint x: 34, endPoint y: 63, distance: 18.0
click at [16, 60] on icon at bounding box center [16, 63] width 5 height 6
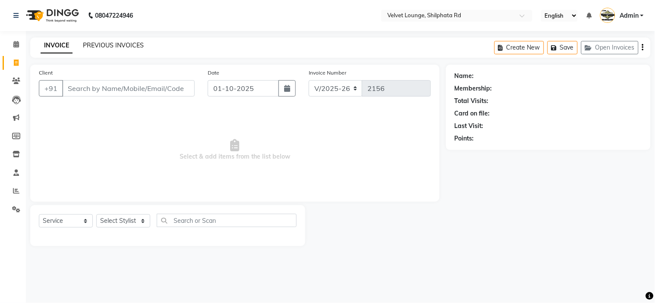
click at [121, 45] on link "PREVIOUS INVOICES" at bounding box center [113, 45] width 61 height 8
